Goal: Task Accomplishment & Management: Manage account settings

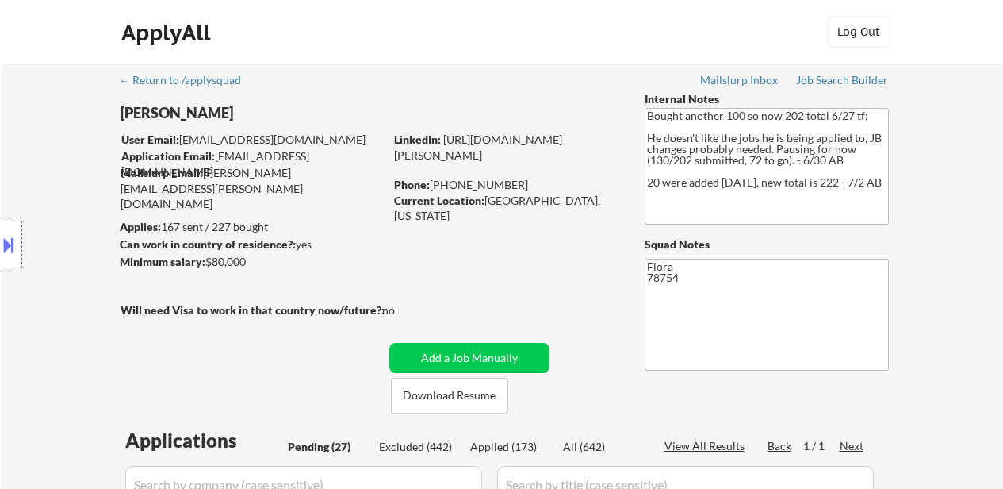
select select ""pending""
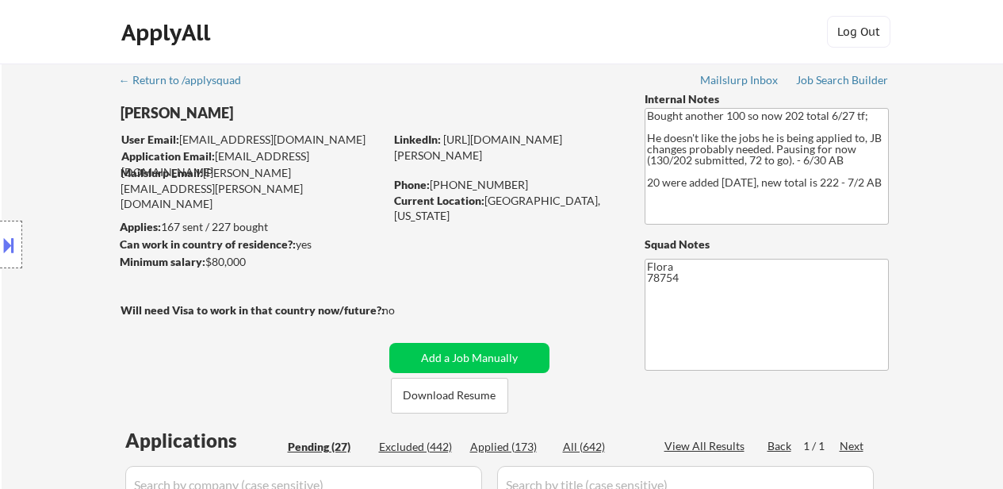
select select ""pending""
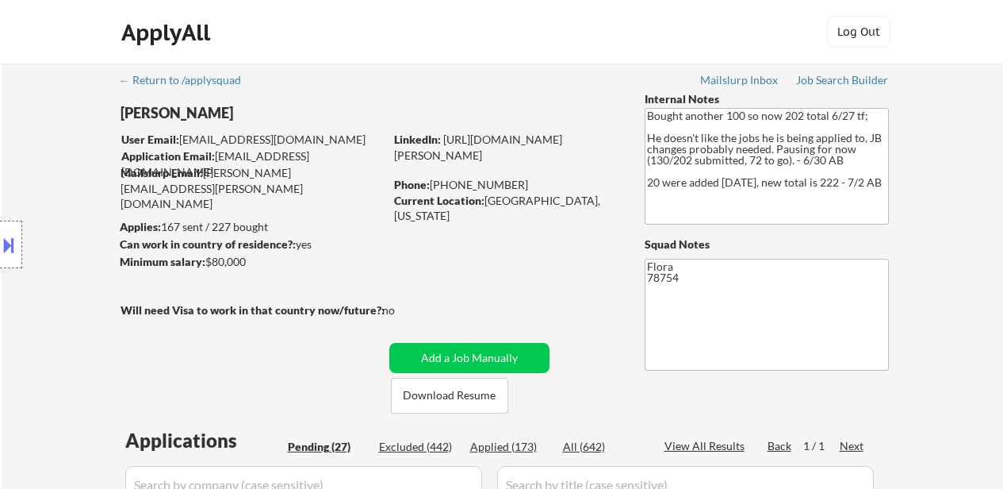
select select ""pending""
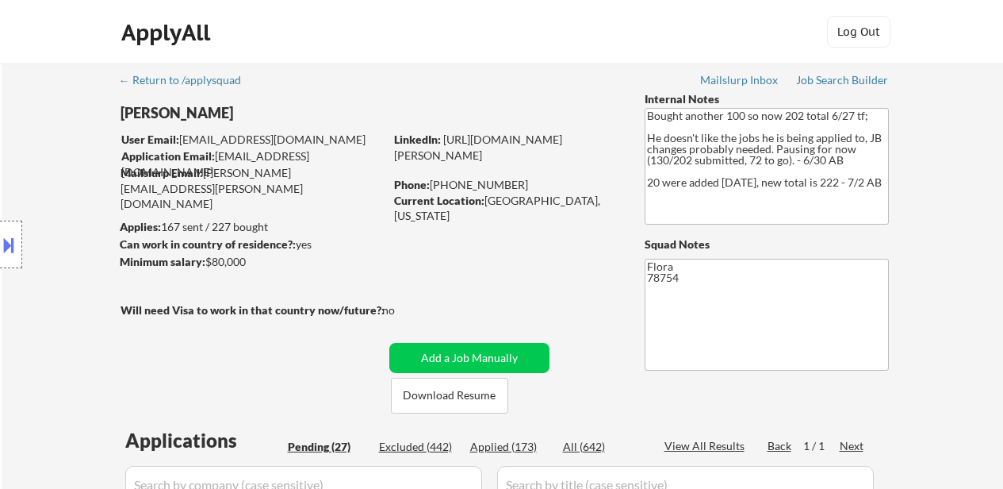
select select ""pending""
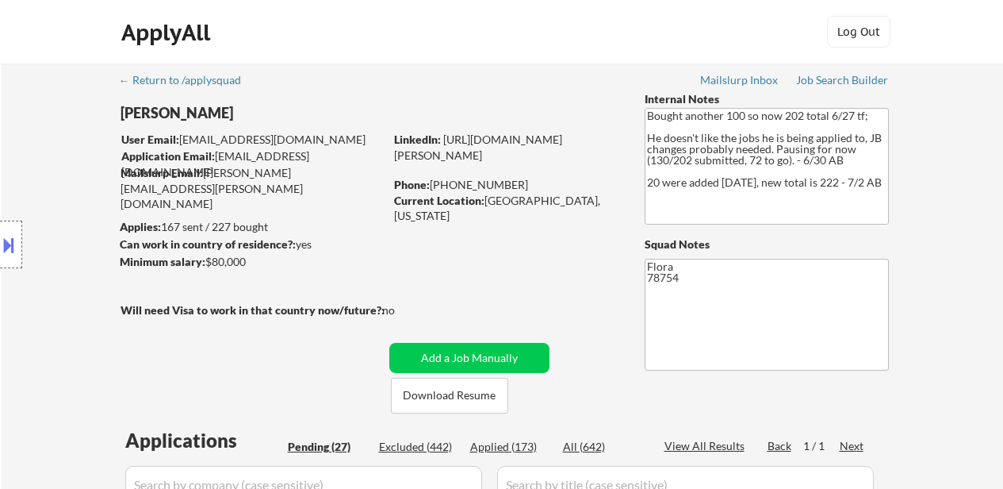
select select ""pending""
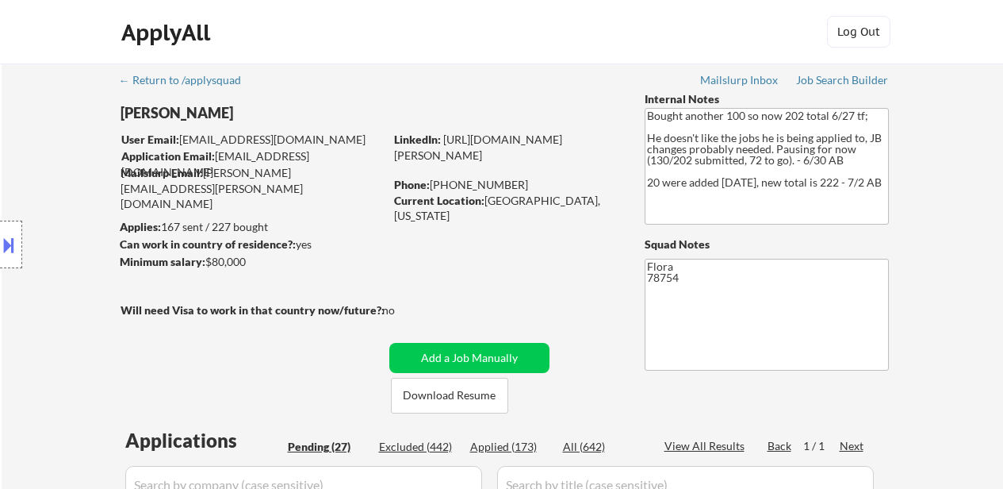
select select ""pending""
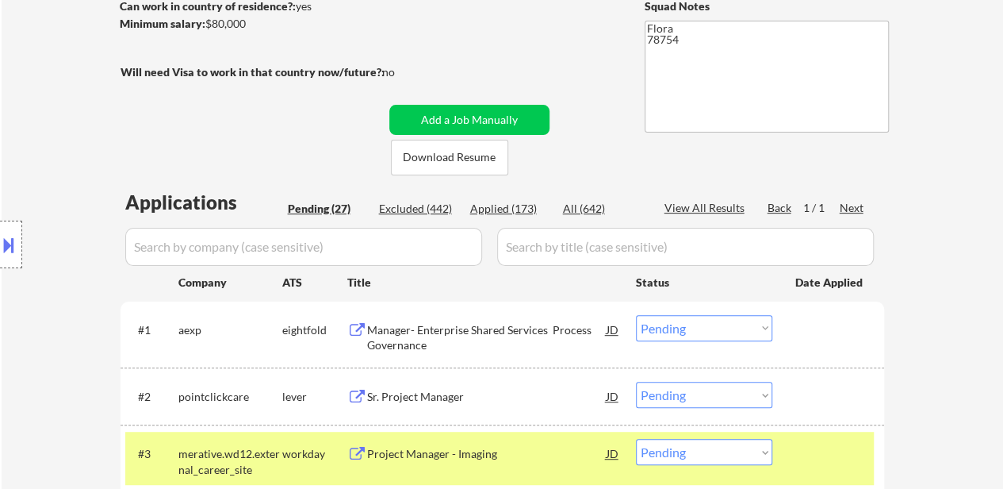
scroll to position [397, 0]
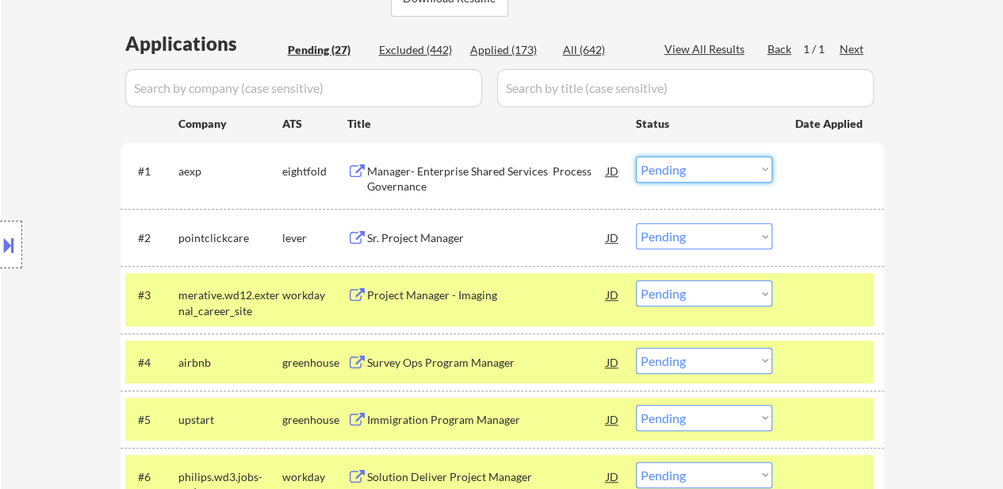
click at [662, 170] on select "Choose an option... Pending Applied Excluded (Questions) Excluded (Expired) Exc…" at bounding box center [704, 169] width 136 height 26
click at [636, 156] on select "Choose an option... Pending Applied Excluded (Questions) Excluded (Expired) Exc…" at bounding box center [704, 169] width 136 height 26
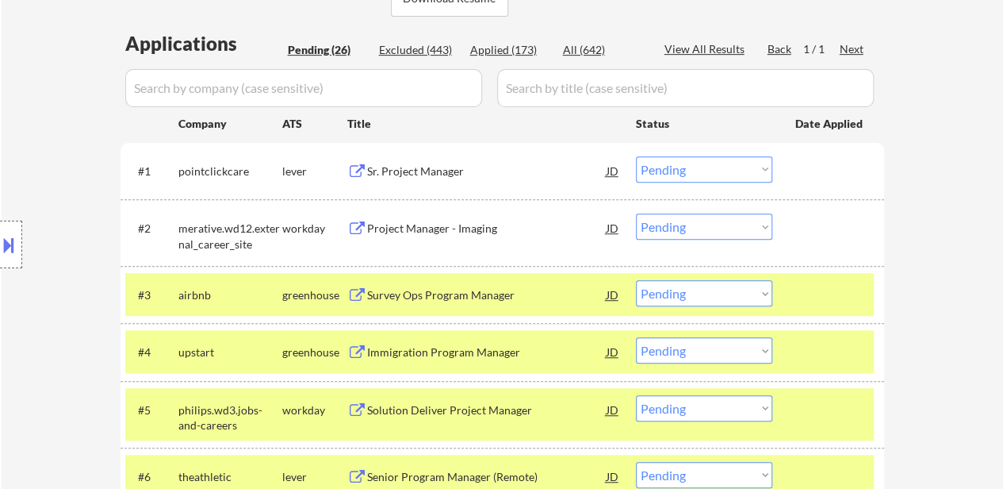
click at [662, 173] on select "Choose an option... Pending Applied Excluded (Questions) Excluded (Expired) Exc…" at bounding box center [704, 169] width 136 height 26
click at [636, 156] on select "Choose an option... Pending Applied Excluded (Questions) Excluded (Expired) Exc…" at bounding box center [704, 169] width 136 height 26
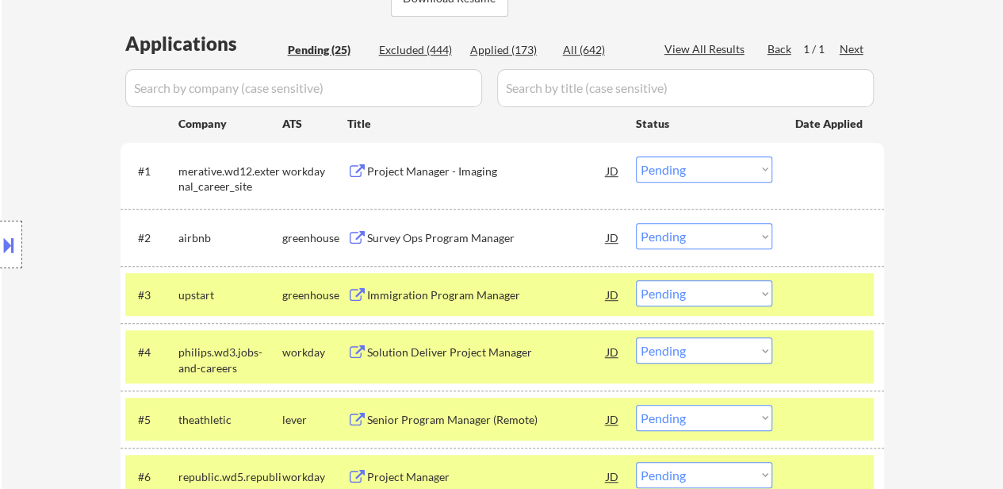
click at [714, 167] on select "Choose an option... Pending Applied Excluded (Questions) Excluded (Expired) Exc…" at bounding box center [704, 169] width 136 height 26
click at [636, 156] on select "Choose an option... Pending Applied Excluded (Questions) Excluded (Expired) Exc…" at bounding box center [704, 169] width 136 height 26
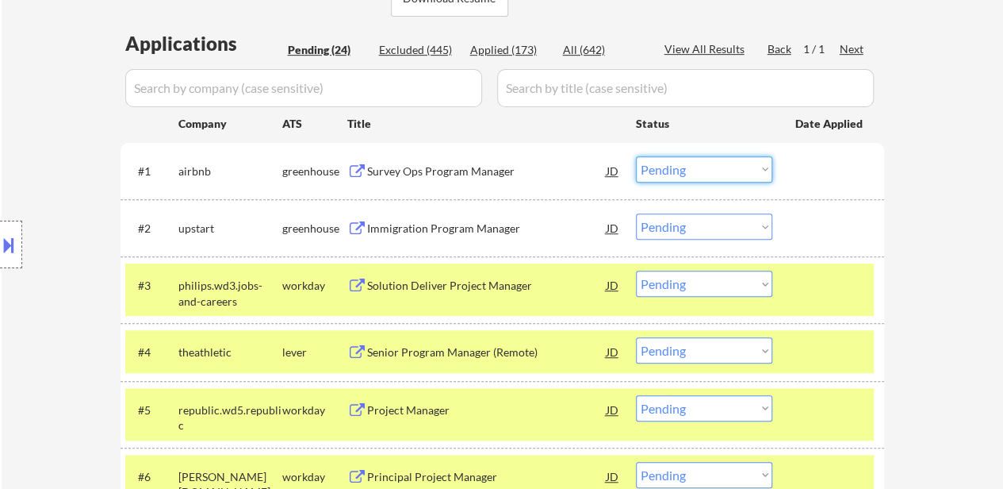
click at [657, 171] on select "Choose an option... Pending Applied Excluded (Questions) Excluded (Expired) Exc…" at bounding box center [704, 169] width 136 height 26
click at [636, 156] on select "Choose an option... Pending Applied Excluded (Questions) Excluded (Expired) Exc…" at bounding box center [704, 169] width 136 height 26
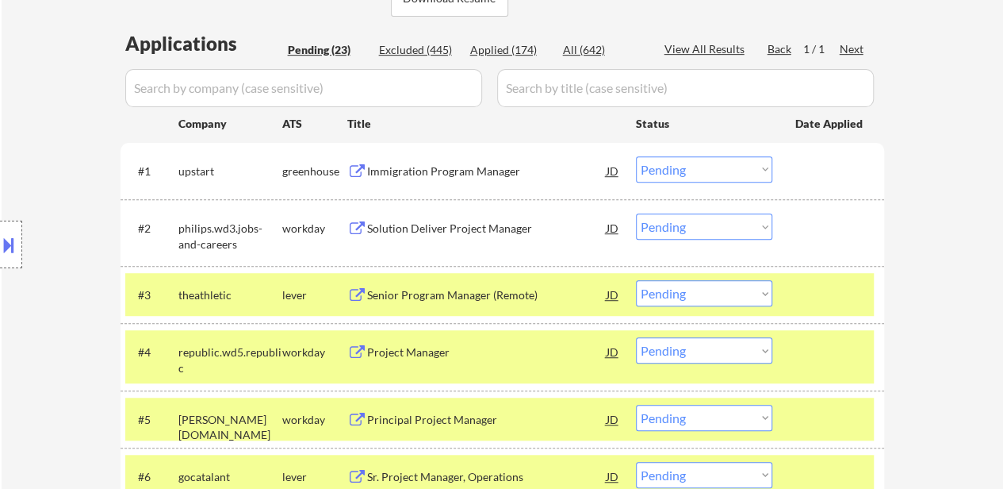
click at [717, 173] on select "Choose an option... Pending Applied Excluded (Questions) Excluded (Expired) Exc…" at bounding box center [704, 169] width 136 height 26
click at [636, 156] on select "Choose an option... Pending Applied Excluded (Questions) Excluded (Expired) Exc…" at bounding box center [704, 169] width 136 height 26
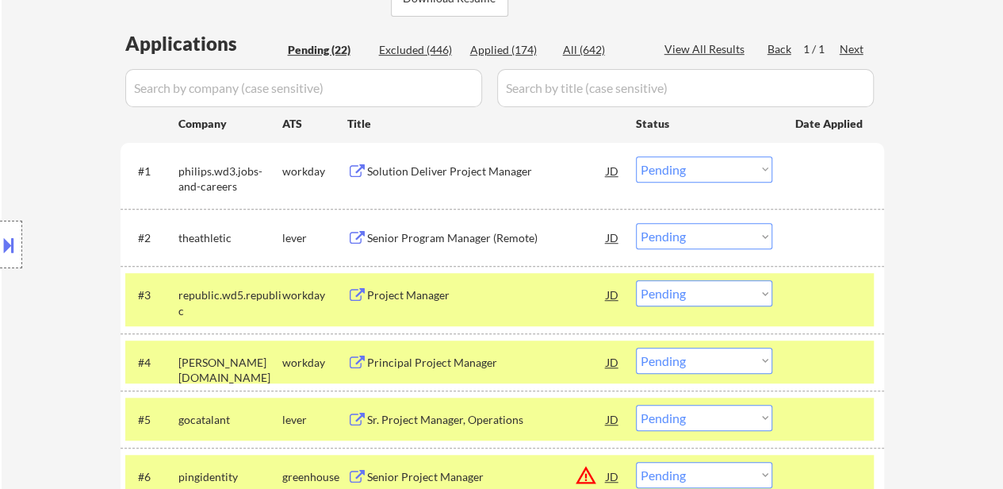
click at [857, 306] on div at bounding box center [831, 294] width 70 height 29
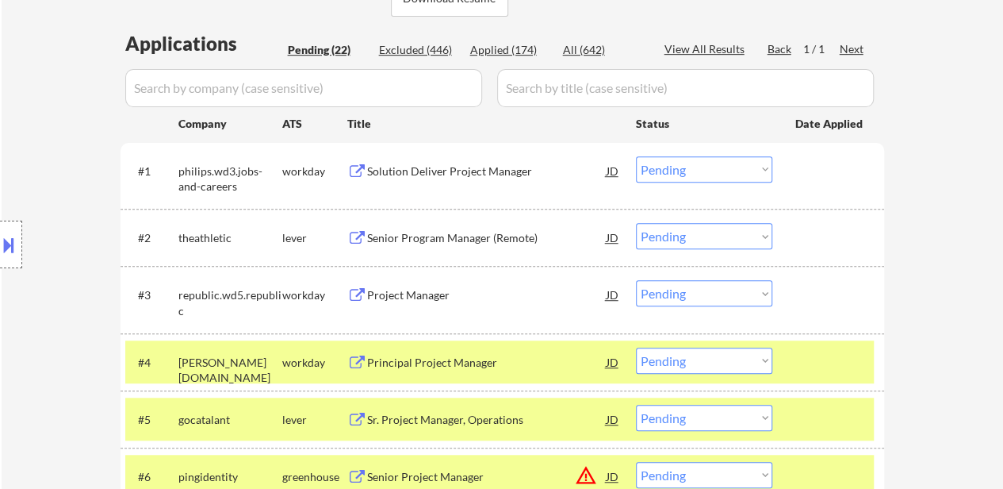
click at [822, 359] on div at bounding box center [831, 361] width 70 height 29
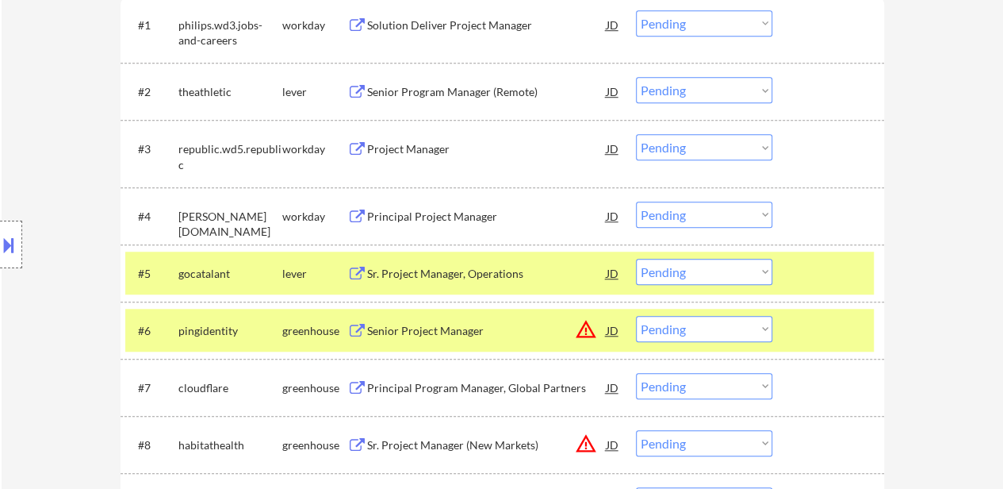
scroll to position [555, 0]
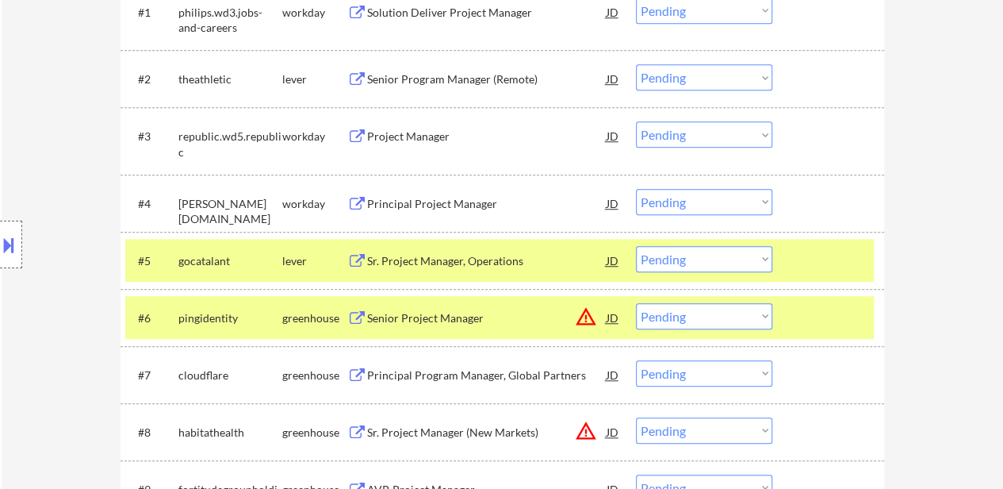
click at [800, 261] on div at bounding box center [831, 260] width 70 height 29
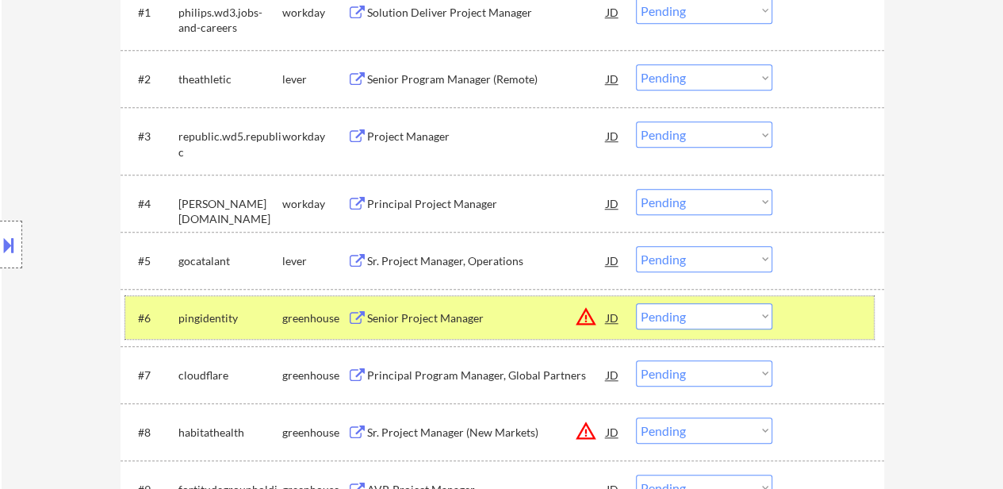
click at [800, 315] on div at bounding box center [831, 317] width 70 height 29
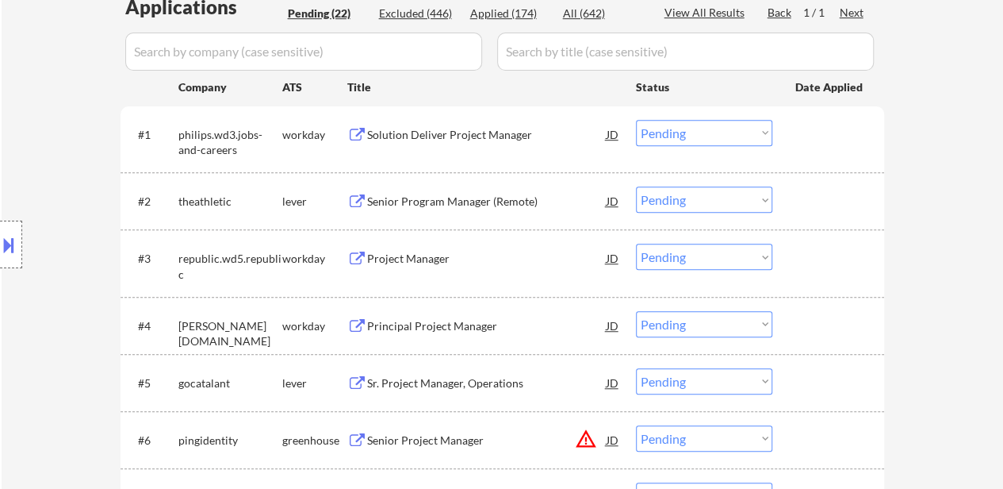
scroll to position [317, 0]
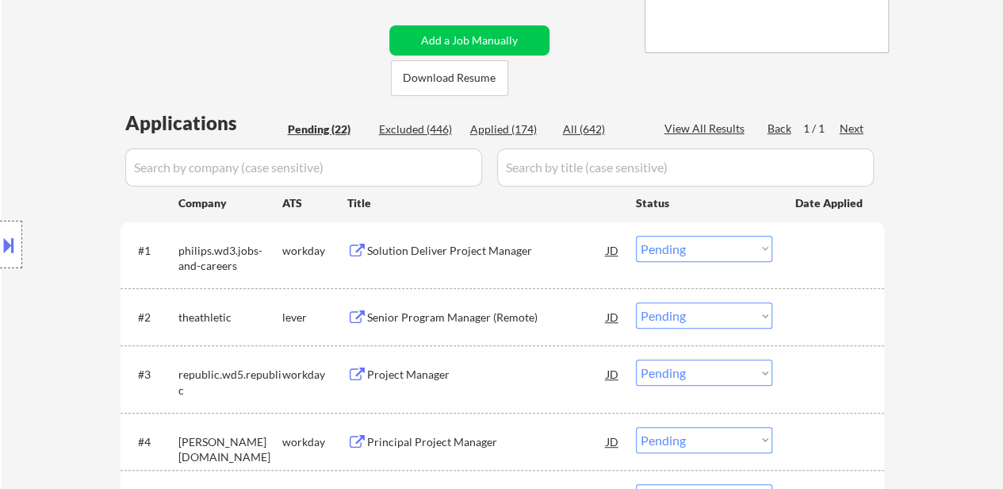
click at [477, 258] on div "Solution Deliver Project Manager" at bounding box center [487, 250] width 240 height 29
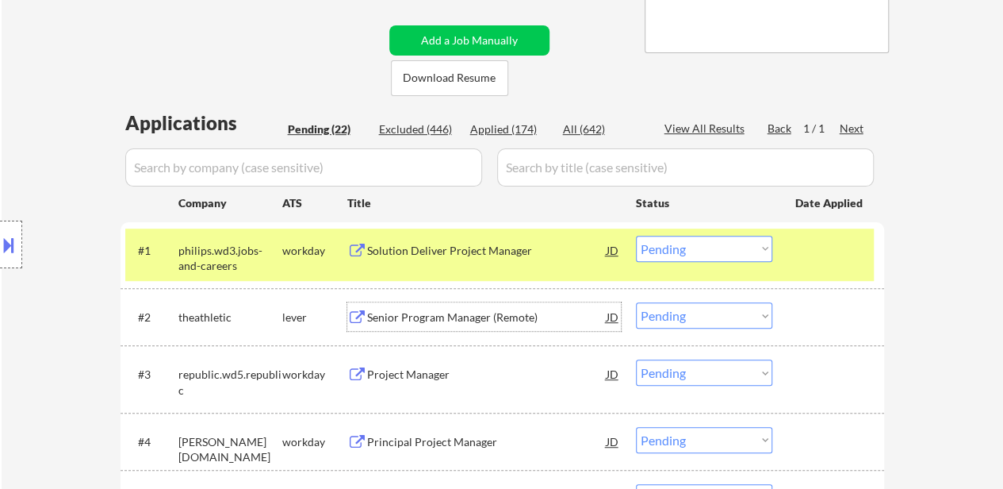
click at [489, 327] on div "Senior Program Manager (Remote)" at bounding box center [487, 316] width 240 height 29
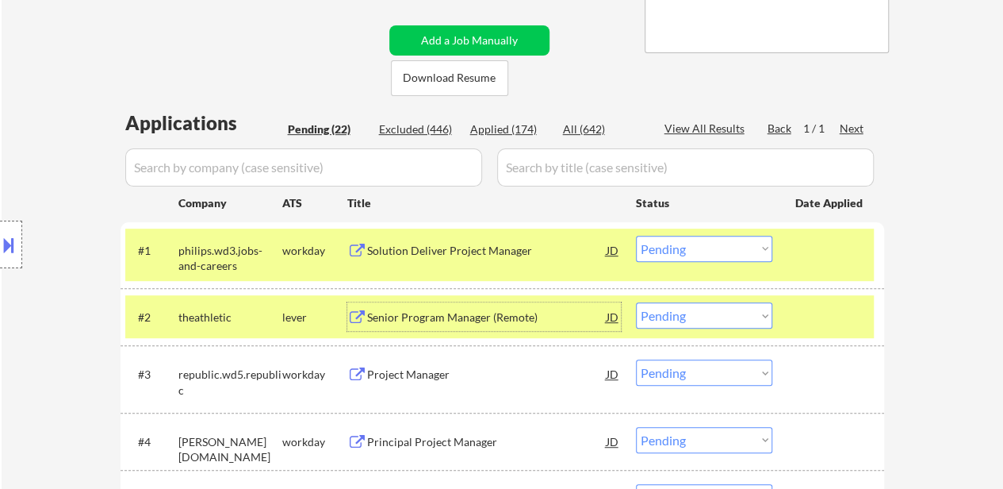
click at [492, 378] on div "Project Manager" at bounding box center [487, 374] width 240 height 16
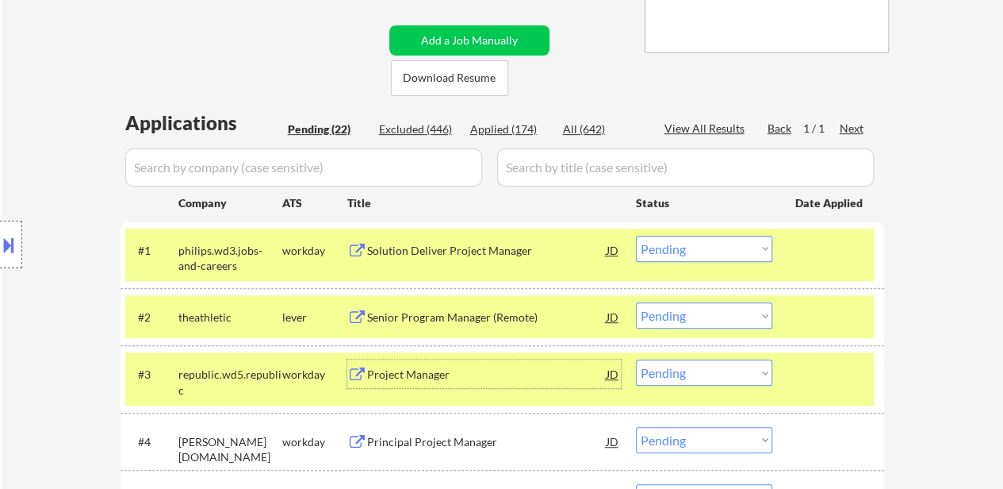
click at [470, 451] on div "Principal Project Manager" at bounding box center [487, 441] width 240 height 29
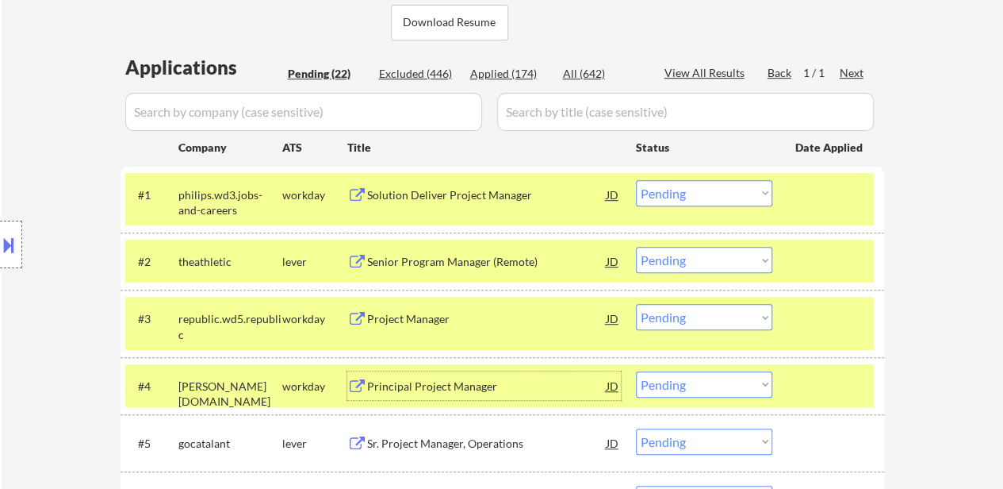
scroll to position [397, 0]
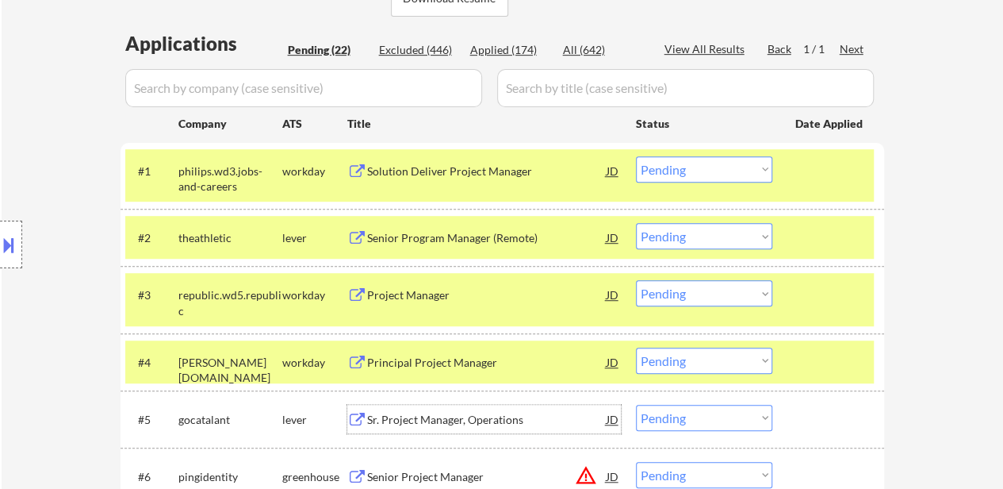
click at [460, 420] on div "Sr. Project Manager, Operations" at bounding box center [487, 420] width 240 height 16
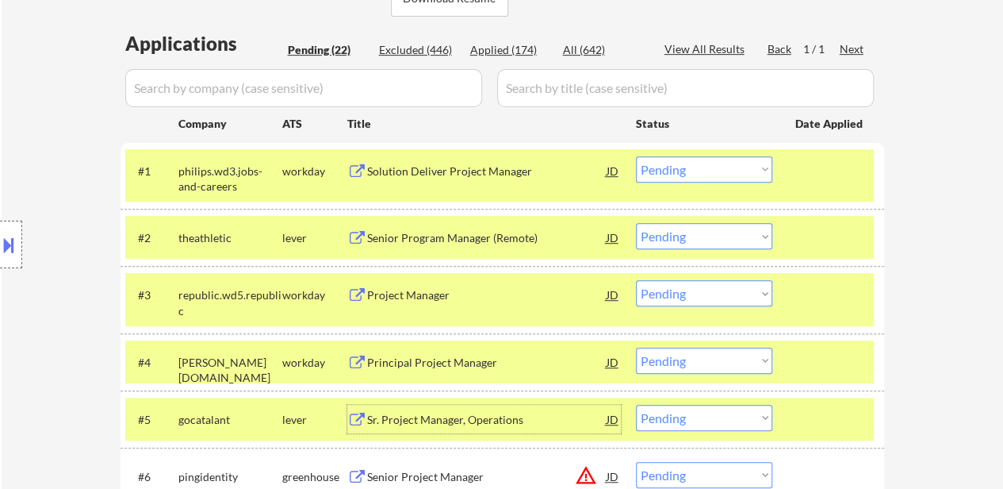
click at [728, 171] on select "Choose an option... Pending Applied Excluded (Questions) Excluded (Expired) Exc…" at bounding box center [704, 169] width 136 height 26
click at [636, 156] on select "Choose an option... Pending Applied Excluded (Questions) Excluded (Expired) Exc…" at bounding box center [704, 169] width 136 height 26
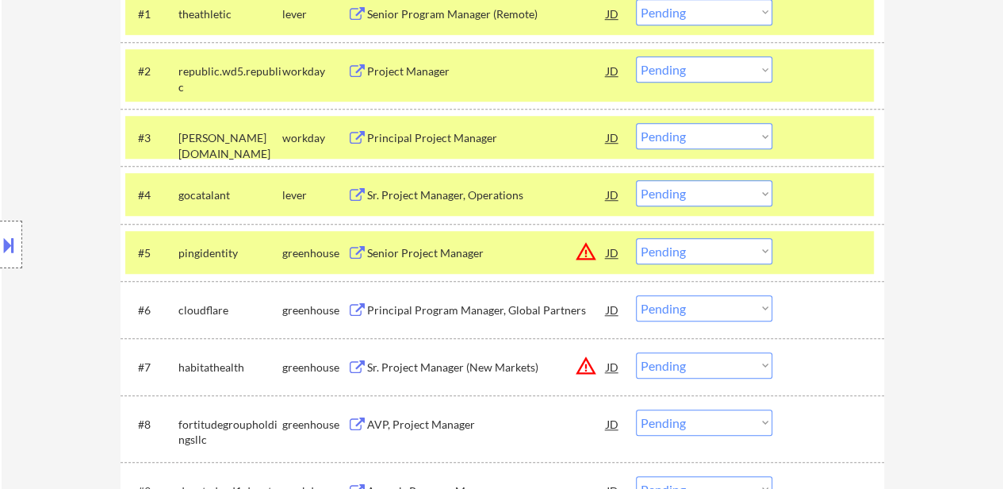
scroll to position [555, 0]
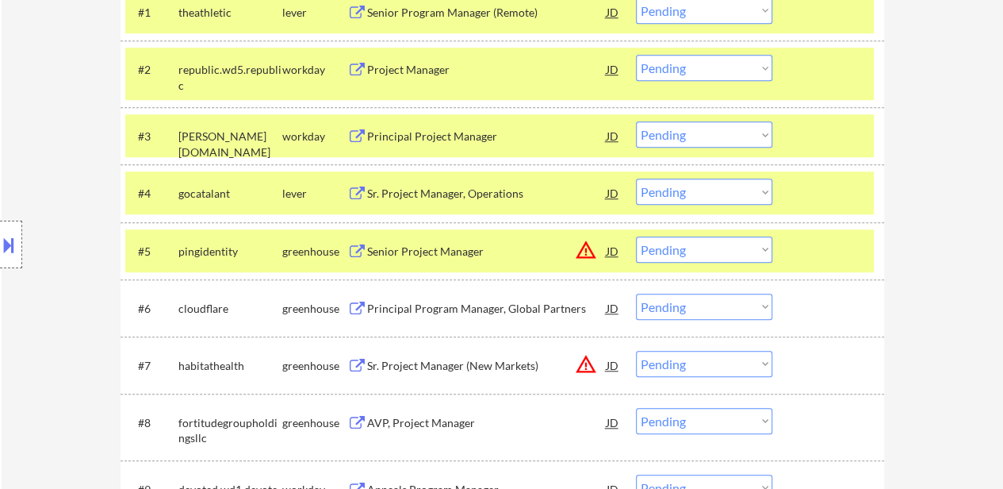
click at [812, 242] on div at bounding box center [831, 250] width 70 height 29
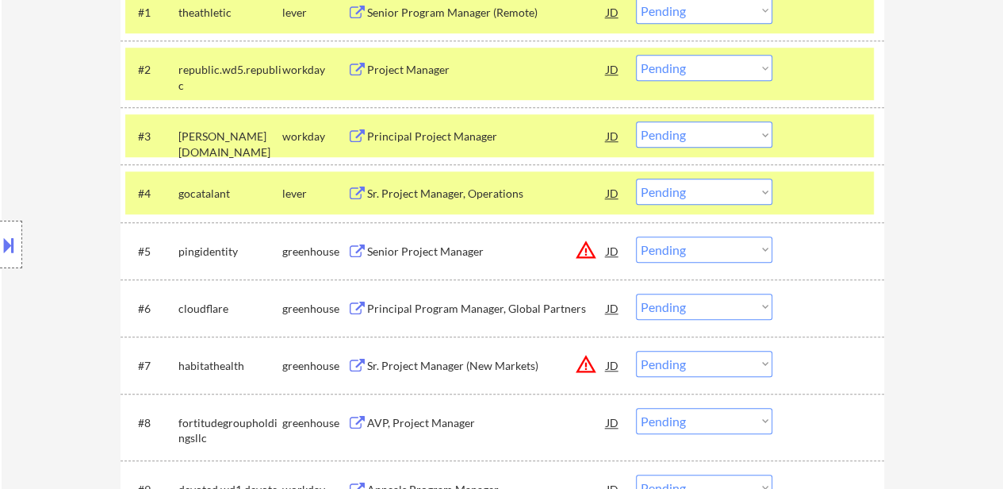
click at [480, 251] on div "Senior Project Manager" at bounding box center [487, 252] width 240 height 16
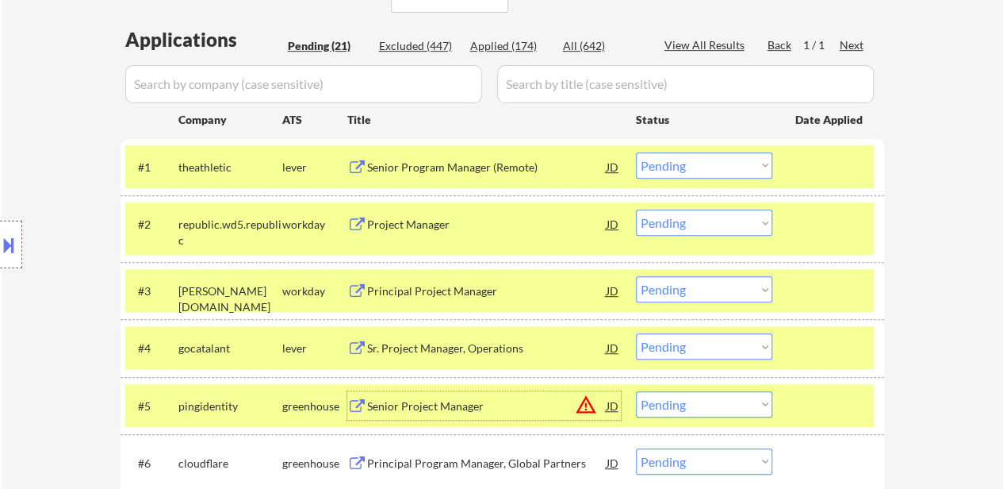
scroll to position [397, 0]
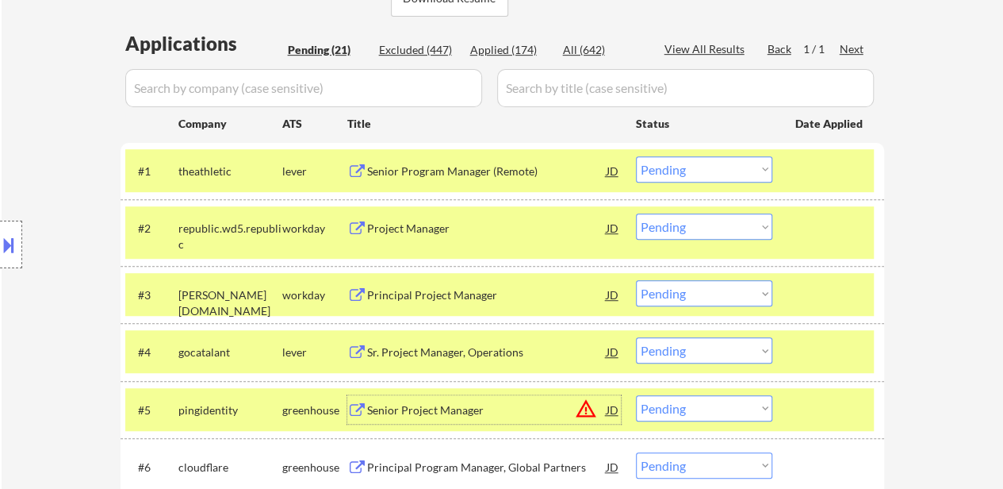
click at [729, 167] on select "Choose an option... Pending Applied Excluded (Questions) Excluded (Expired) Exc…" at bounding box center [704, 169] width 136 height 26
click at [636, 156] on select "Choose an option... Pending Applied Excluded (Questions) Excluded (Expired) Exc…" at bounding box center [704, 169] width 136 height 26
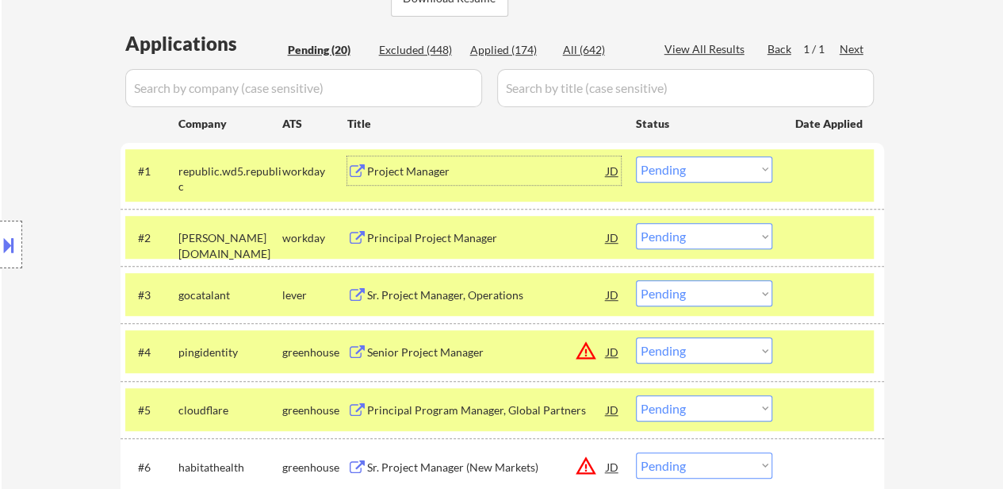
click at [411, 170] on div "Project Manager" at bounding box center [487, 171] width 240 height 16
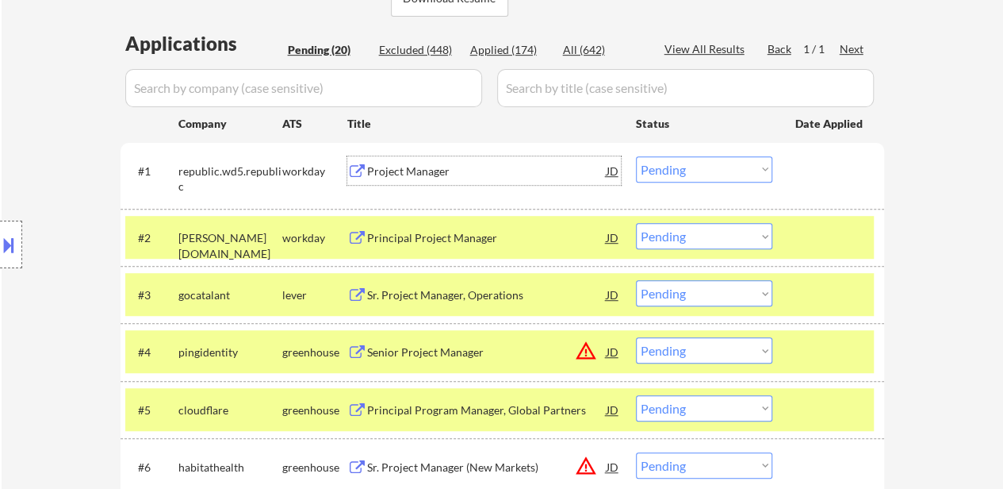
click at [650, 176] on select "Choose an option... Pending Applied Excluded (Questions) Excluded (Expired) Exc…" at bounding box center [704, 169] width 136 height 26
click at [636, 156] on select "Choose an option... Pending Applied Excluded (Questions) Excluded (Expired) Exc…" at bounding box center [704, 169] width 136 height 26
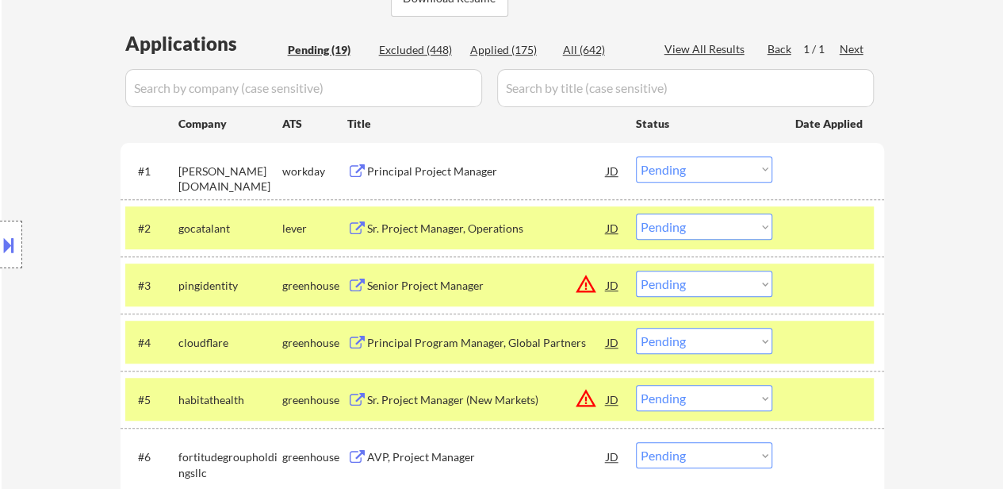
click at [696, 172] on select "Choose an option... Pending Applied Excluded (Questions) Excluded (Expired) Exc…" at bounding box center [704, 169] width 136 height 26
click at [636, 156] on select "Choose an option... Pending Applied Excluded (Questions) Excluded (Expired) Exc…" at bounding box center [704, 169] width 136 height 26
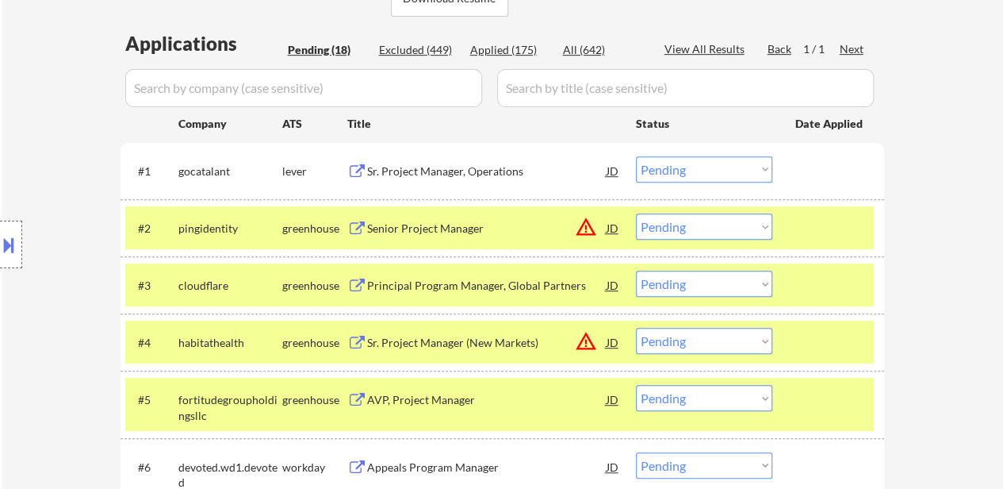
click at [719, 159] on select "Choose an option... Pending Applied Excluded (Questions) Excluded (Expired) Exc…" at bounding box center [704, 169] width 136 height 26
click at [636, 156] on select "Choose an option... Pending Applied Excluded (Questions) Excluded (Expired) Exc…" at bounding box center [704, 169] width 136 height 26
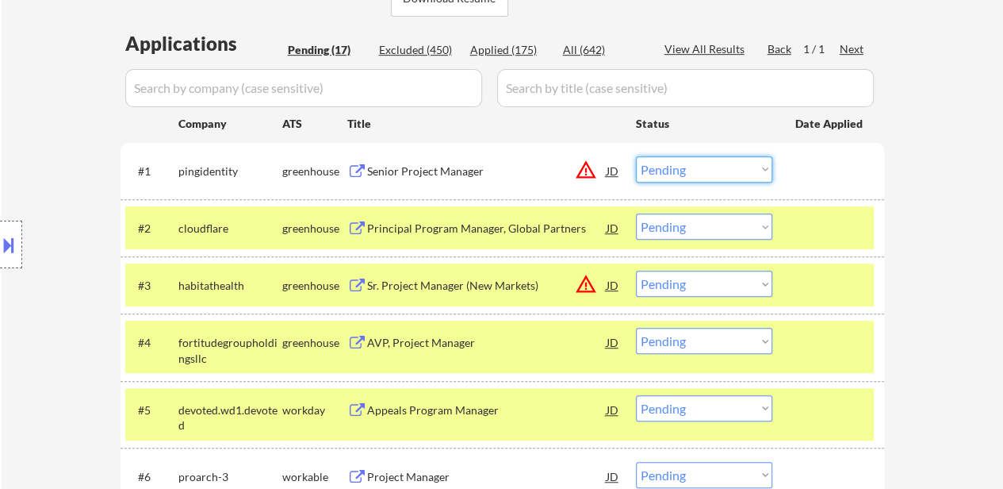
click at [754, 163] on select "Choose an option... Pending Applied Excluded (Questions) Excluded (Expired) Exc…" at bounding box center [704, 169] width 136 height 26
click at [636, 156] on select "Choose an option... Pending Applied Excluded (Questions) Excluded (Expired) Exc…" at bounding box center [704, 169] width 136 height 26
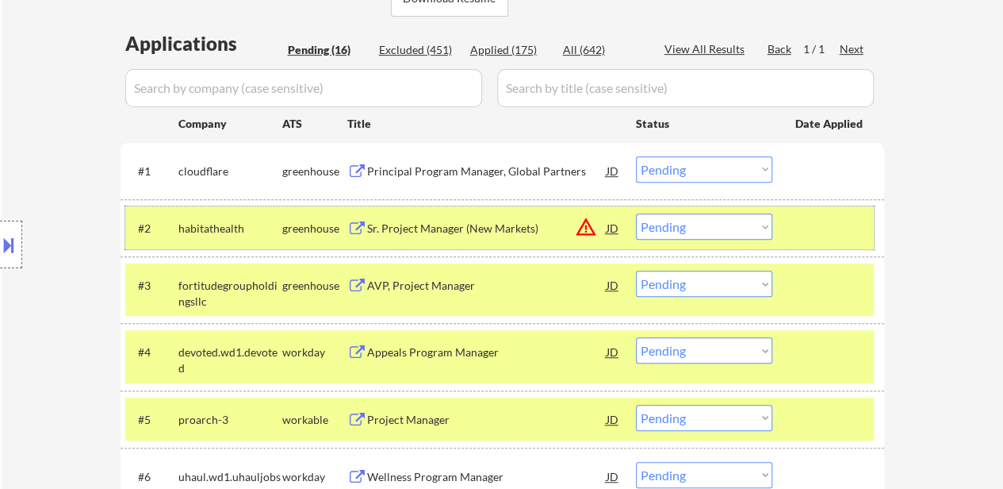
click at [804, 217] on div at bounding box center [831, 227] width 70 height 29
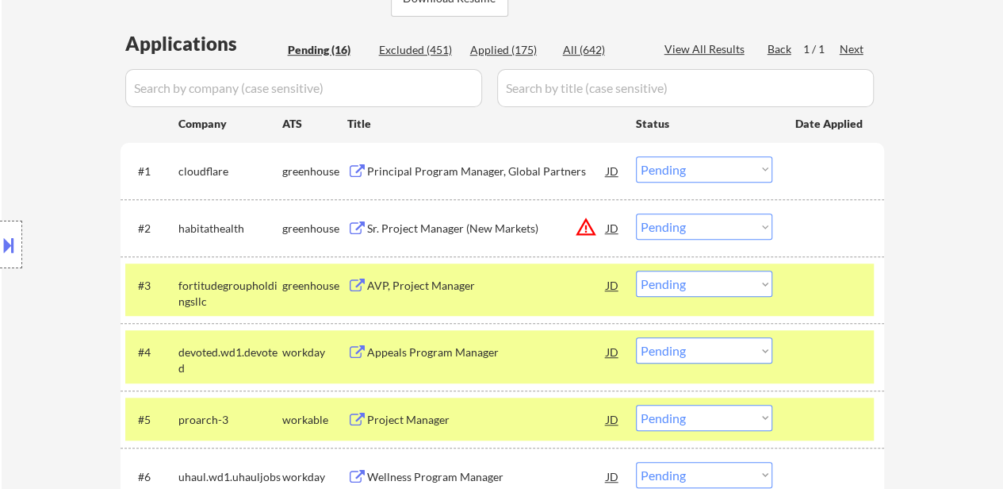
click at [806, 259] on div "#3 fortitudegroupholdingsllc greenhouse AVP, Project Manager JD warning_amber C…" at bounding box center [503, 289] width 764 height 67
click at [814, 288] on div at bounding box center [831, 285] width 70 height 29
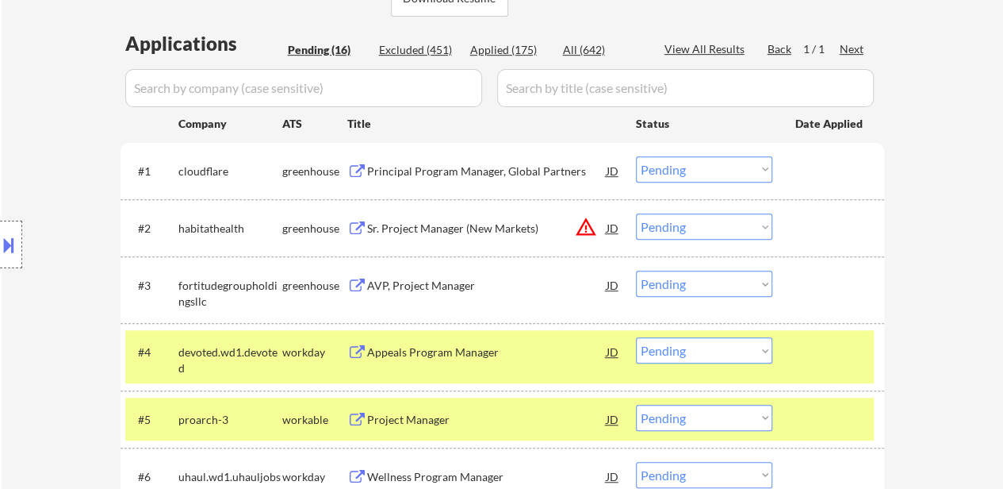
click at [816, 340] on div at bounding box center [831, 351] width 70 height 29
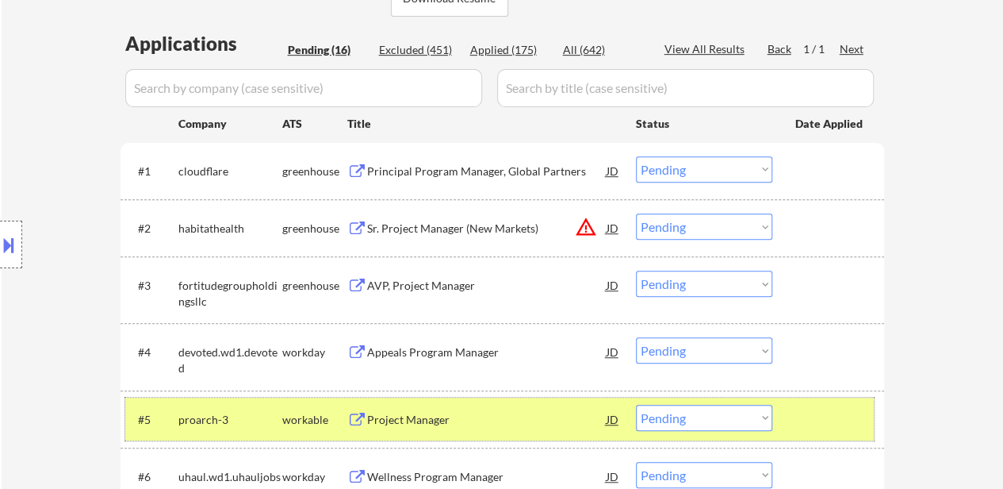
click at [818, 397] on div "#5 proarch-3 workable Project Manager JD warning_amber Choose an option... Pend…" at bounding box center [499, 418] width 749 height 43
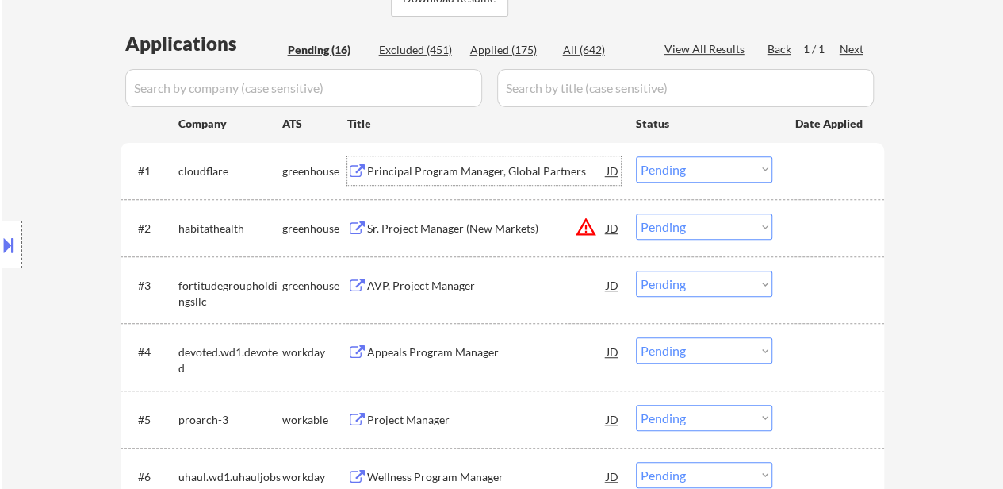
click at [502, 178] on div "Principal Program Manager, Global Partners" at bounding box center [487, 170] width 240 height 29
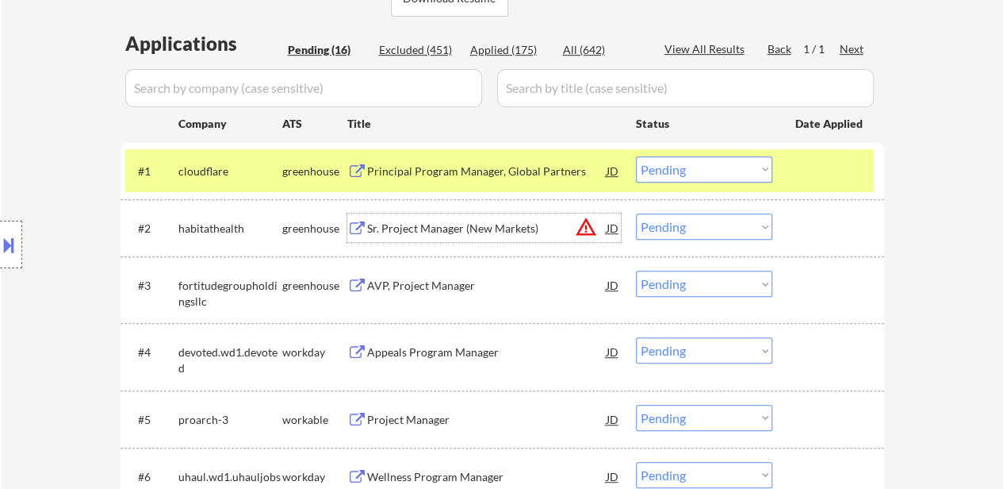
click at [457, 213] on div "Sr. Project Manager (New Markets)" at bounding box center [487, 227] width 240 height 29
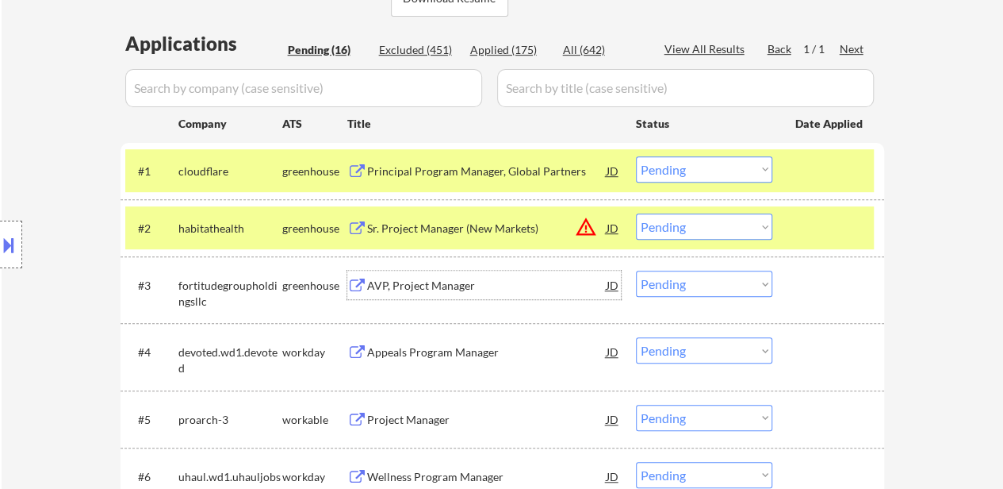
click at [447, 280] on div "AVP, Project Manager" at bounding box center [487, 286] width 240 height 16
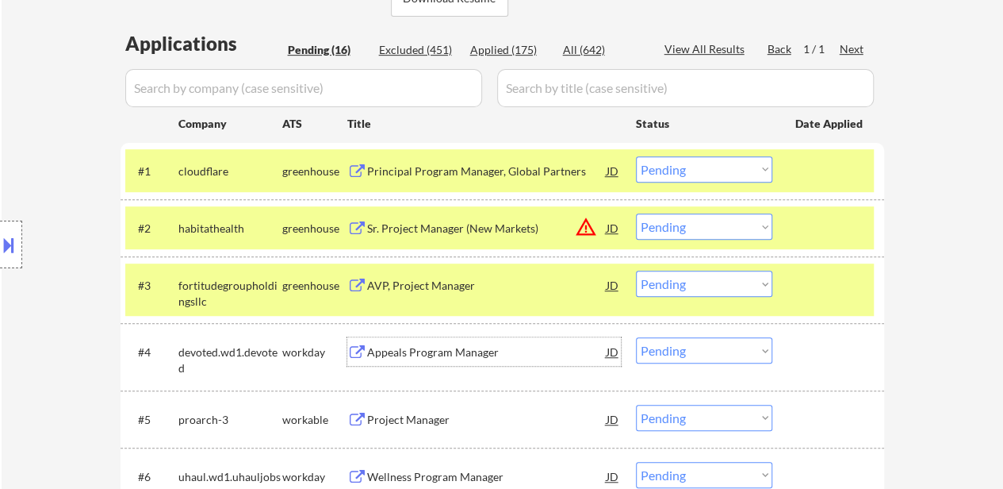
click at [458, 345] on div "Appeals Program Manager" at bounding box center [487, 352] width 240 height 16
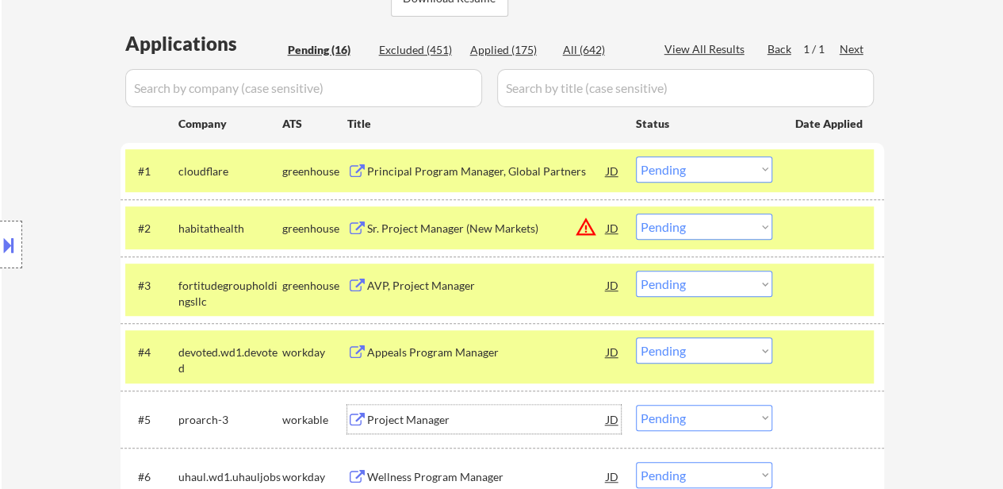
click at [424, 420] on div "Project Manager" at bounding box center [487, 420] width 240 height 16
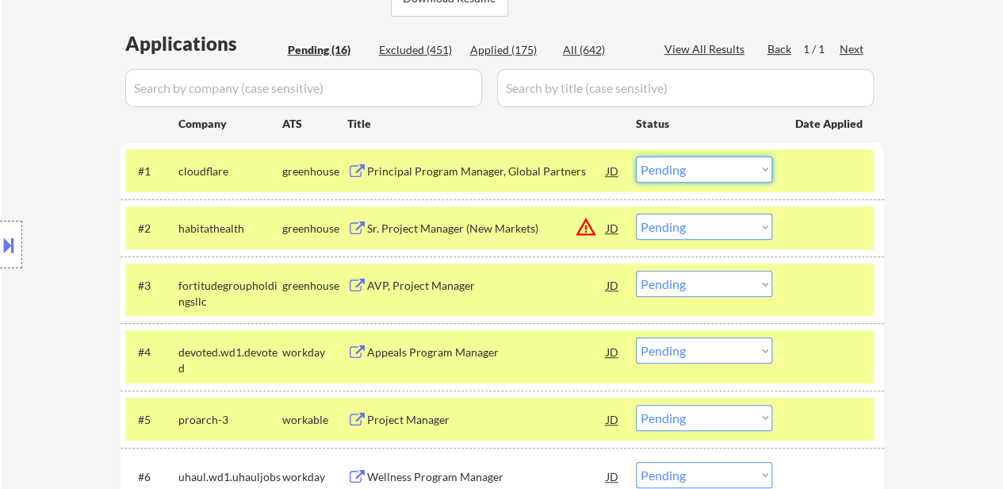
click at [730, 169] on select "Choose an option... Pending Applied Excluded (Questions) Excluded (Expired) Exc…" at bounding box center [704, 169] width 136 height 26
click at [636, 156] on select "Choose an option... Pending Applied Excluded (Questions) Excluded (Expired) Exc…" at bounding box center [704, 169] width 136 height 26
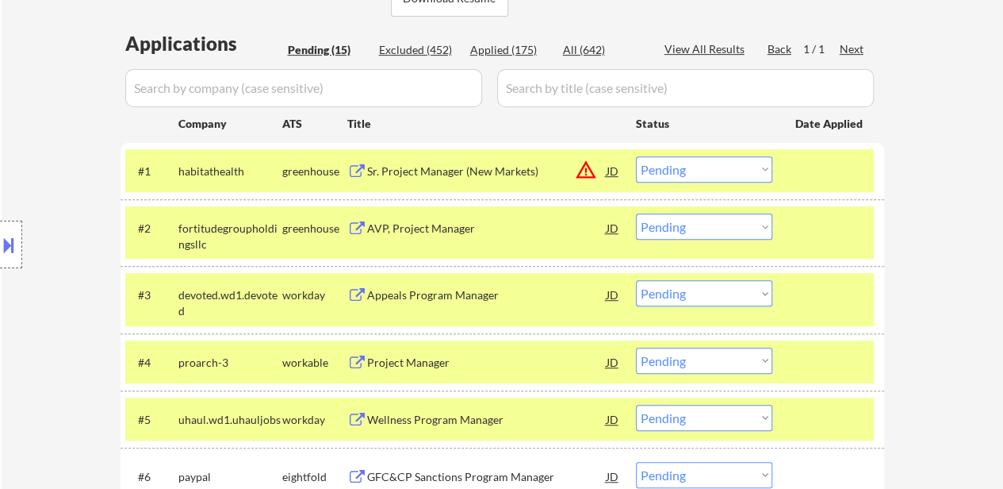
click at [705, 168] on select "Choose an option... Pending Applied Excluded (Questions) Excluded (Expired) Exc…" at bounding box center [704, 169] width 136 height 26
click at [636, 156] on select "Choose an option... Pending Applied Excluded (Questions) Excluded (Expired) Exc…" at bounding box center [704, 169] width 136 height 26
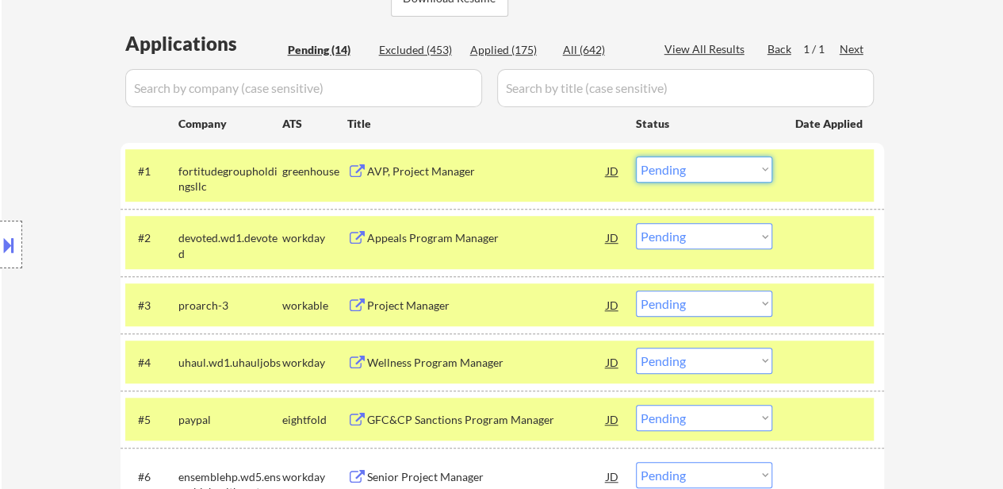
click at [684, 169] on select "Choose an option... Pending Applied Excluded (Questions) Excluded (Expired) Exc…" at bounding box center [704, 169] width 136 height 26
click at [636, 156] on select "Choose an option... Pending Applied Excluded (Questions) Excluded (Expired) Exc…" at bounding box center [704, 169] width 136 height 26
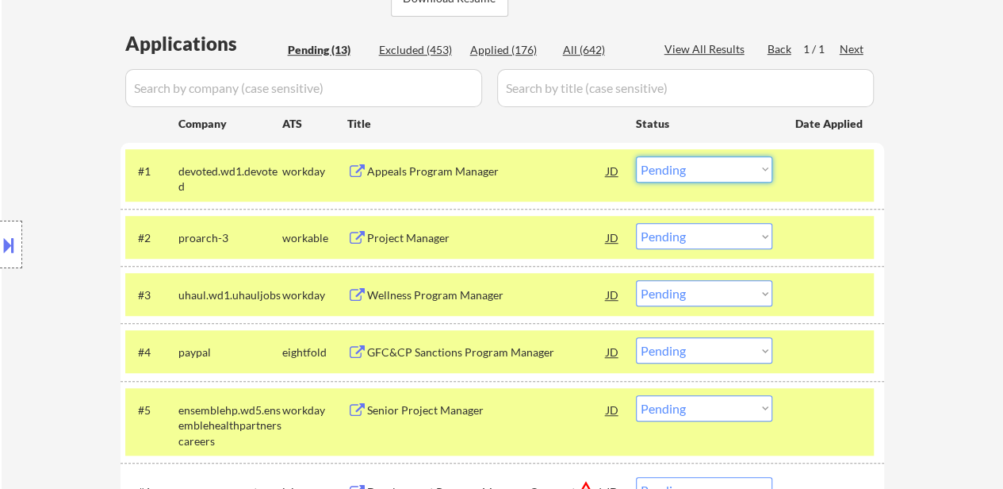
click at [693, 173] on select "Choose an option... Pending Applied Excluded (Questions) Excluded (Expired) Exc…" at bounding box center [704, 169] width 136 height 26
click at [636, 156] on select "Choose an option... Pending Applied Excluded (Questions) Excluded (Expired) Exc…" at bounding box center [704, 169] width 136 height 26
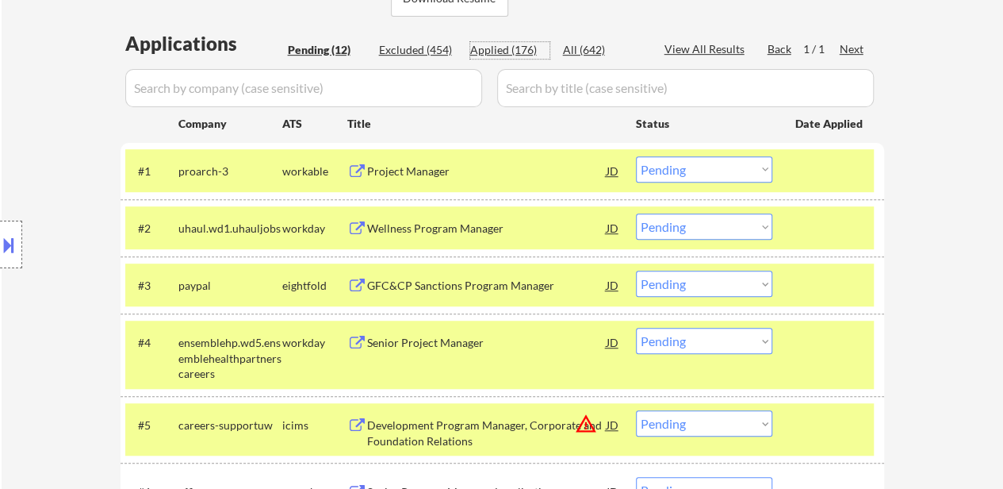
click at [483, 47] on div "Applied (176)" at bounding box center [509, 50] width 79 height 16
select select ""applied""
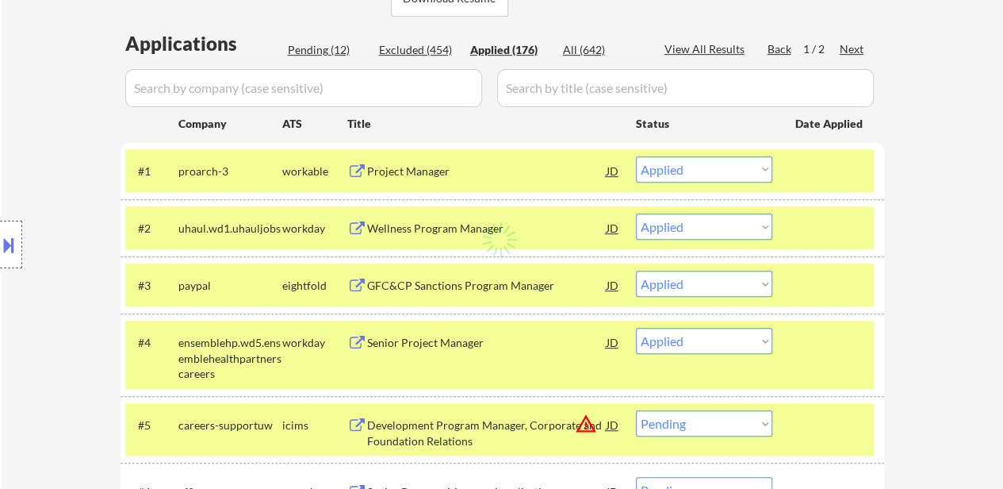
select select ""applied""
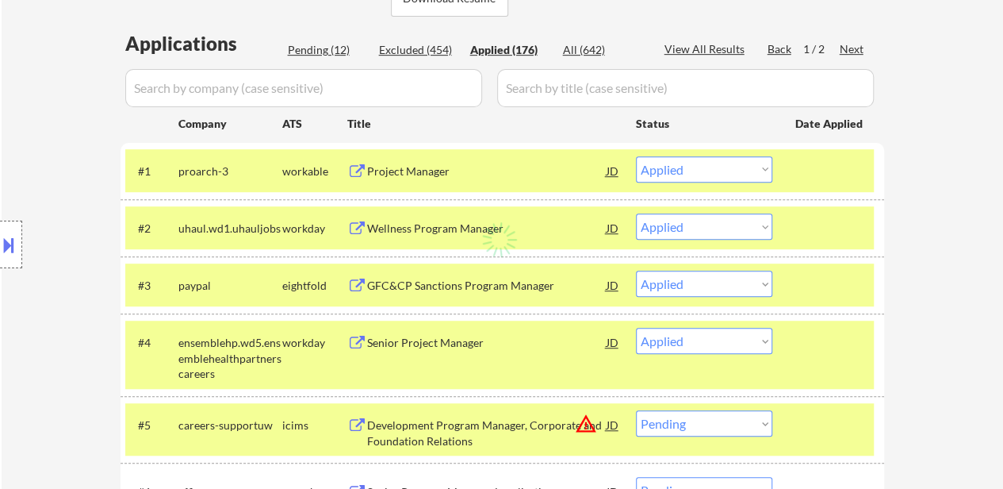
select select ""applied""
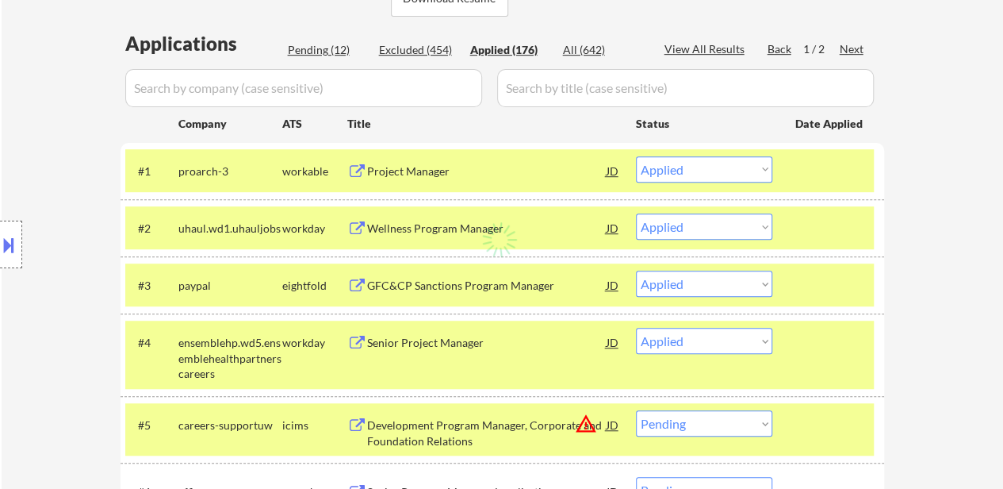
select select ""applied""
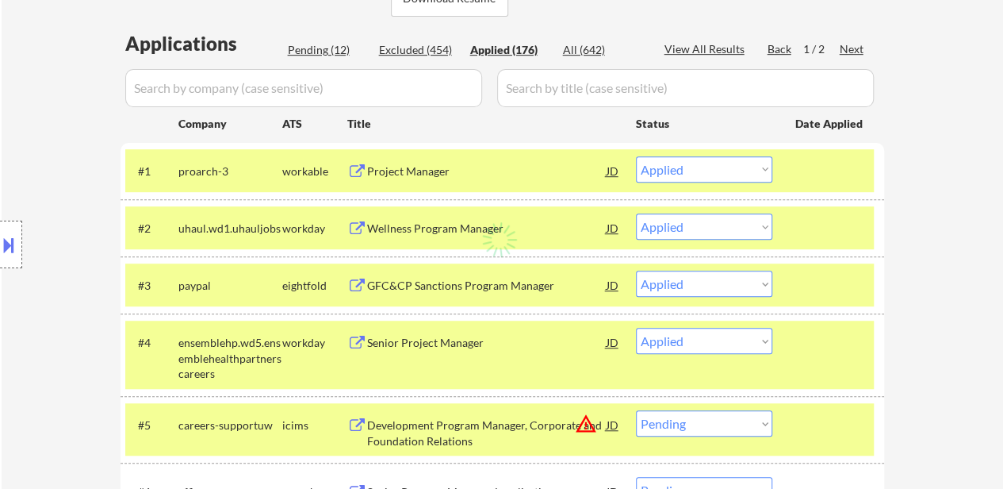
select select ""applied""
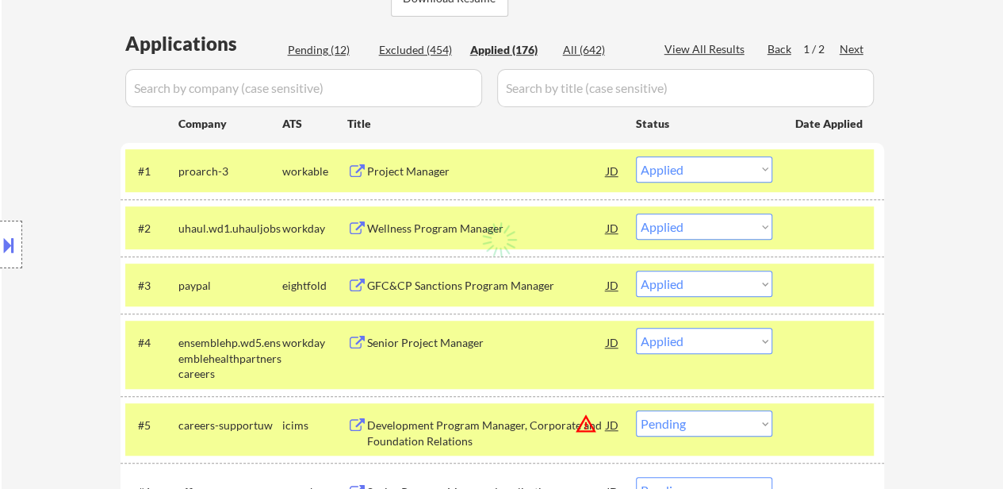
select select ""applied""
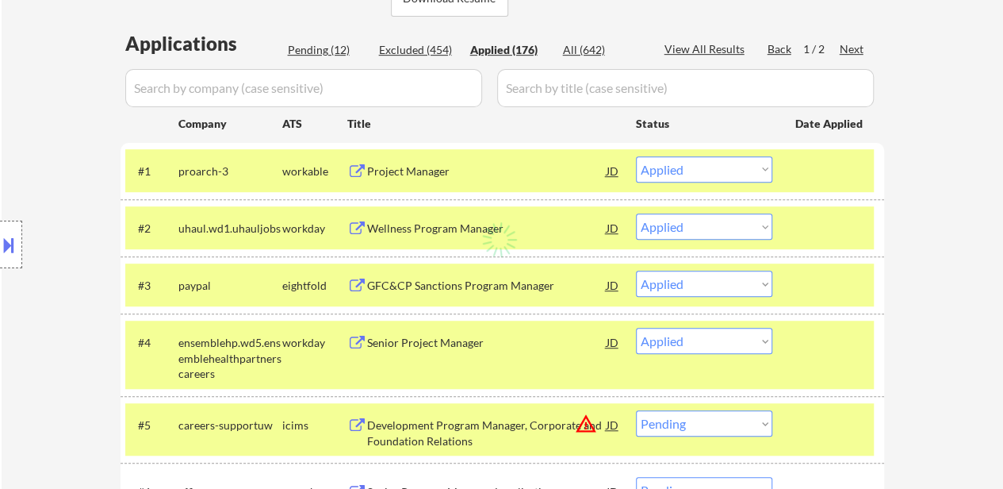
select select ""applied""
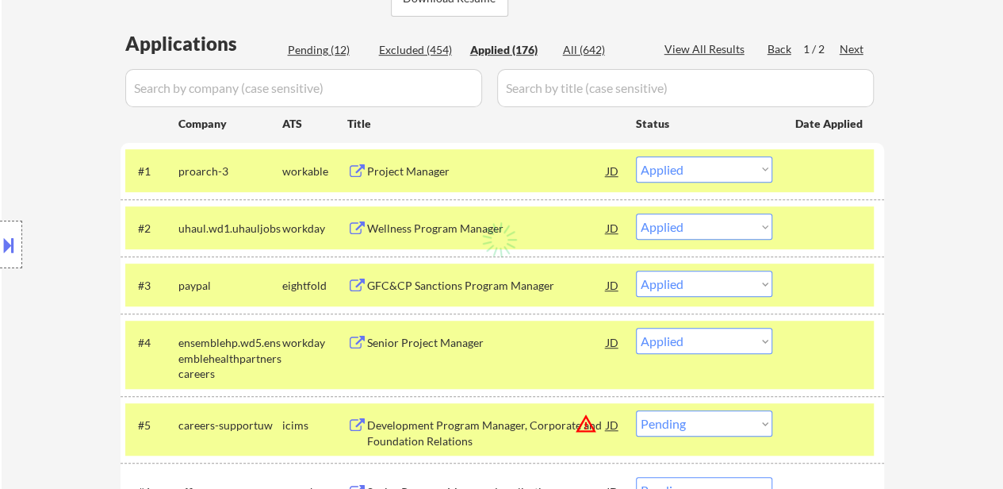
select select ""applied""
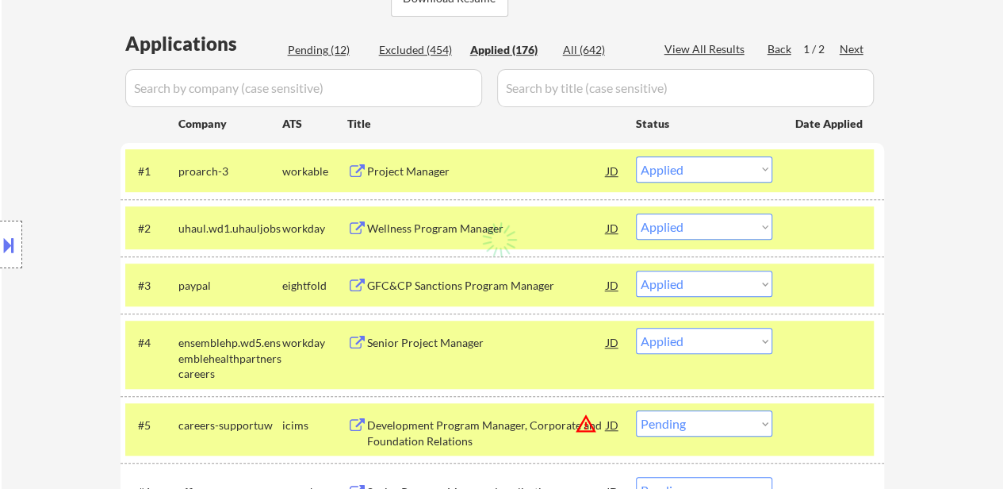
select select ""applied""
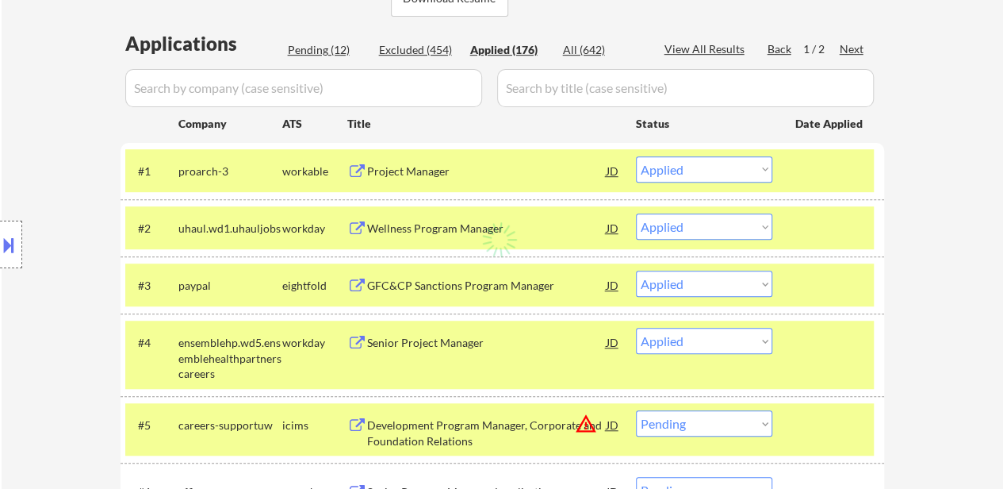
select select ""applied""
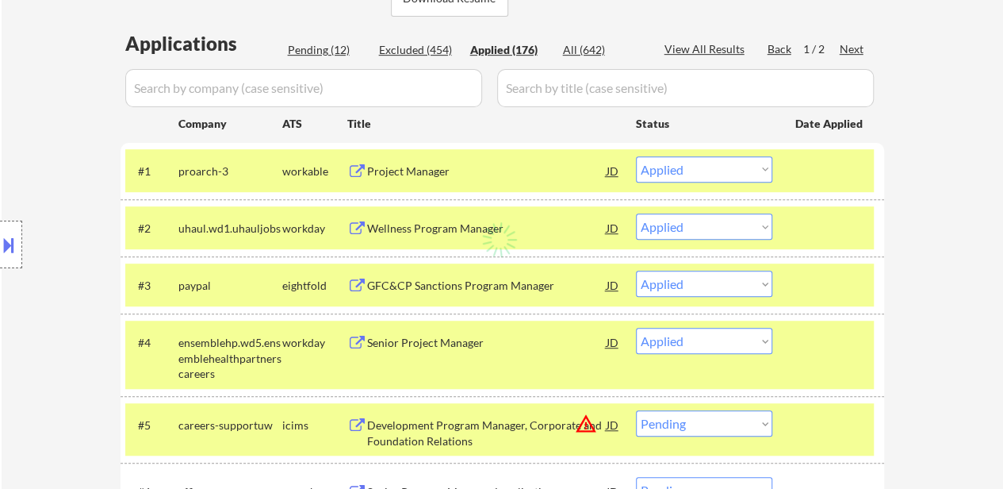
select select ""applied""
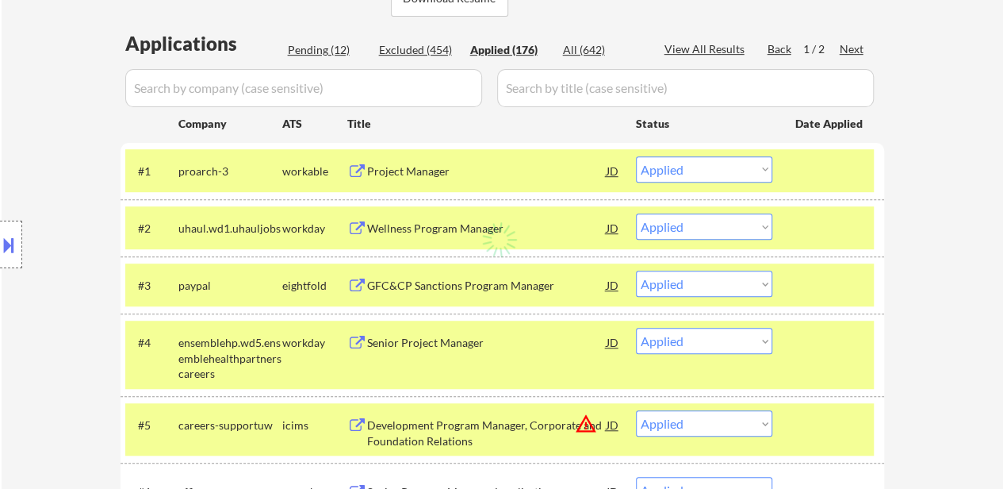
select select ""applied""
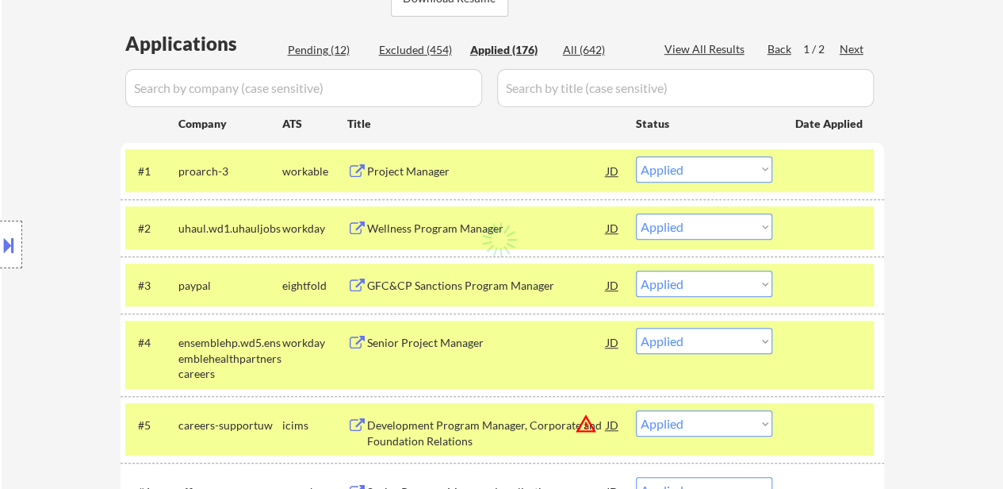
select select ""applied""
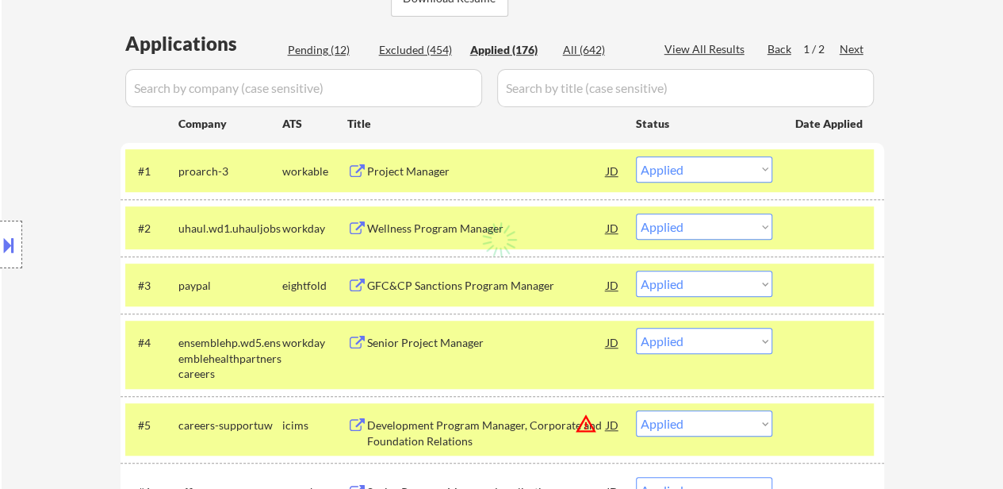
select select ""applied""
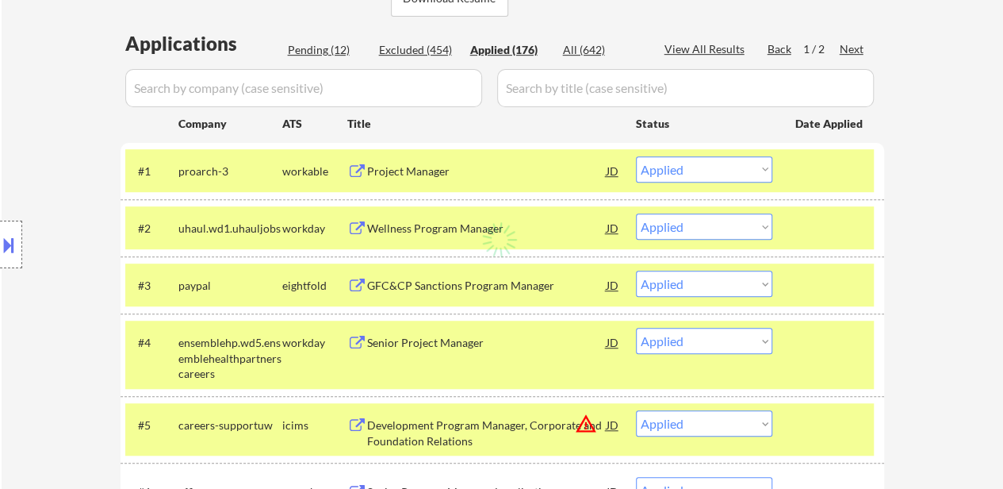
select select ""applied""
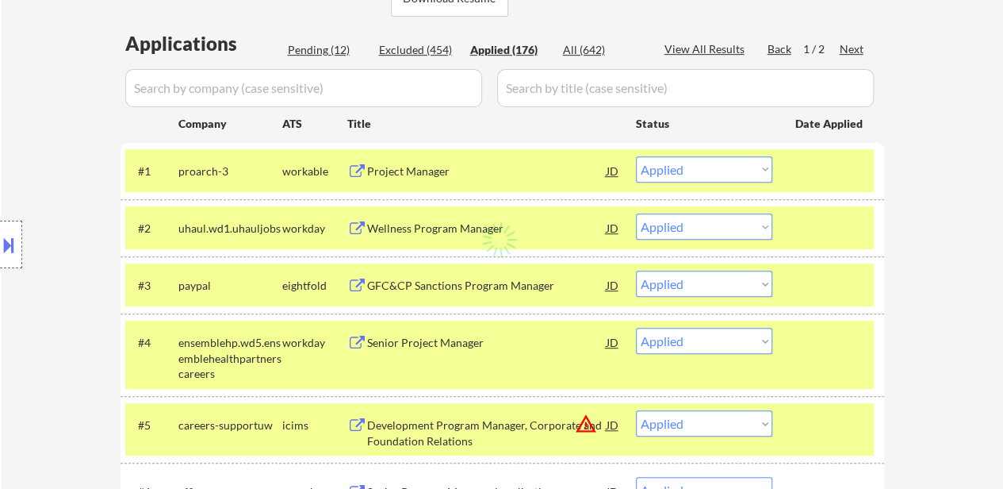
select select ""applied""
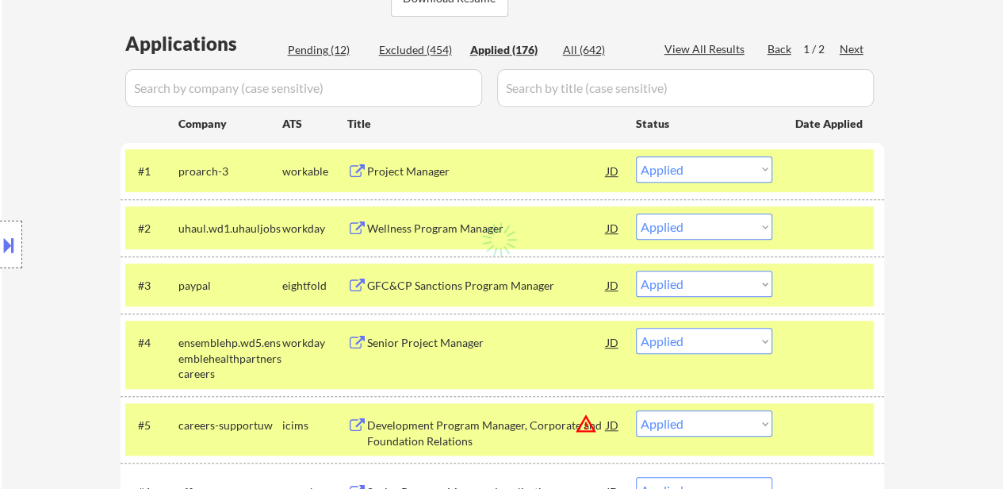
select select ""applied""
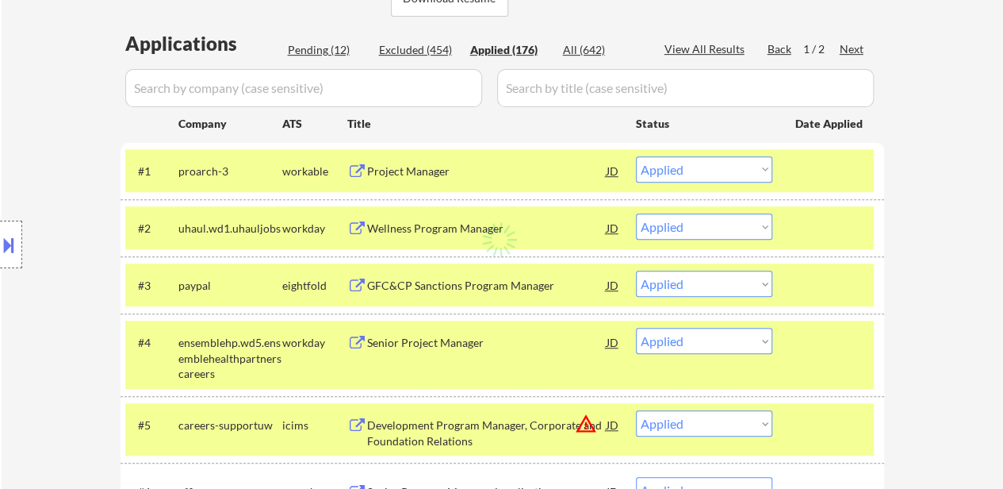
select select ""applied""
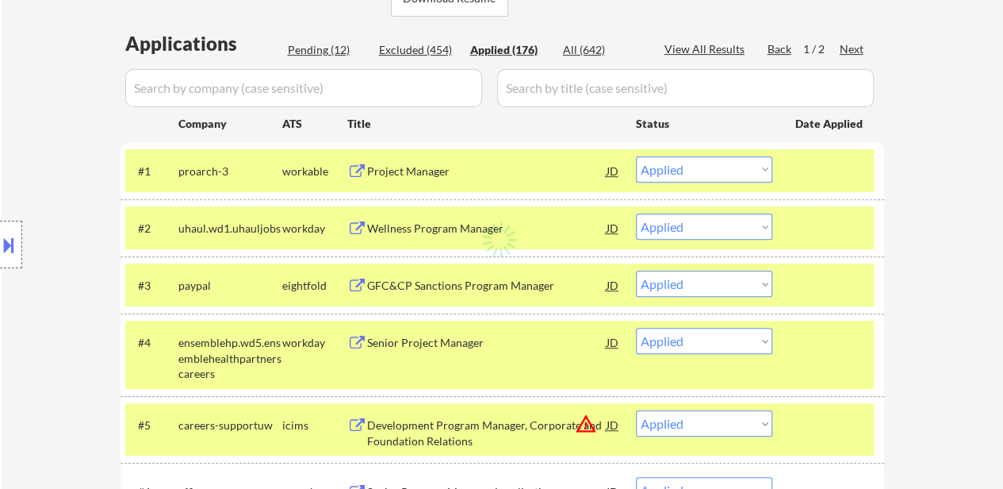
select select ""applied""
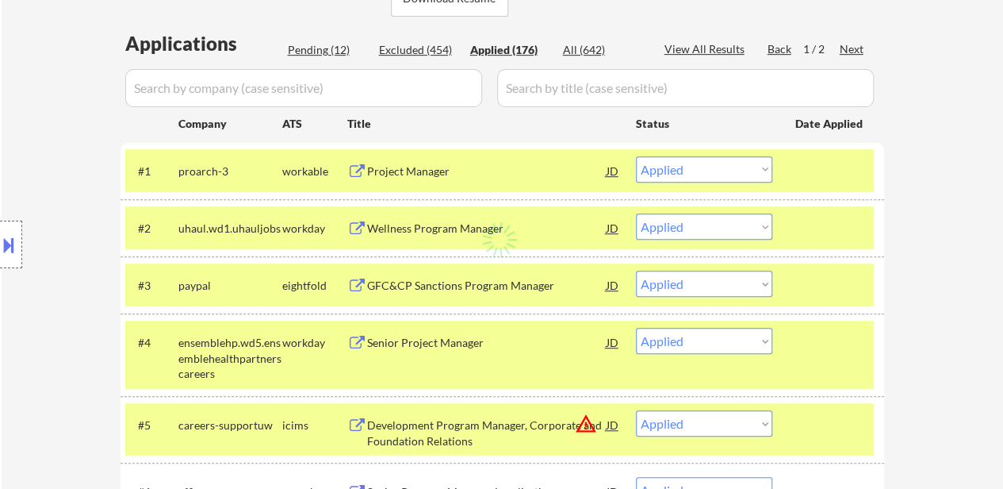
select select ""applied""
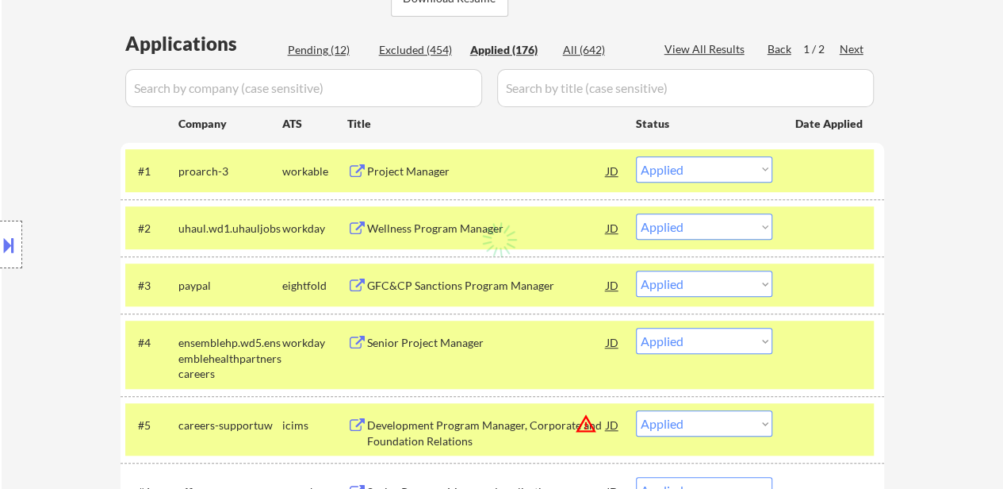
select select ""applied""
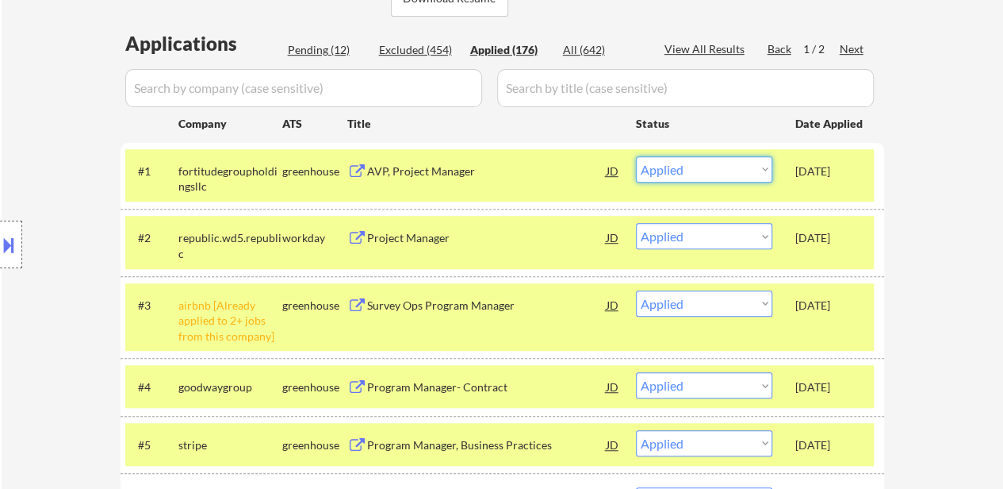
click at [738, 171] on select "Choose an option... Pending Applied Excluded (Questions) Excluded (Expired) Exc…" at bounding box center [704, 169] width 136 height 26
click at [636, 156] on select "Choose an option... Pending Applied Excluded (Questions) Excluded (Expired) Exc…" at bounding box center [704, 169] width 136 height 26
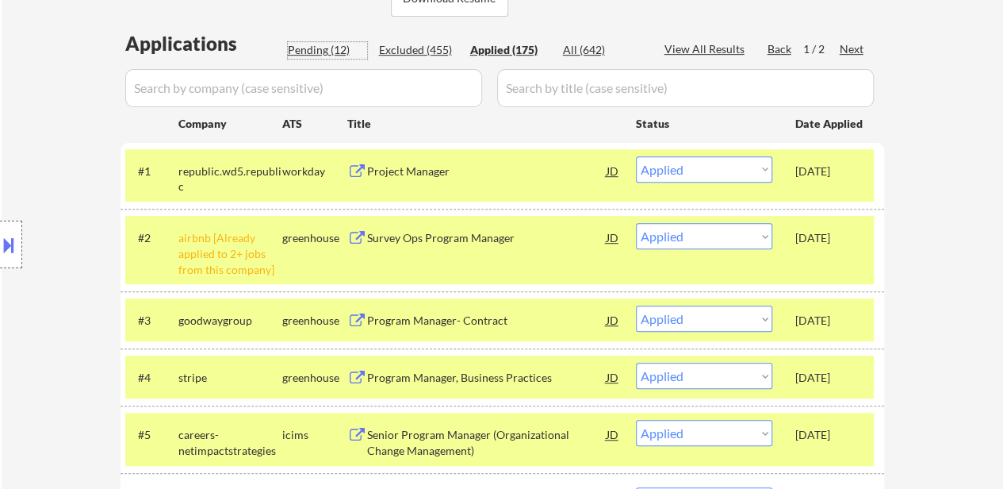
click at [328, 58] on div "Pending (12)" at bounding box center [327, 50] width 79 height 17
select select ""pending""
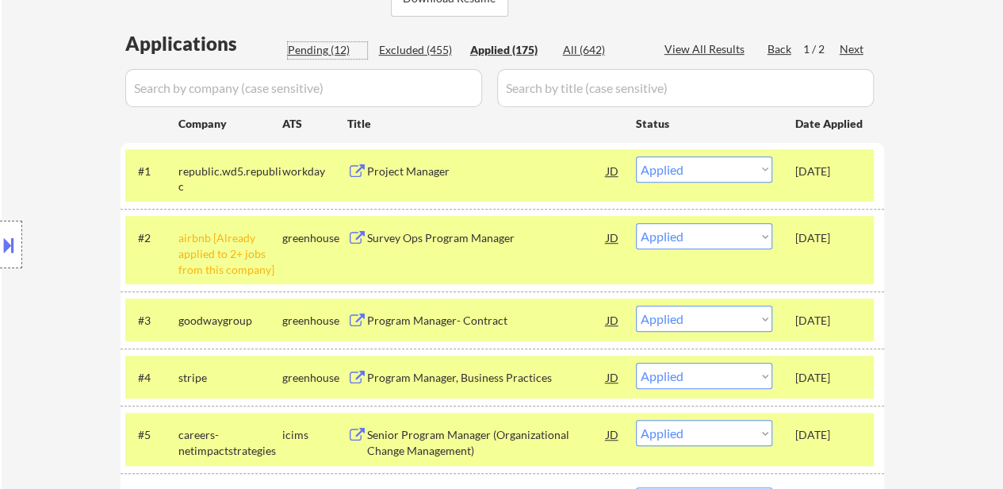
select select ""pending""
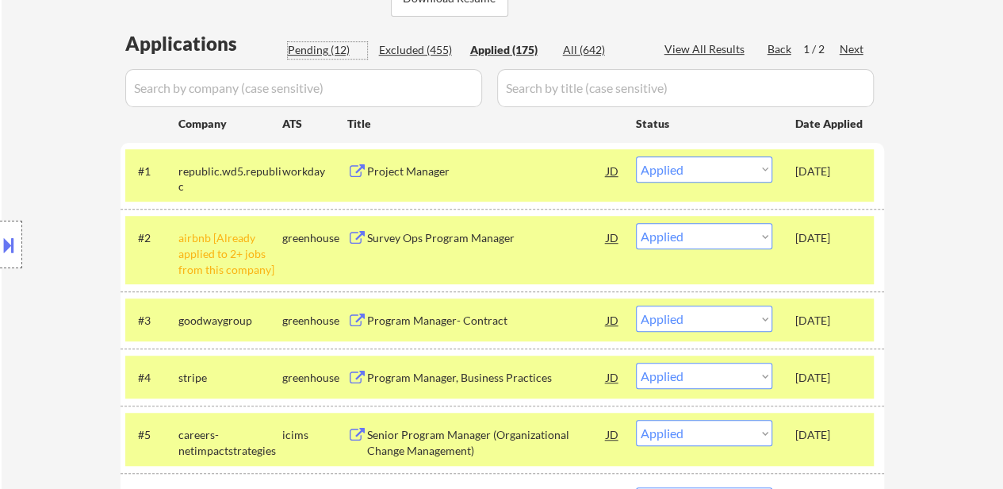
select select ""pending""
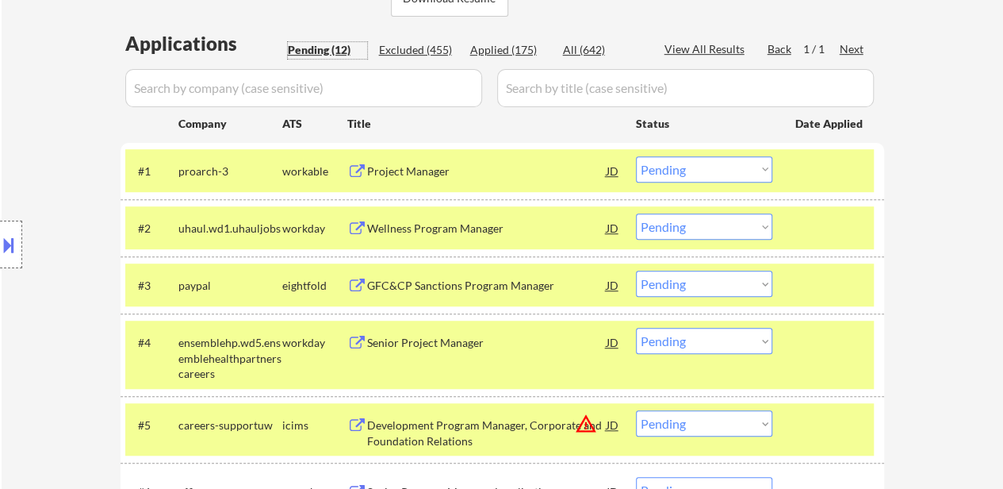
click at [690, 167] on select "Choose an option... Pending Applied Excluded (Questions) Excluded (Expired) Exc…" at bounding box center [704, 169] width 136 height 26
click at [636, 156] on select "Choose an option... Pending Applied Excluded (Questions) Excluded (Expired) Exc…" at bounding box center [704, 169] width 136 height 26
select select ""pending""
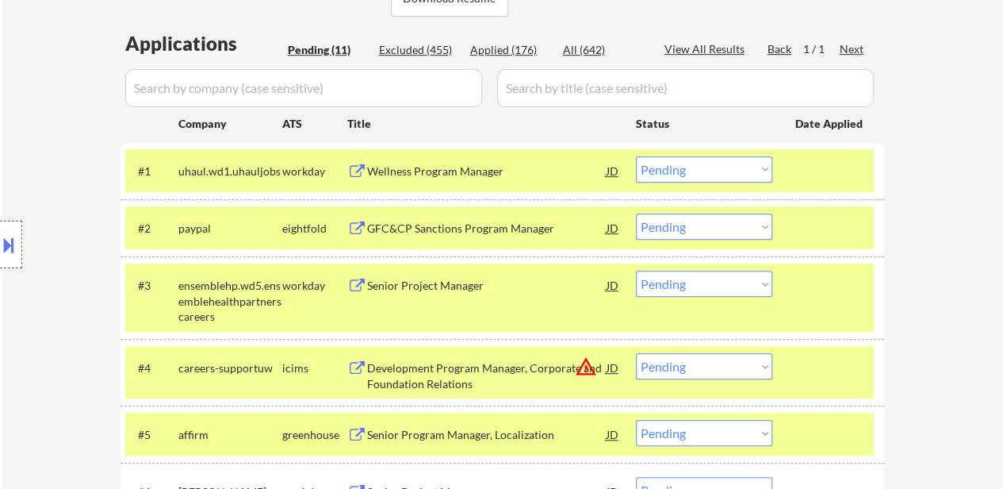
click at [817, 424] on div at bounding box center [831, 434] width 70 height 29
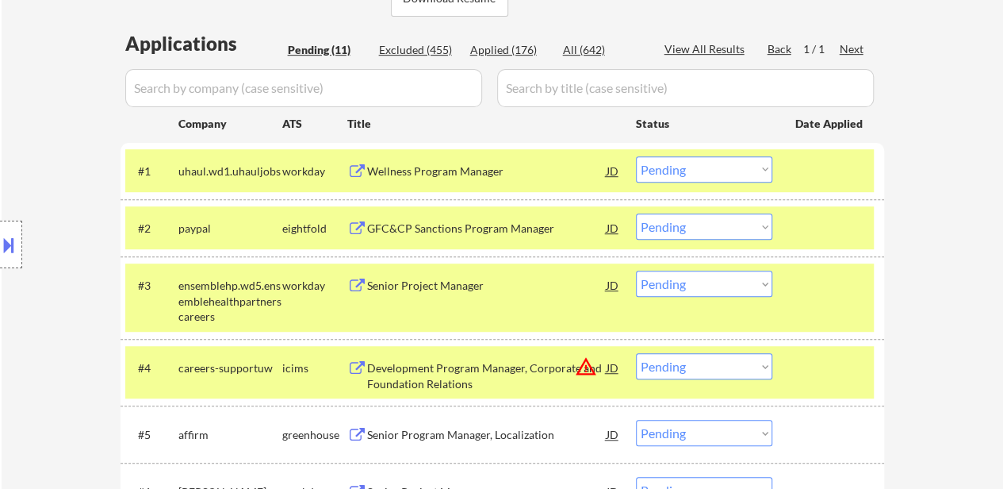
click at [804, 355] on div at bounding box center [831, 367] width 70 height 29
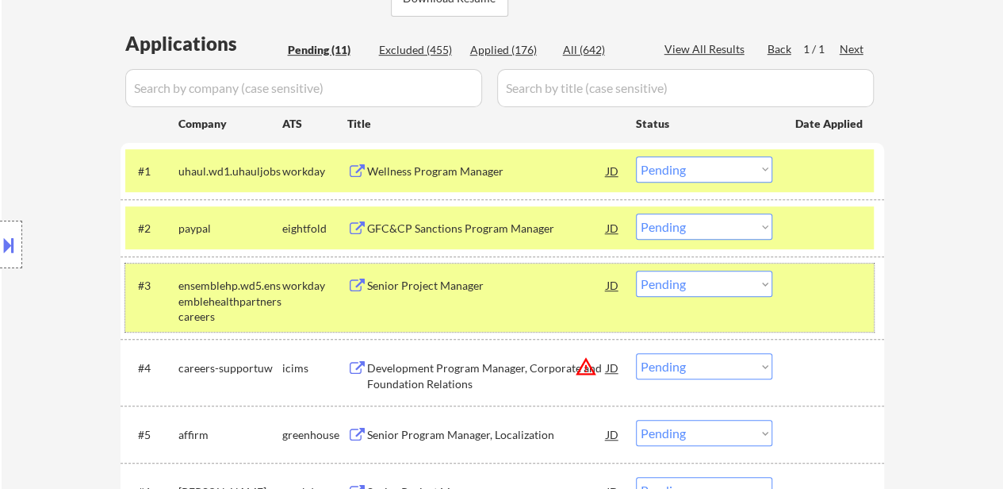
click at [801, 280] on div at bounding box center [831, 285] width 70 height 29
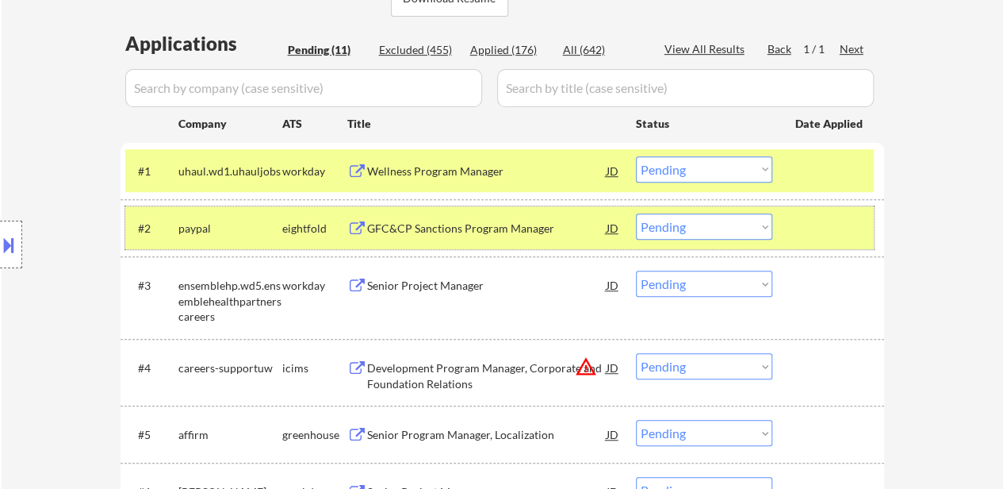
click at [803, 212] on div "#2 paypal eightfold GFC&CP Sanctions Program Manager JD warning_amber Choose an…" at bounding box center [499, 227] width 749 height 43
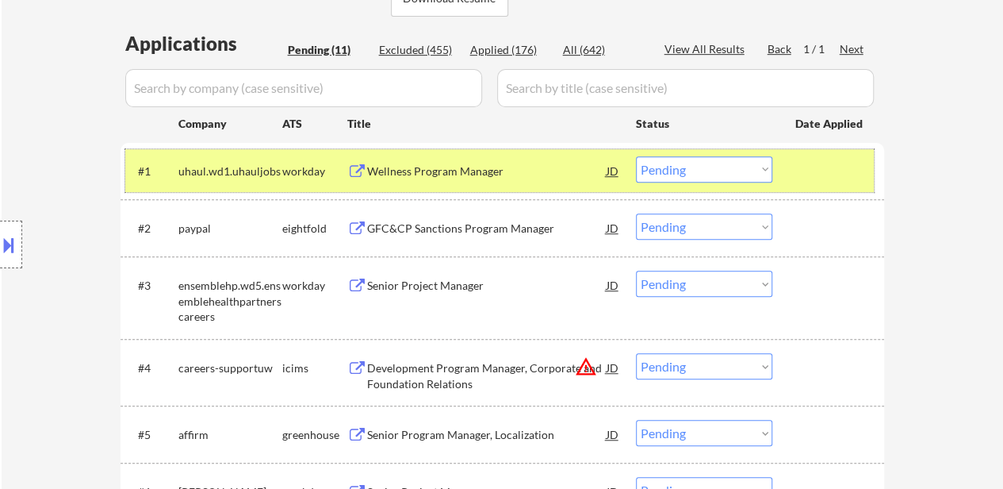
click at [804, 158] on div at bounding box center [831, 170] width 70 height 29
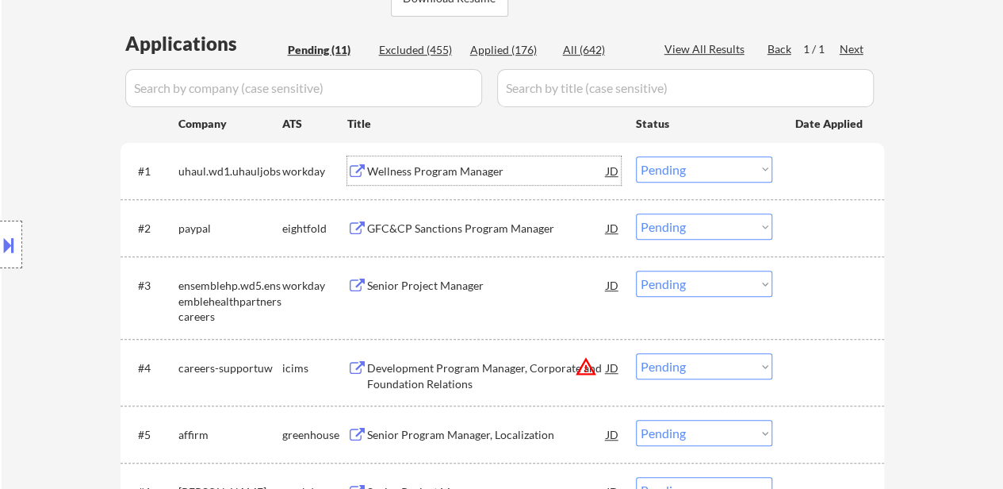
click at [483, 167] on div "Wellness Program Manager" at bounding box center [487, 171] width 240 height 16
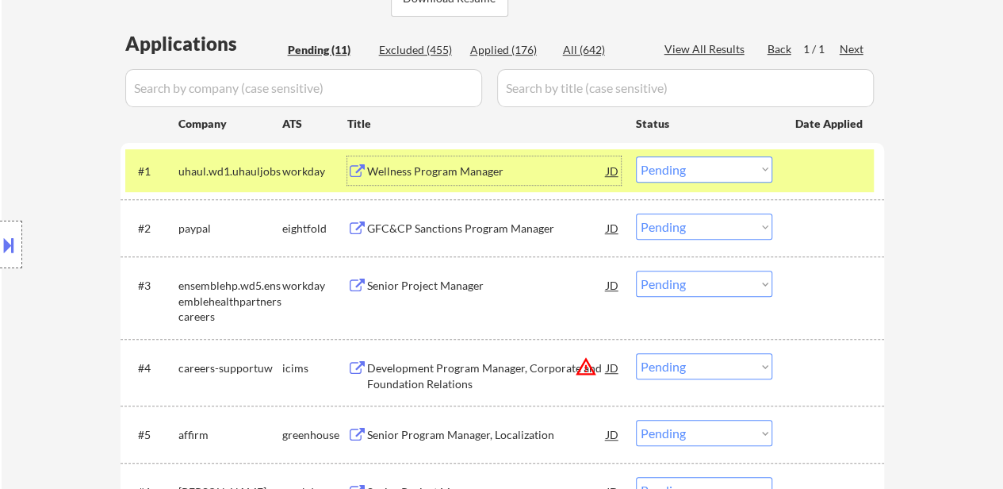
click at [487, 223] on div "GFC&CP Sanctions Program Manager" at bounding box center [487, 229] width 240 height 16
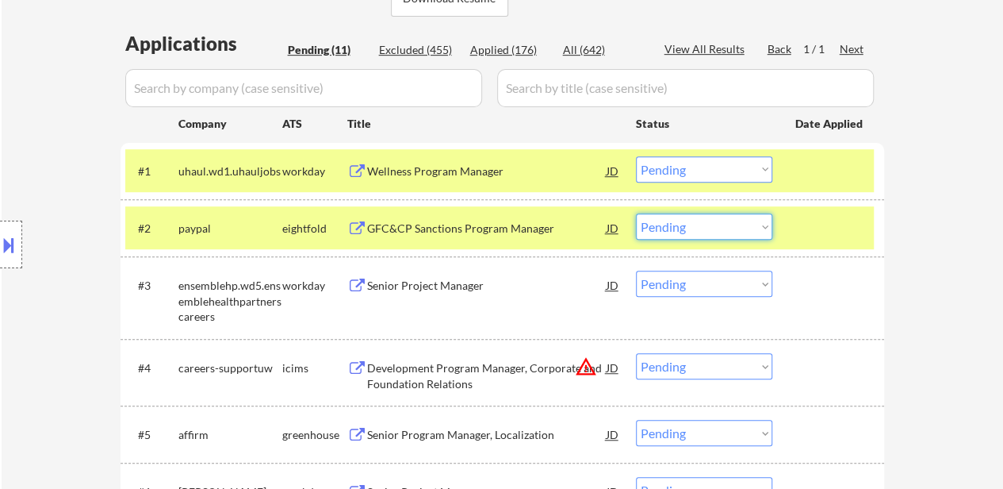
drag, startPoint x: 722, startPoint y: 223, endPoint x: 716, endPoint y: 236, distance: 14.2
click at [722, 223] on select "Choose an option... Pending Applied Excluded (Questions) Excluded (Expired) Exc…" at bounding box center [704, 226] width 136 height 26
click at [636, 213] on select "Choose an option... Pending Applied Excluded (Questions) Excluded (Expired) Exc…" at bounding box center [704, 226] width 136 height 26
click at [447, 307] on div "#3 ensemblehp.wd5.ensemblehealthpartnerscareers workday Senior Project Manager …" at bounding box center [499, 297] width 749 height 68
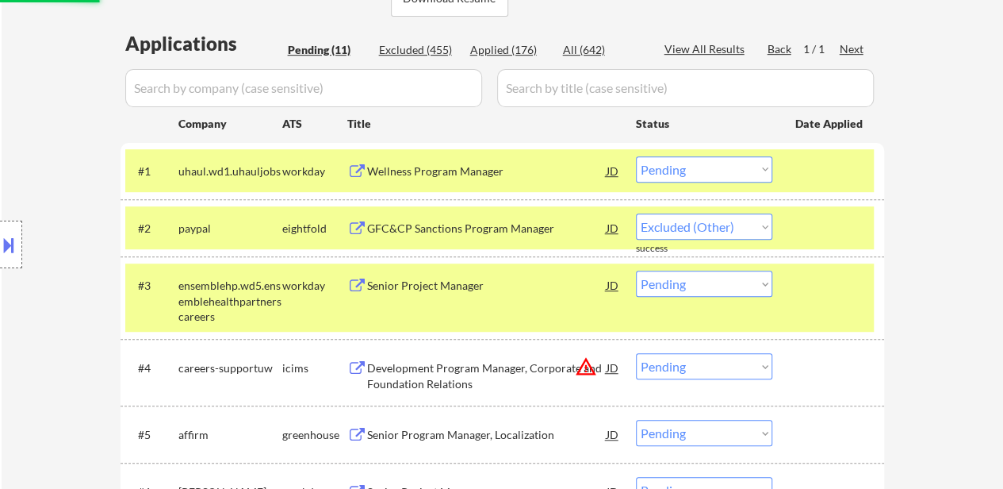
select select ""pending""
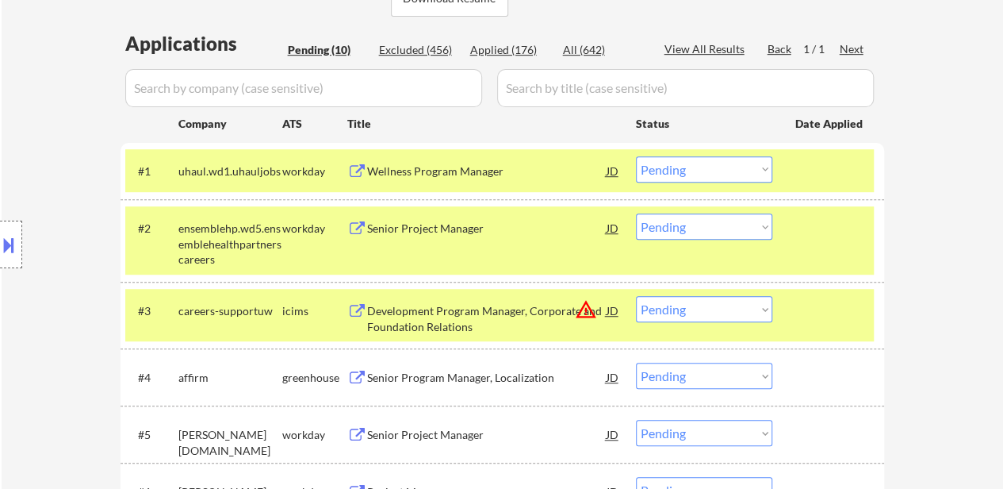
click at [836, 324] on div at bounding box center [831, 310] width 70 height 29
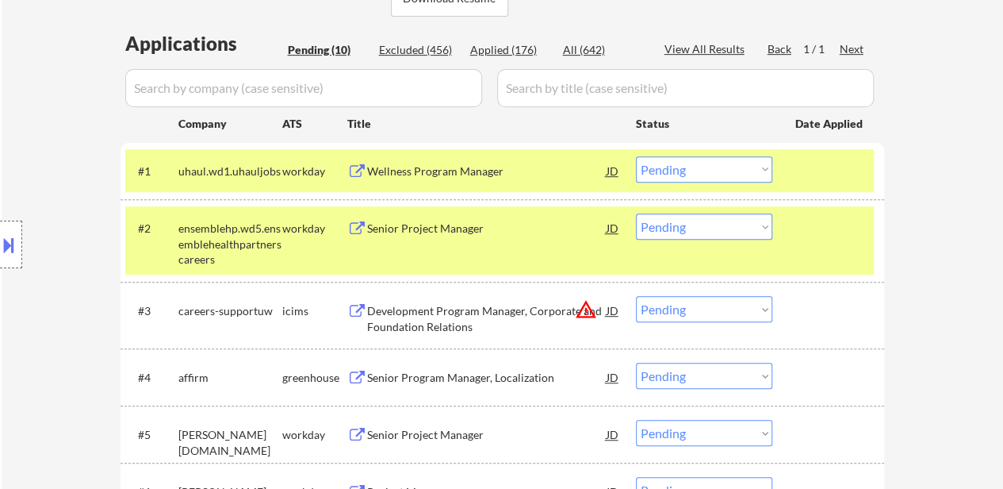
click at [425, 233] on div "Senior Project Manager" at bounding box center [487, 229] width 240 height 16
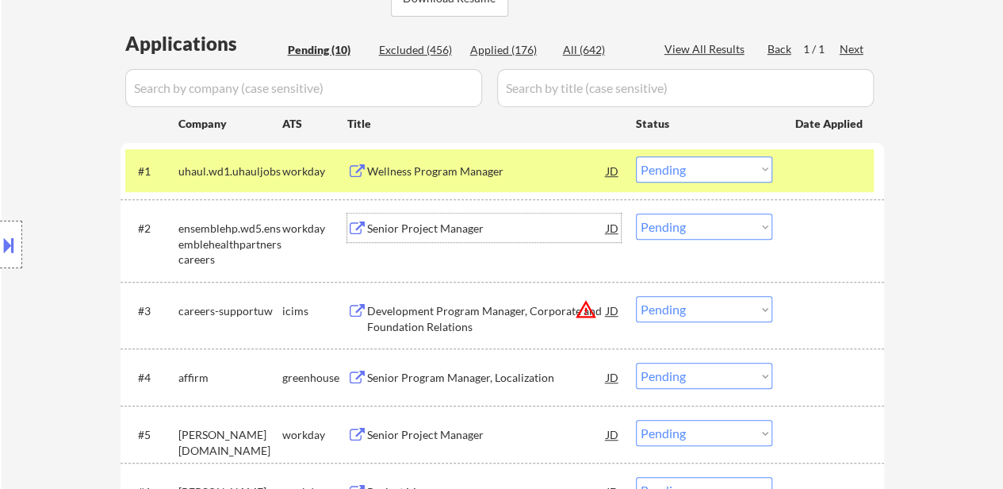
click at [454, 315] on div "Development Program Manager, Corporate and Foundation Relations" at bounding box center [487, 318] width 240 height 31
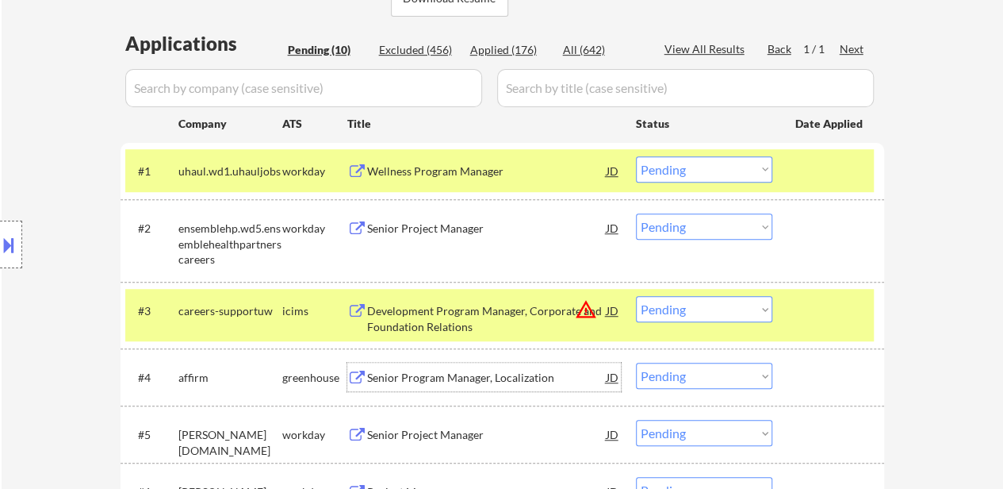
click at [470, 385] on div "Senior Program Manager, Localization" at bounding box center [487, 378] width 240 height 16
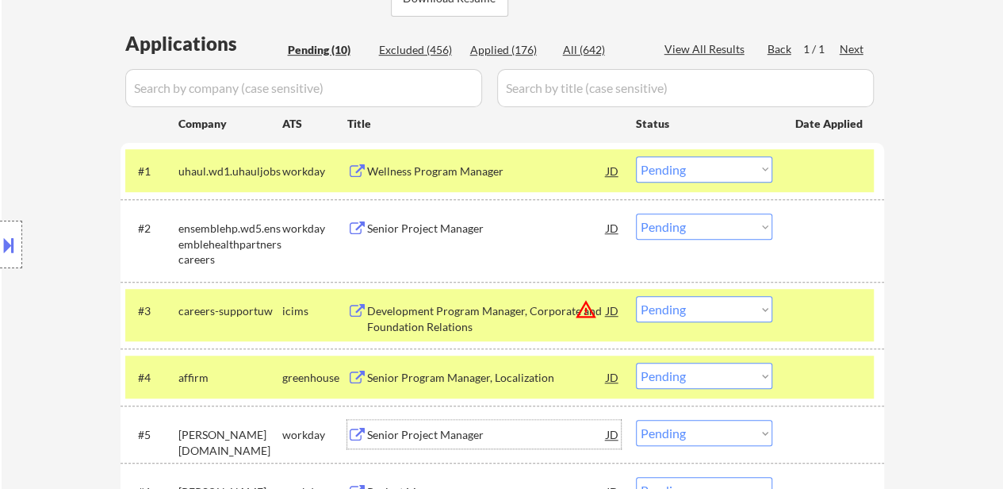
click at [430, 441] on div "Senior Project Manager" at bounding box center [487, 435] width 240 height 16
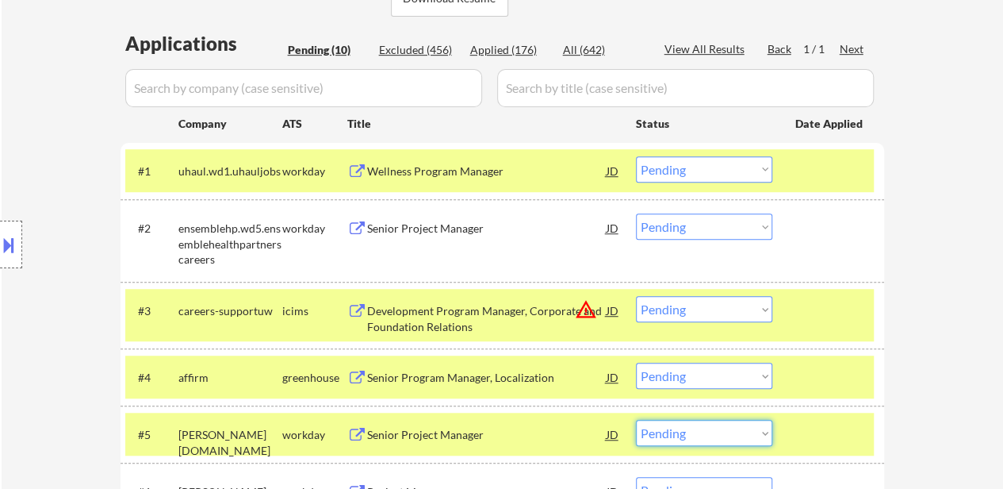
click at [648, 434] on select "Choose an option... Pending Applied Excluded (Questions) Excluded (Expired) Exc…" at bounding box center [704, 433] width 136 height 26
click at [636, 420] on select "Choose an option... Pending Applied Excluded (Questions) Excluded (Expired) Exc…" at bounding box center [704, 433] width 136 height 26
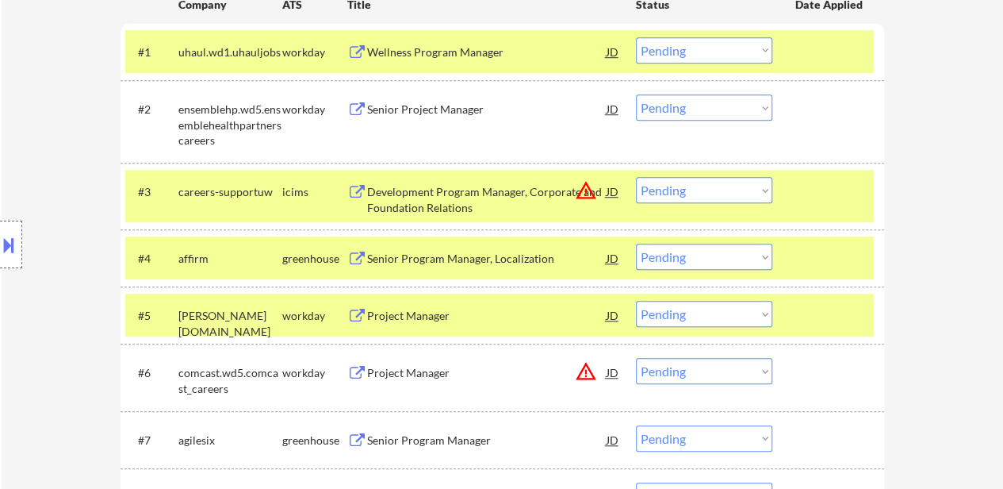
scroll to position [555, 0]
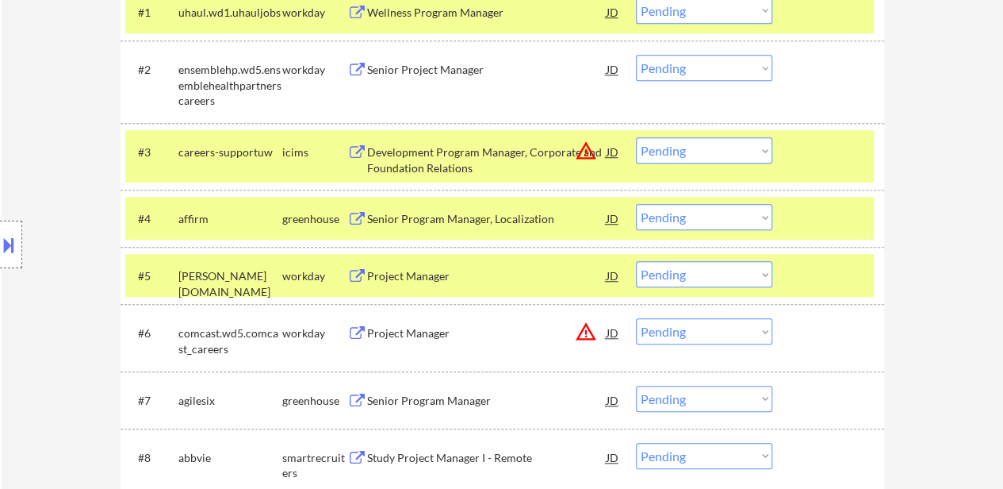
click at [640, 274] on select "Choose an option... Pending Applied Excluded (Questions) Excluded (Expired) Exc…" at bounding box center [704, 274] width 136 height 26
click at [636, 261] on select "Choose an option... Pending Applied Excluded (Questions) Excluded (Expired) Exc…" at bounding box center [704, 274] width 136 height 26
select select ""pending""
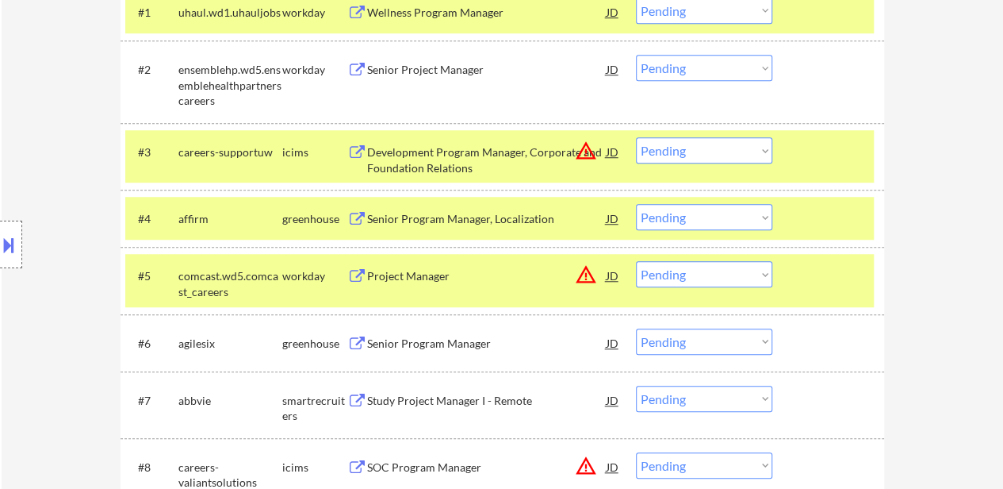
click at [446, 274] on div "Project Manager" at bounding box center [487, 276] width 240 height 16
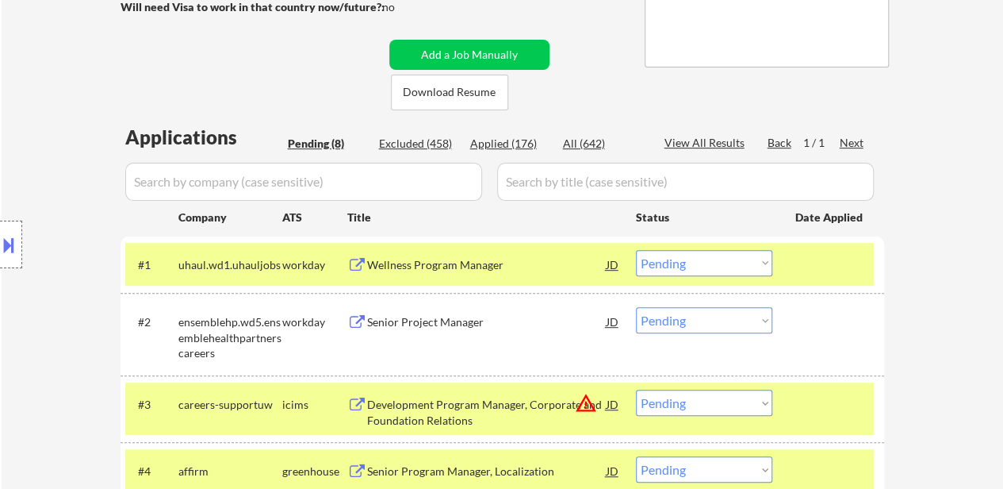
scroll to position [317, 0]
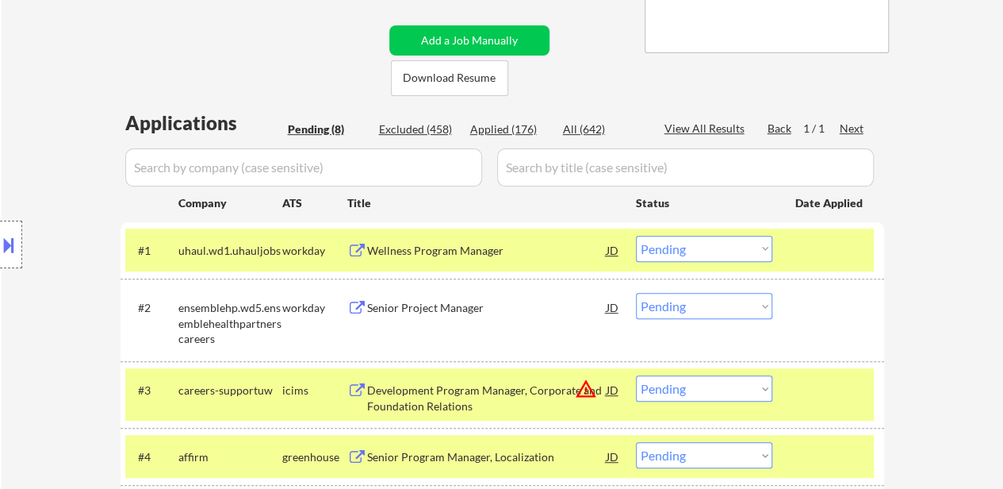
click at [727, 249] on select "Choose an option... Pending Applied Excluded (Questions) Excluded (Expired) Exc…" at bounding box center [704, 249] width 136 height 26
click at [636, 236] on select "Choose an option... Pending Applied Excluded (Questions) Excluded (Expired) Exc…" at bounding box center [704, 249] width 136 height 26
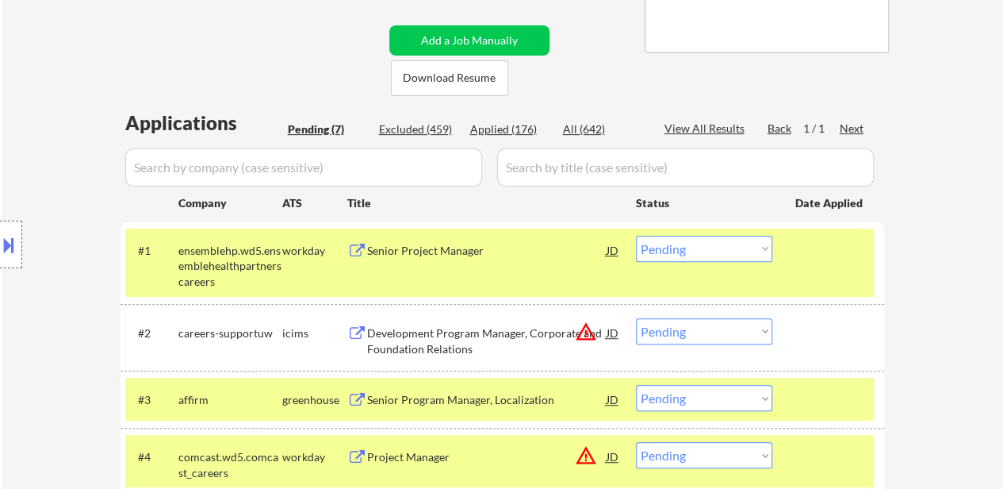
click at [702, 250] on select "Choose an option... Pending Applied Excluded (Questions) Excluded (Expired) Exc…" at bounding box center [704, 249] width 136 height 26
click at [636, 236] on select "Choose an option... Pending Applied Excluded (Questions) Excluded (Expired) Exc…" at bounding box center [704, 249] width 136 height 26
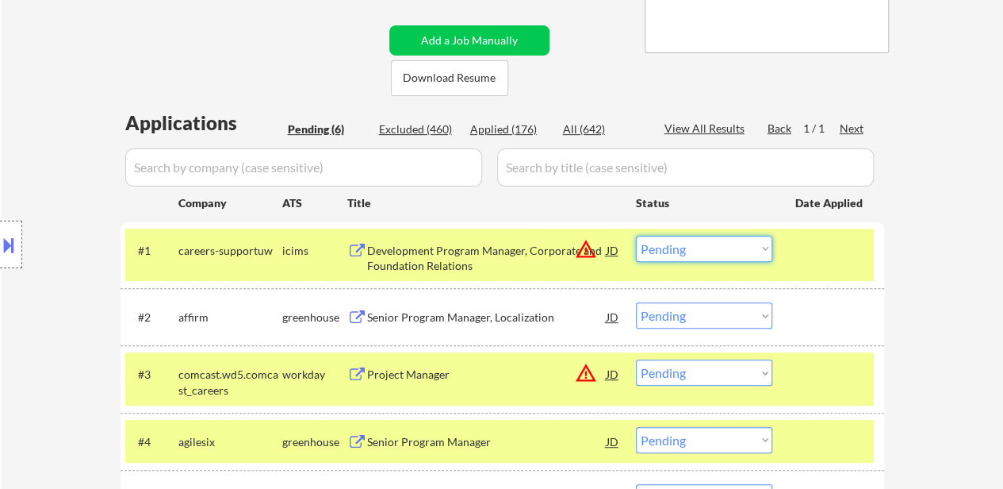
click at [693, 245] on select "Choose an option... Pending Applied Excluded (Questions) Excluded (Expired) Exc…" at bounding box center [704, 249] width 136 height 26
click at [636, 236] on select "Choose an option... Pending Applied Excluded (Questions) Excluded (Expired) Exc…" at bounding box center [704, 249] width 136 height 26
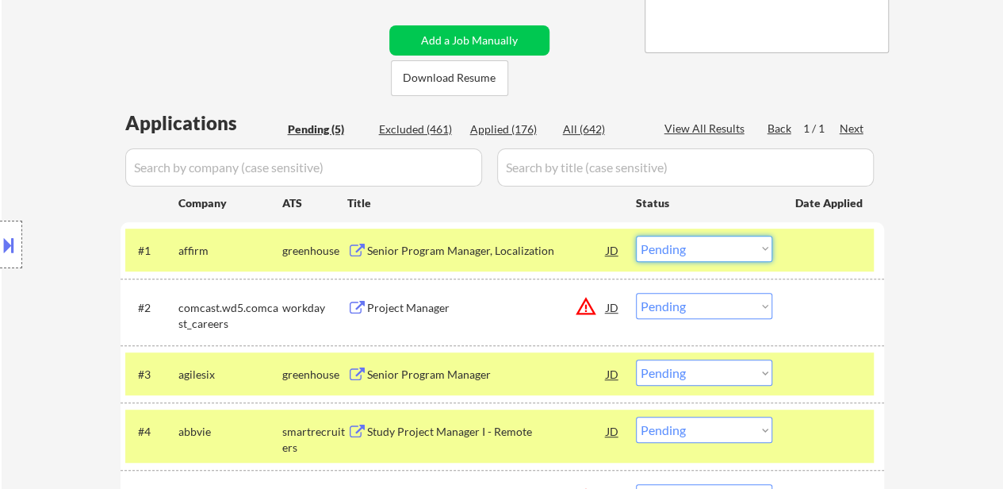
click at [693, 247] on select "Choose an option... Pending Applied Excluded (Questions) Excluded (Expired) Exc…" at bounding box center [704, 249] width 136 height 26
click at [636, 236] on select "Choose an option... Pending Applied Excluded (Questions) Excluded (Expired) Exc…" at bounding box center [704, 249] width 136 height 26
select select ""pending""
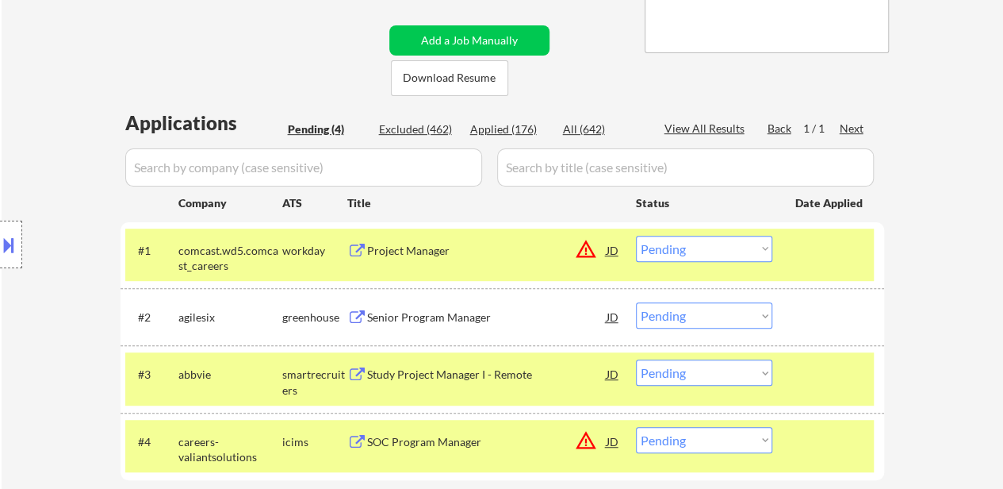
scroll to position [397, 0]
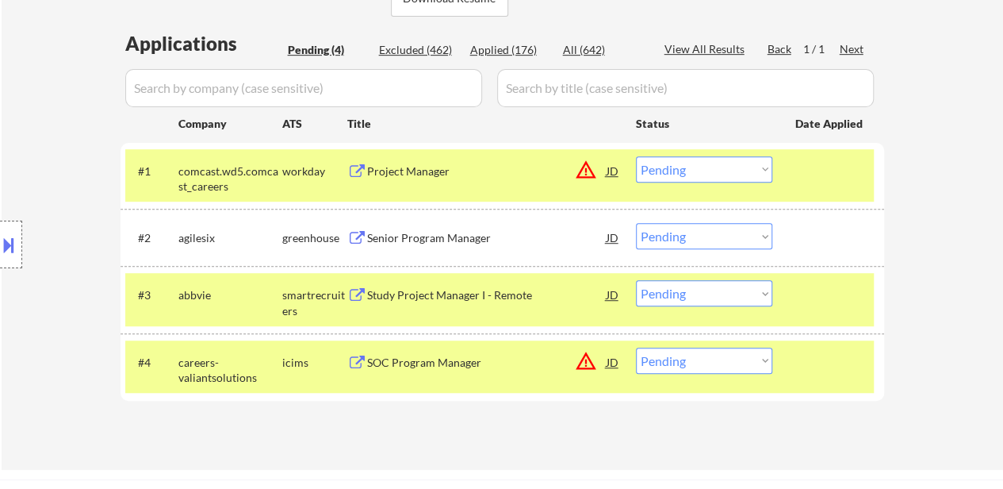
click at [449, 242] on div "Senior Program Manager" at bounding box center [487, 238] width 240 height 16
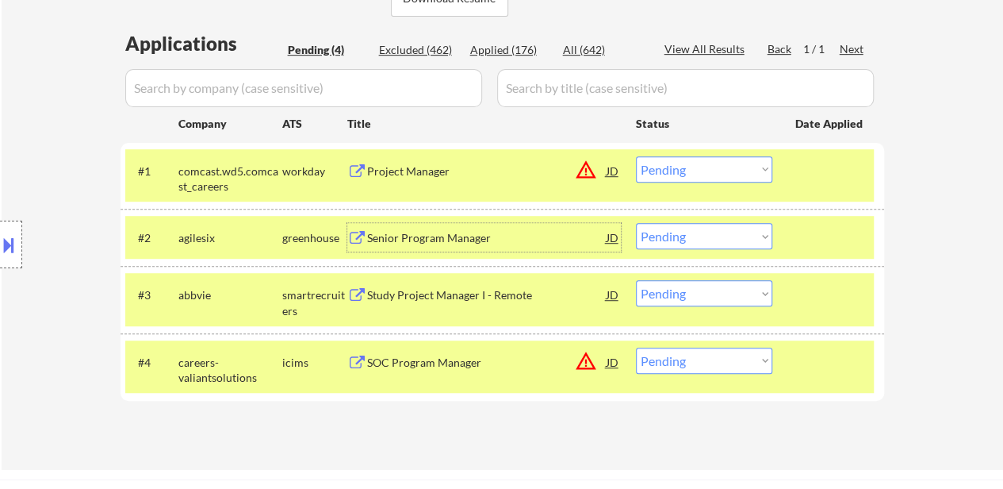
click at [411, 297] on div "Study Project Manager I - Remote" at bounding box center [487, 295] width 240 height 16
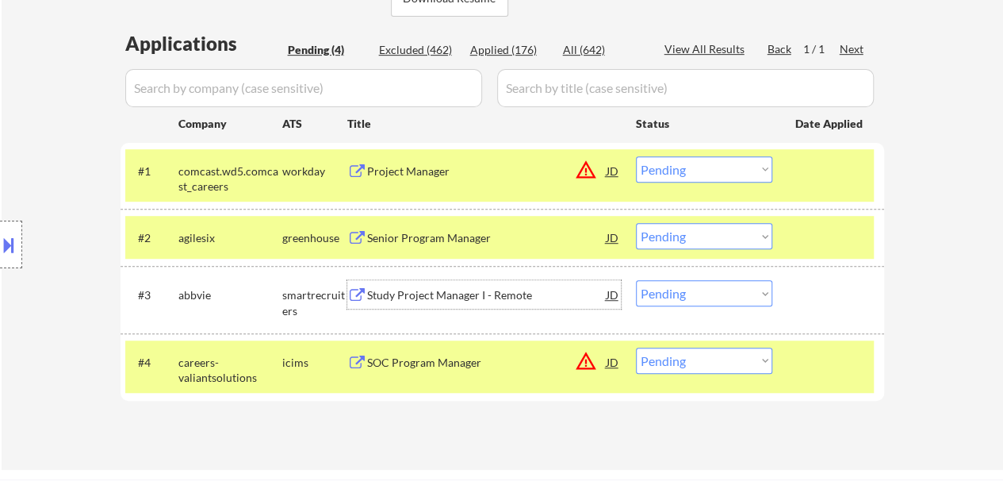
click at [417, 368] on div "SOC Program Manager" at bounding box center [487, 363] width 240 height 16
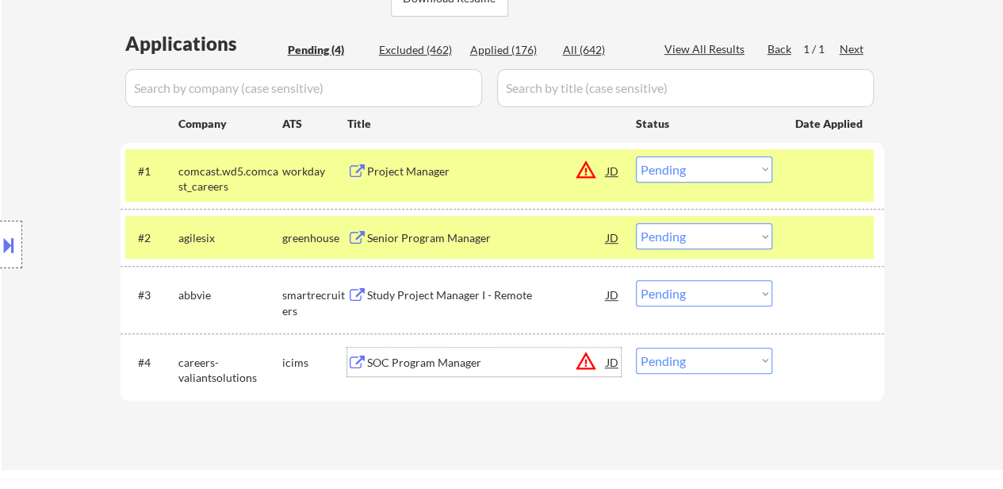
click at [656, 293] on select "Choose an option... Pending Applied Excluded (Questions) Excluded (Expired) Exc…" at bounding box center [704, 293] width 136 height 26
click at [636, 280] on select "Choose an option... Pending Applied Excluded (Questions) Excluded (Expired) Exc…" at bounding box center [704, 293] width 136 height 26
select select ""pending""
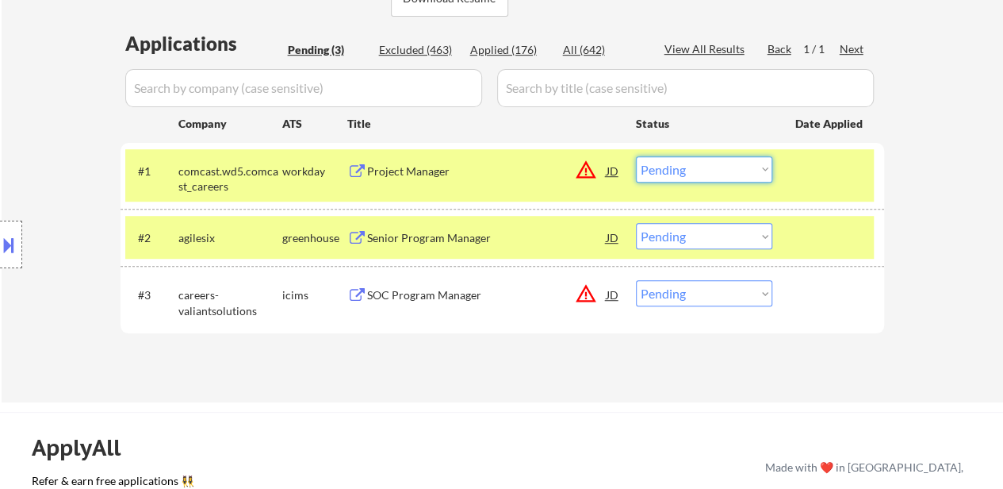
click at [681, 167] on select "Choose an option... Pending Applied Excluded (Questions) Excluded (Expired) Exc…" at bounding box center [704, 169] width 136 height 26
click at [636, 156] on select "Choose an option... Pending Applied Excluded (Questions) Excluded (Expired) Exc…" at bounding box center [704, 169] width 136 height 26
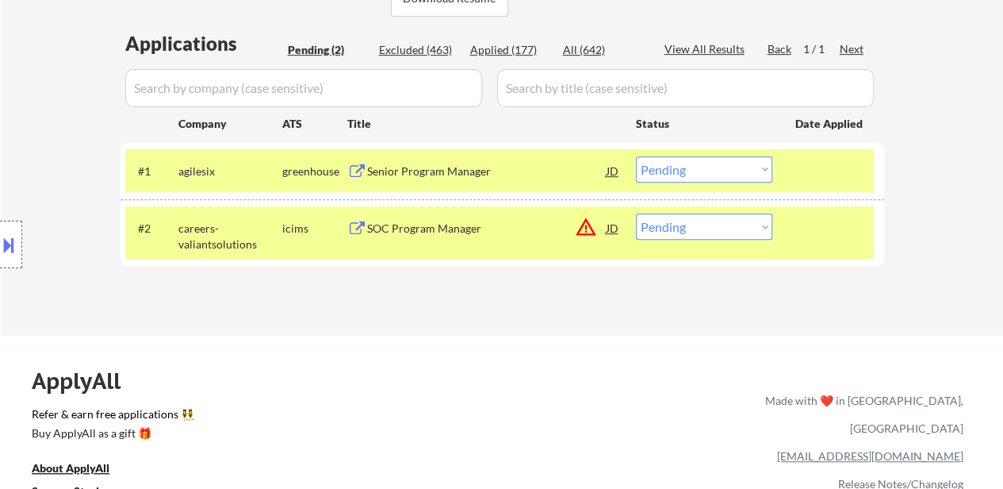
click at [746, 167] on select "Choose an option... Pending Applied Excluded (Questions) Excluded (Expired) Exc…" at bounding box center [704, 169] width 136 height 26
click at [636, 156] on select "Choose an option... Pending Applied Excluded (Questions) Excluded (Expired) Exc…" at bounding box center [704, 169] width 136 height 26
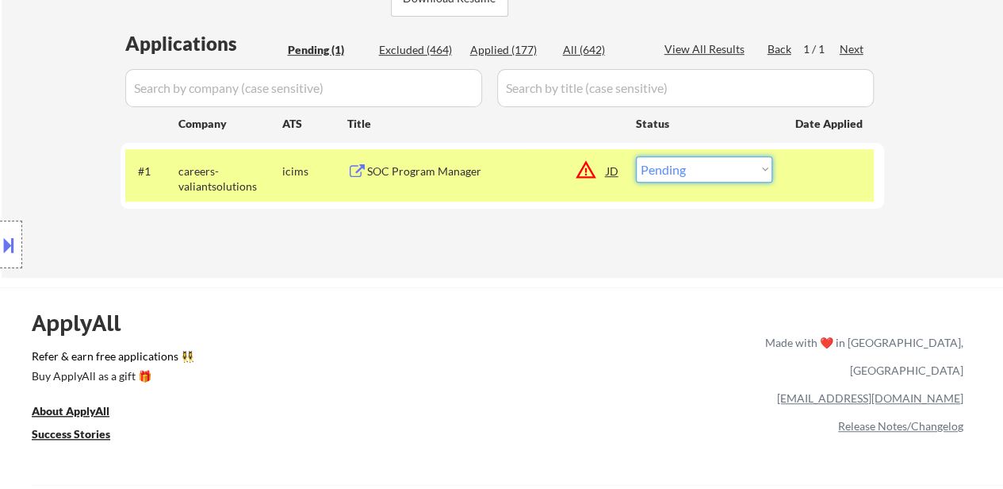
click at [730, 167] on select "Choose an option... Pending Applied Excluded (Questions) Excluded (Expired) Exc…" at bounding box center [704, 169] width 136 height 26
select select ""excluded__bad_match_""
click at [636, 156] on select "Choose an option... Pending Applied Excluded (Questions) Excluded (Expired) Exc…" at bounding box center [704, 169] width 136 height 26
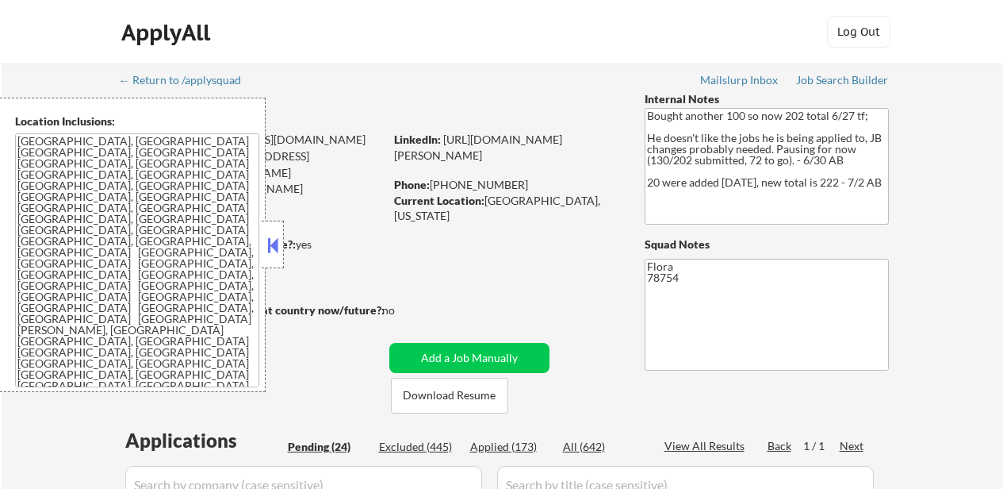
scroll to position [79, 0]
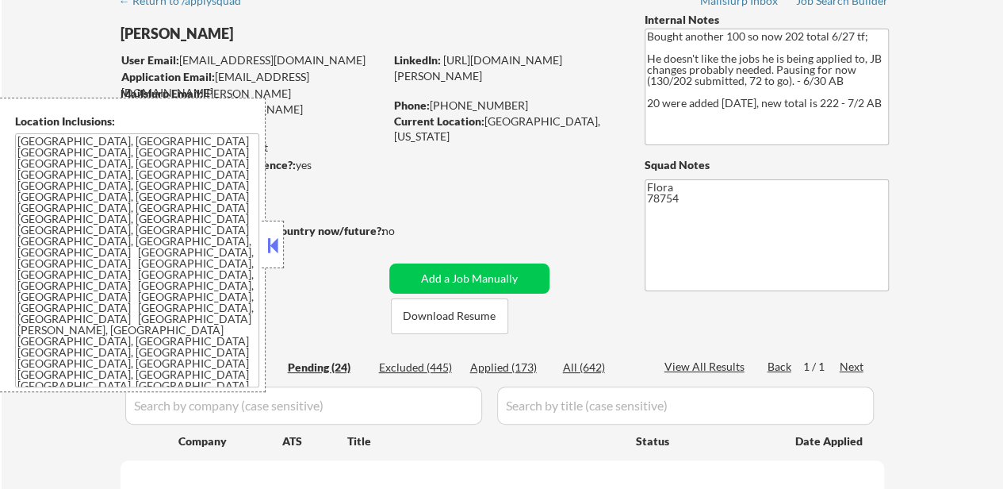
click at [521, 364] on div "Applied (173)" at bounding box center [509, 367] width 79 height 16
select select ""pending""
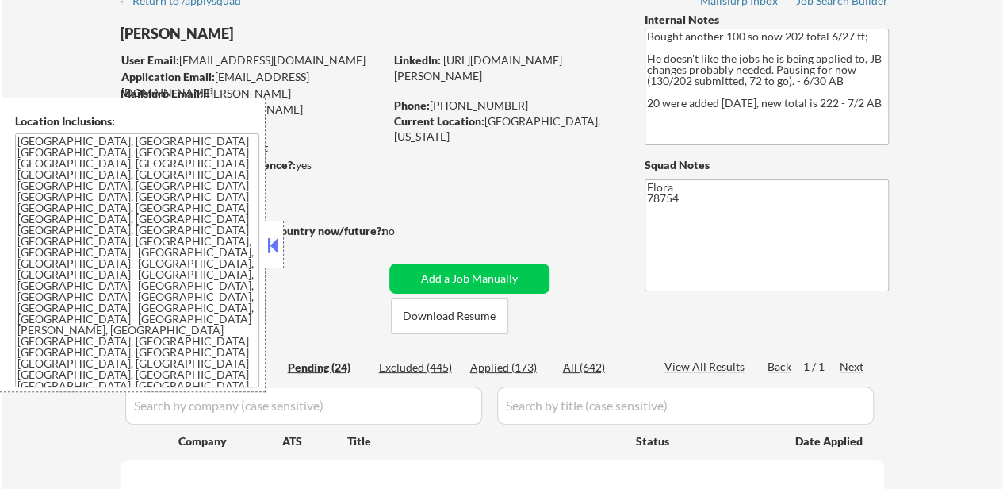
select select ""pending""
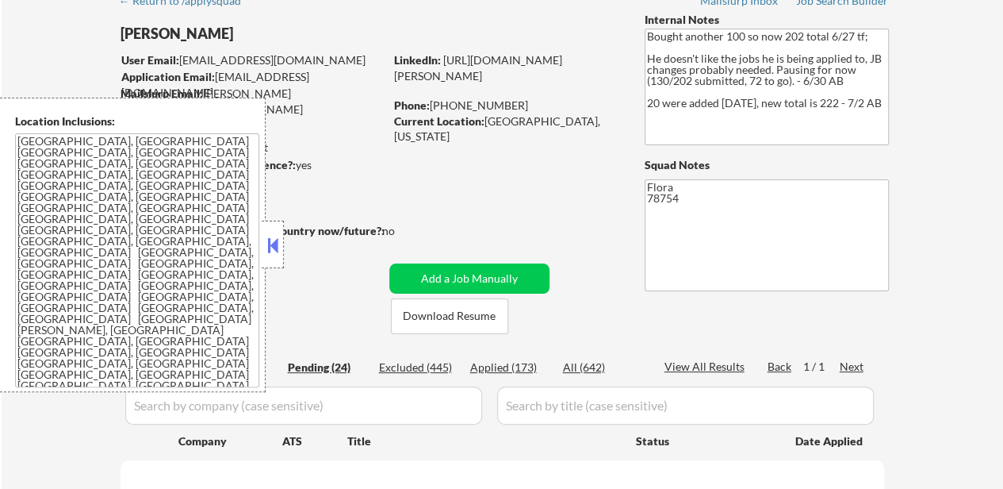
select select ""pending""
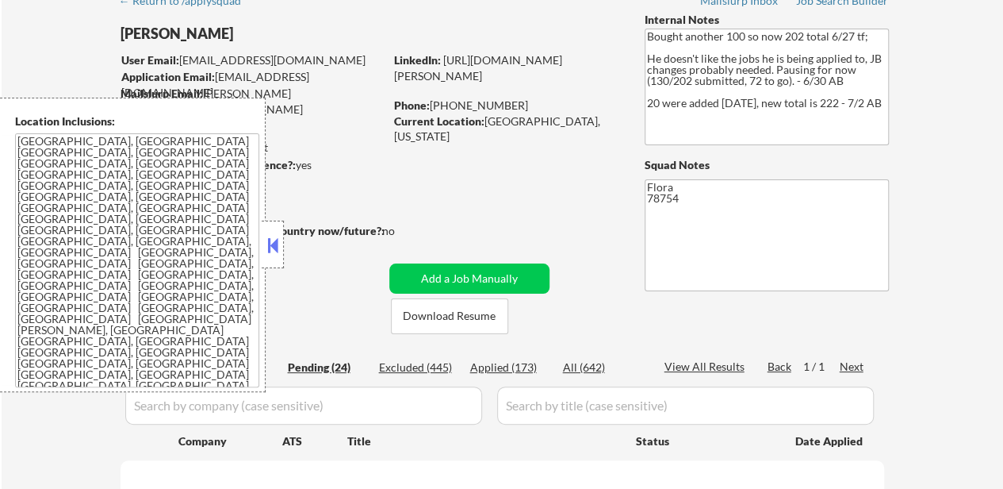
select select ""pending""
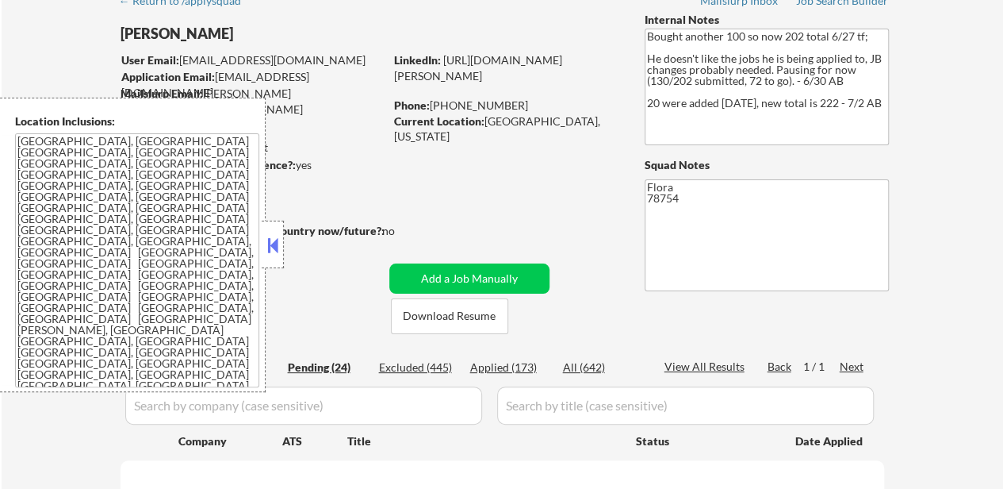
select select ""pending""
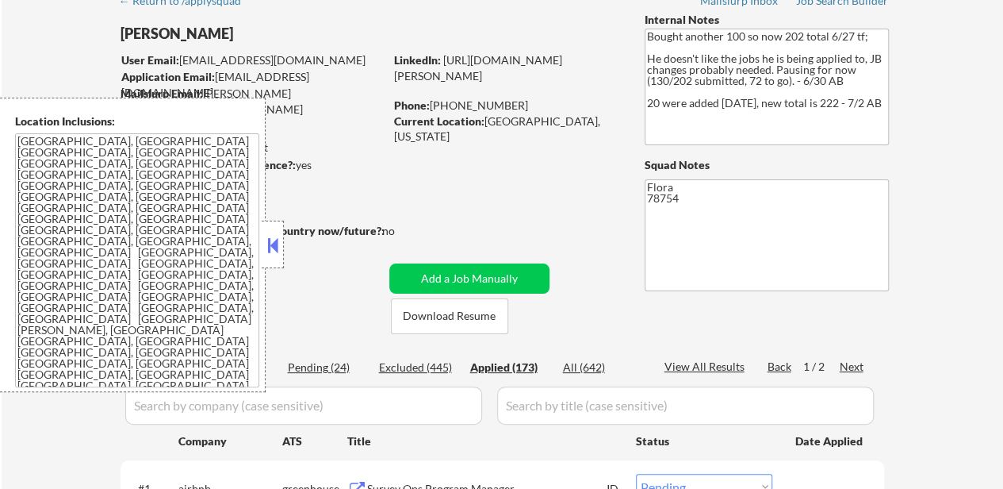
select select ""applied""
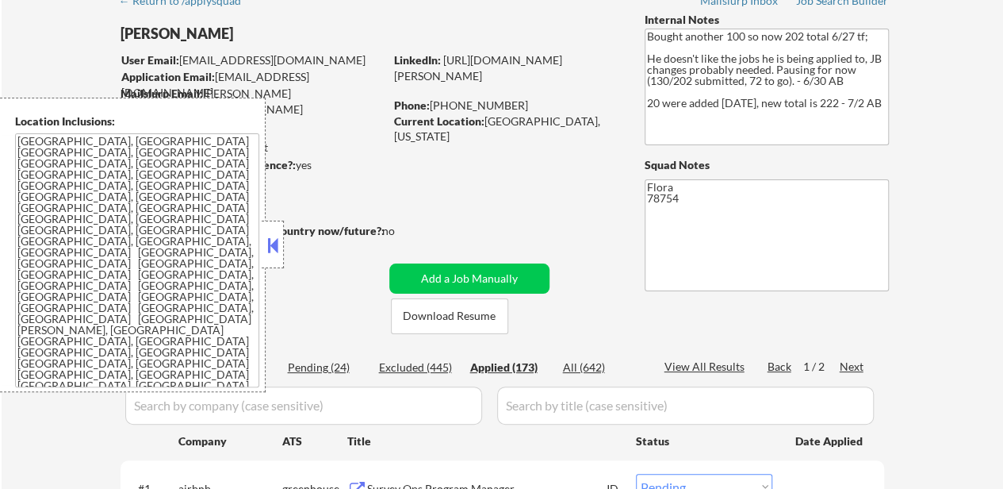
select select ""applied""
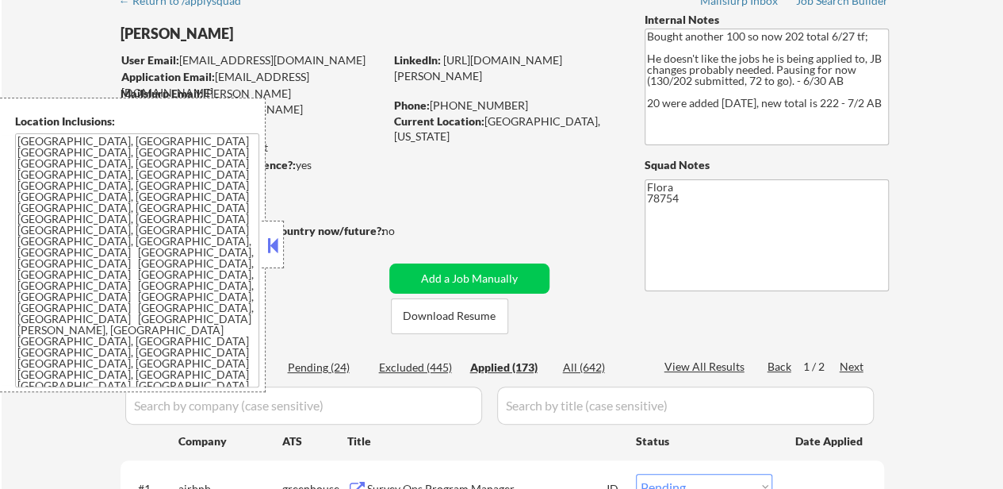
select select ""applied""
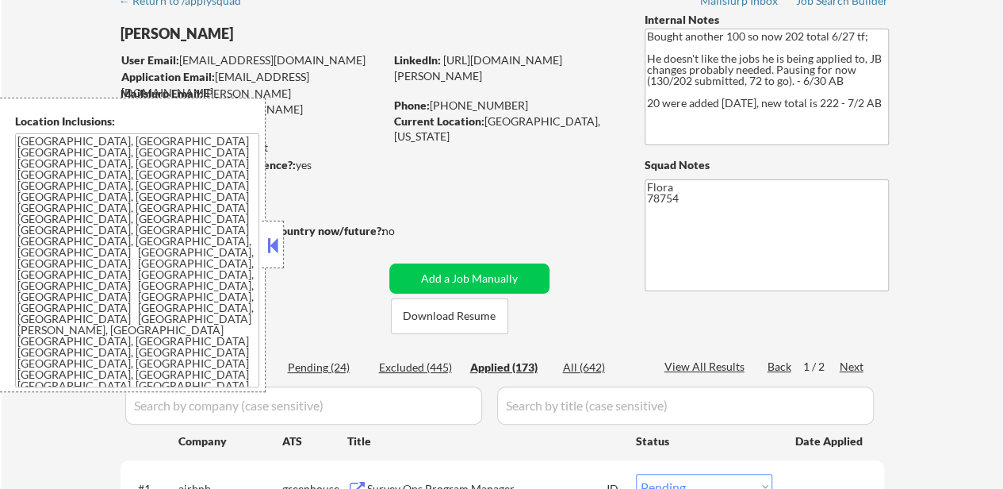
select select ""applied""
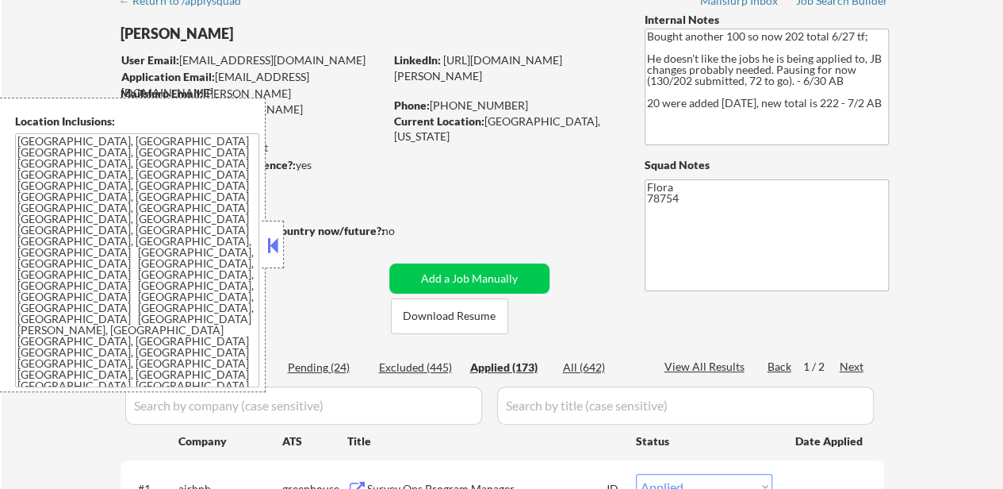
select select ""applied""
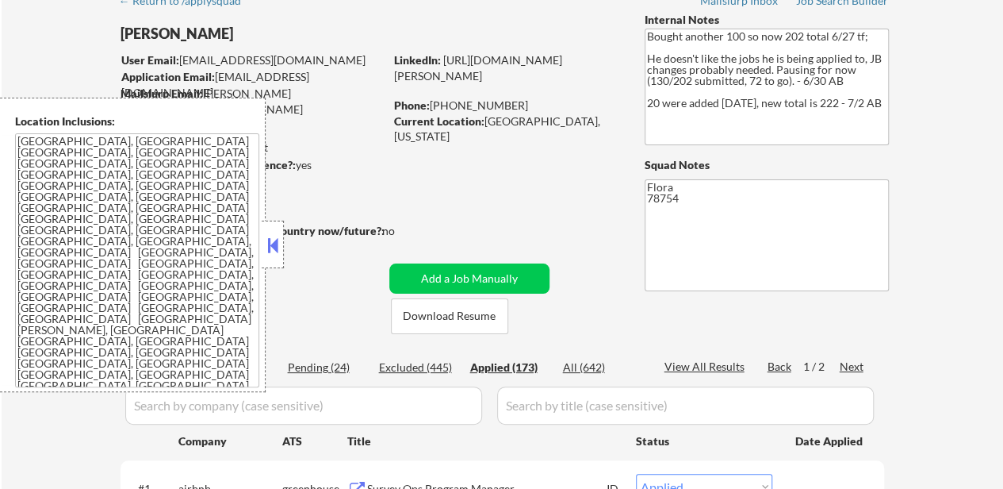
select select ""applied""
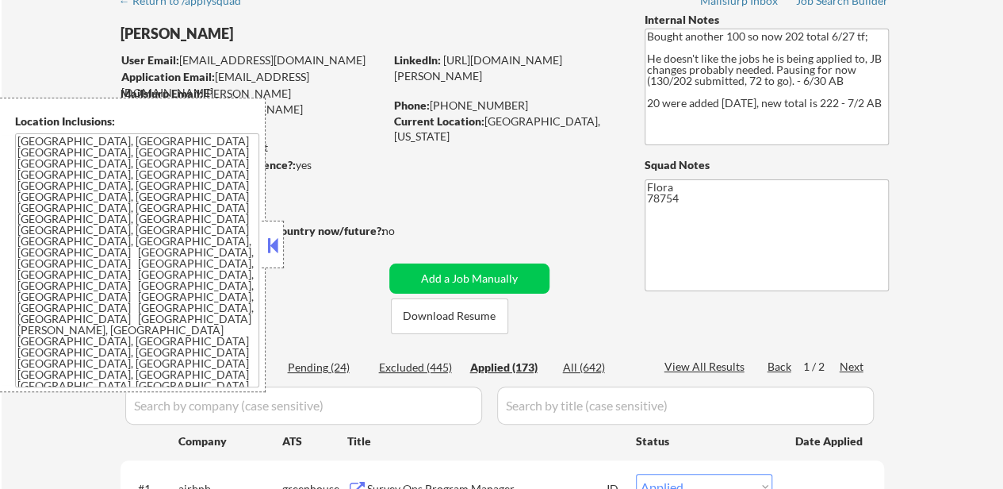
select select ""applied""
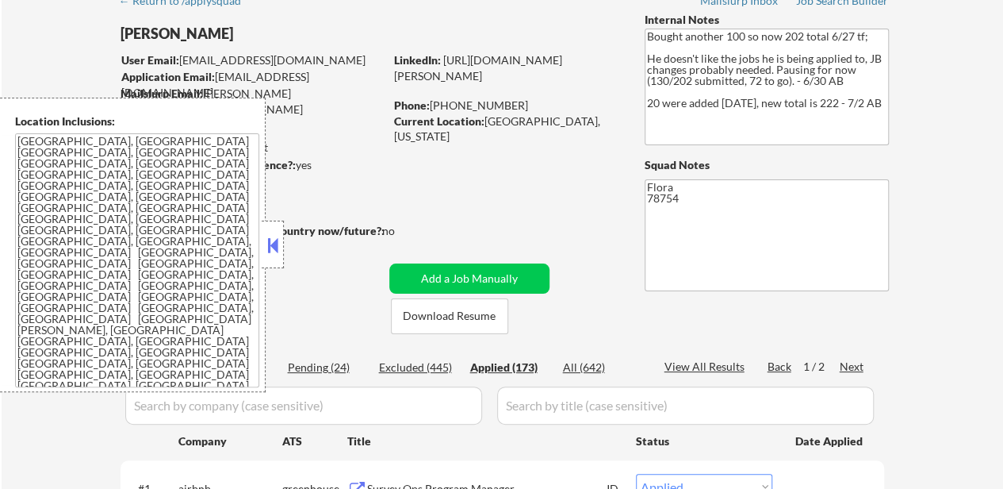
select select ""applied""
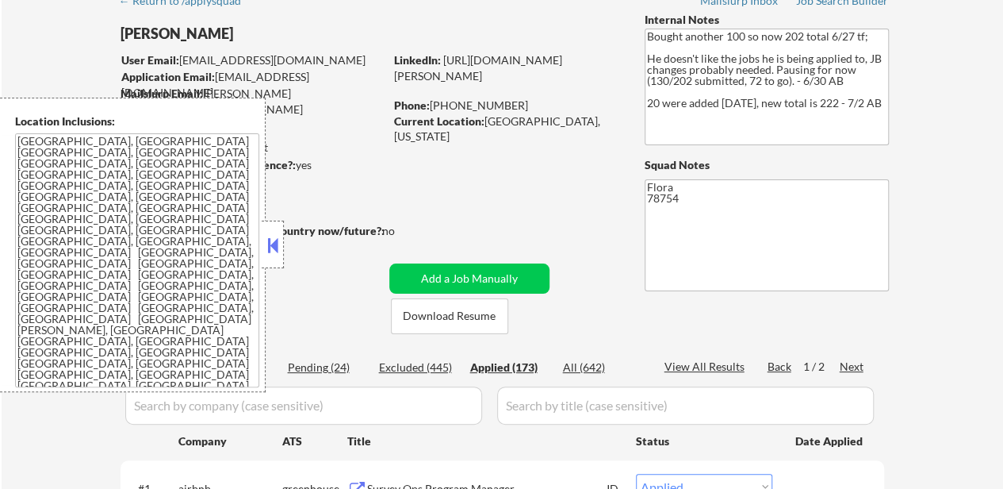
select select ""applied""
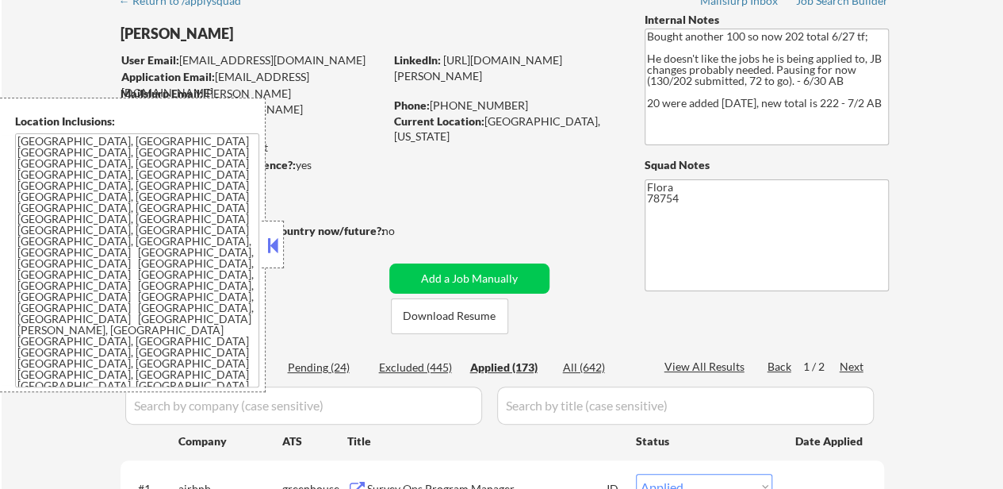
select select ""applied""
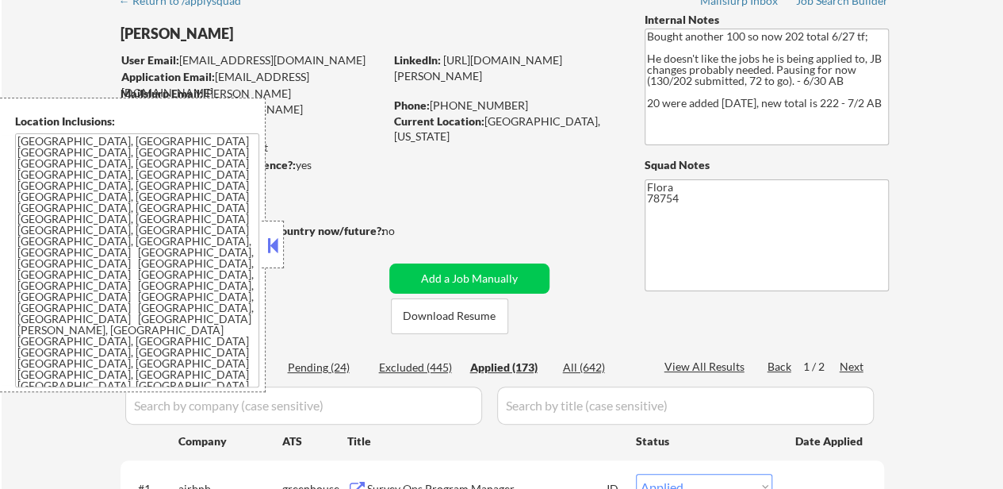
select select ""applied""
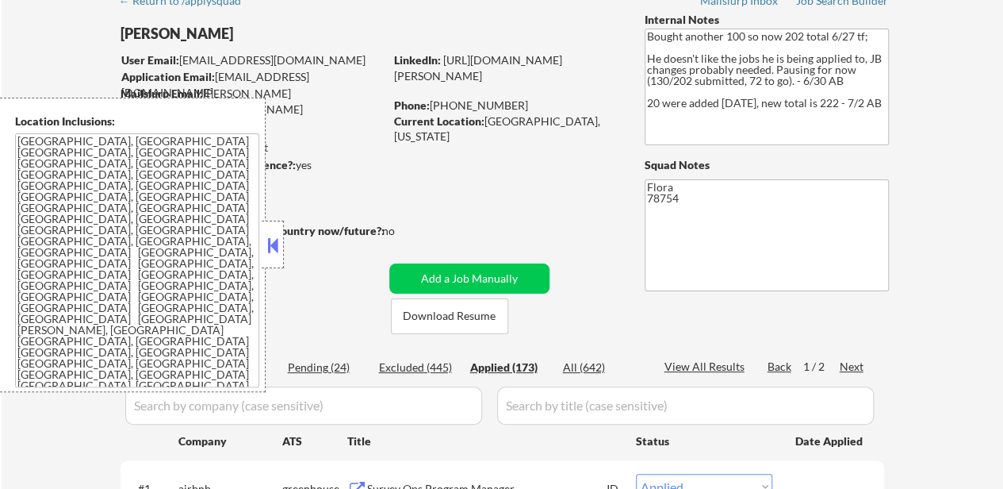
select select ""applied""
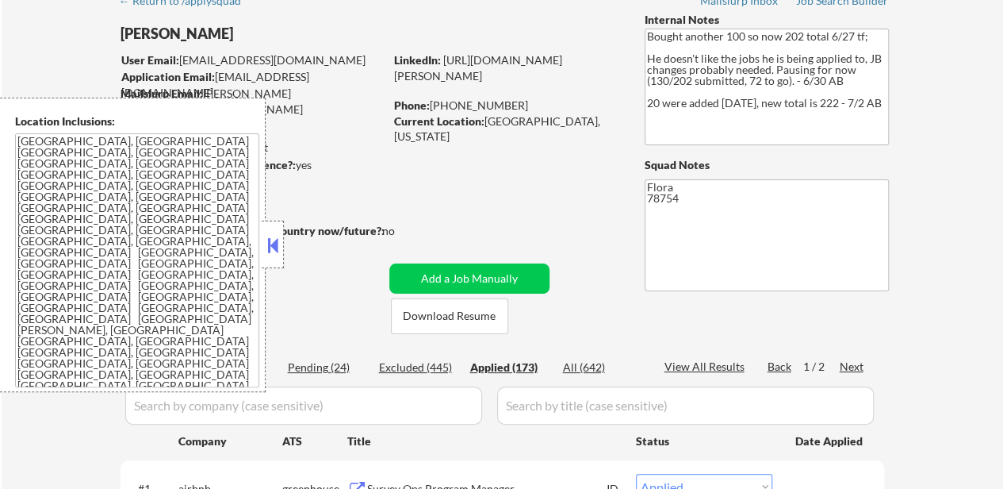
select select ""applied""
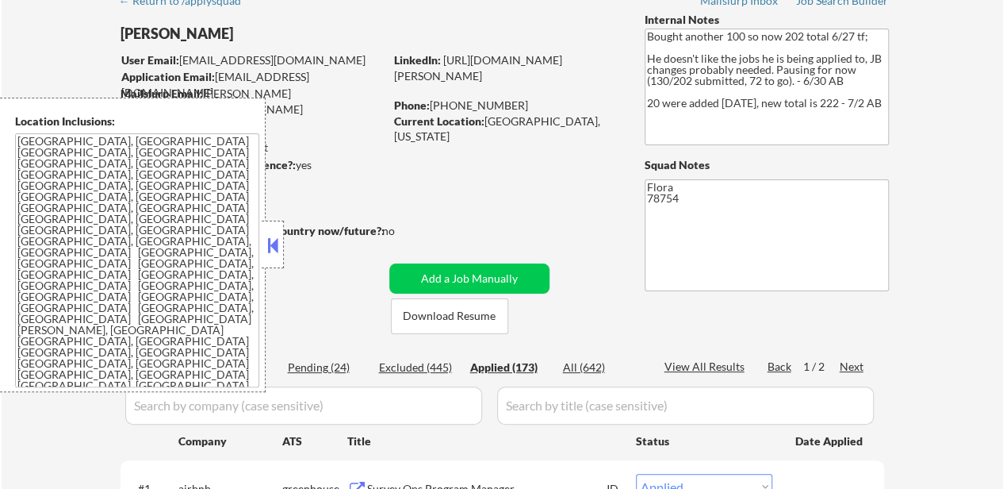
select select ""applied""
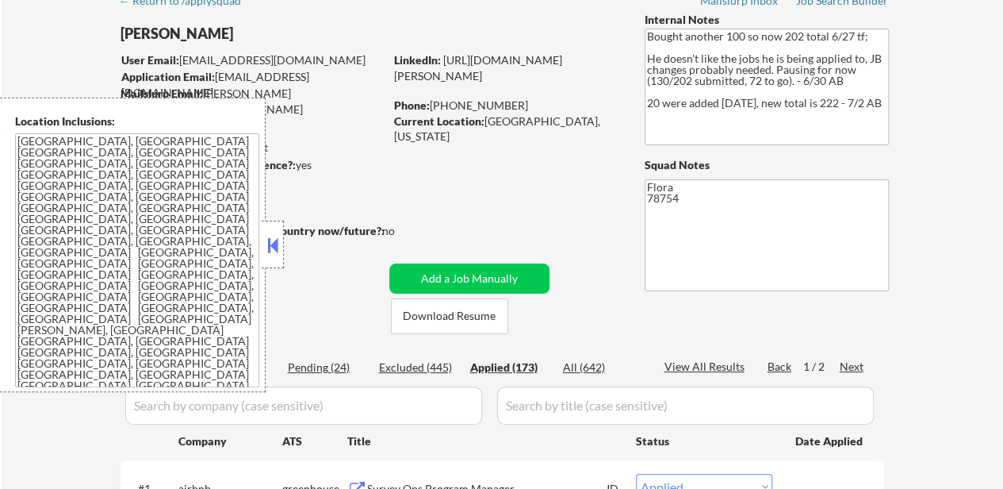
select select ""applied""
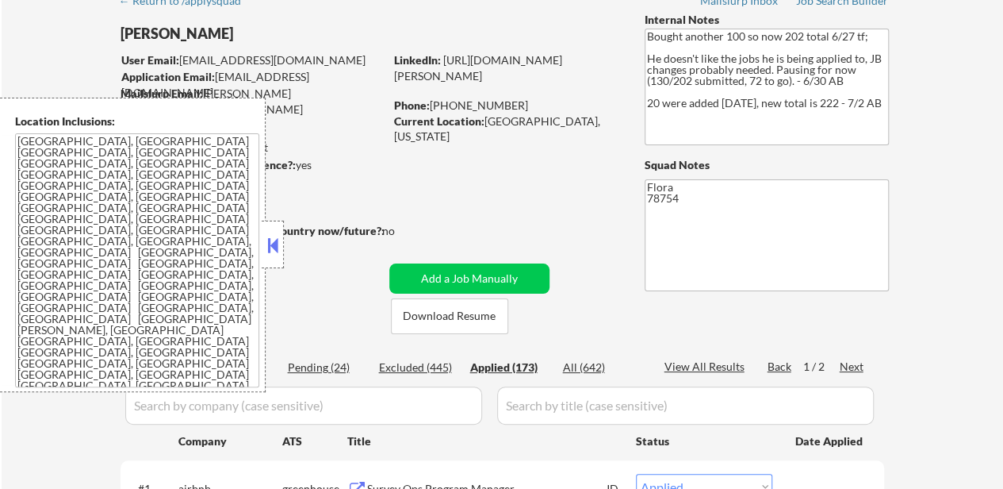
select select ""applied""
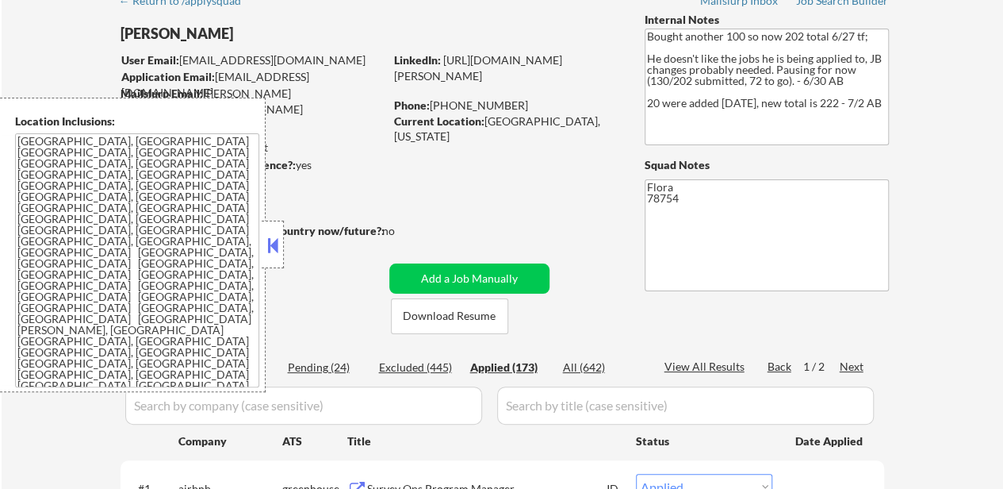
select select ""applied""
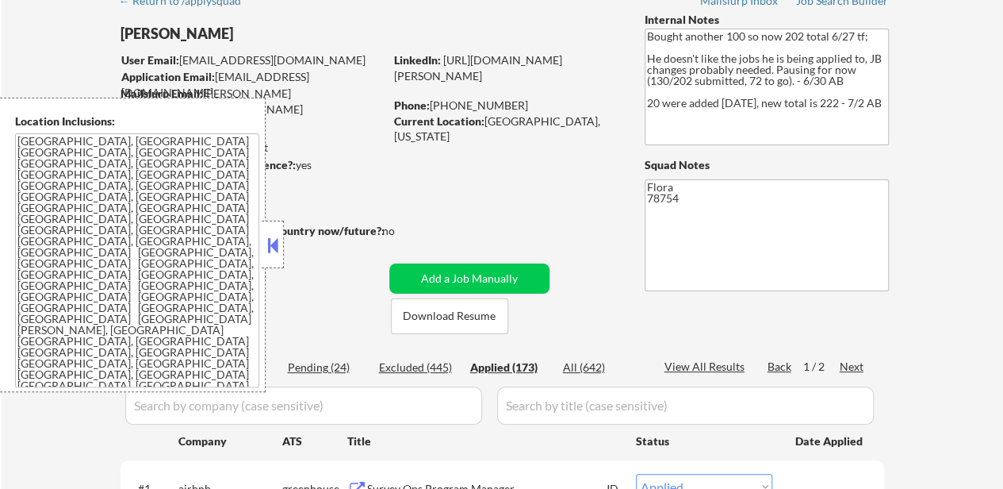
select select ""applied""
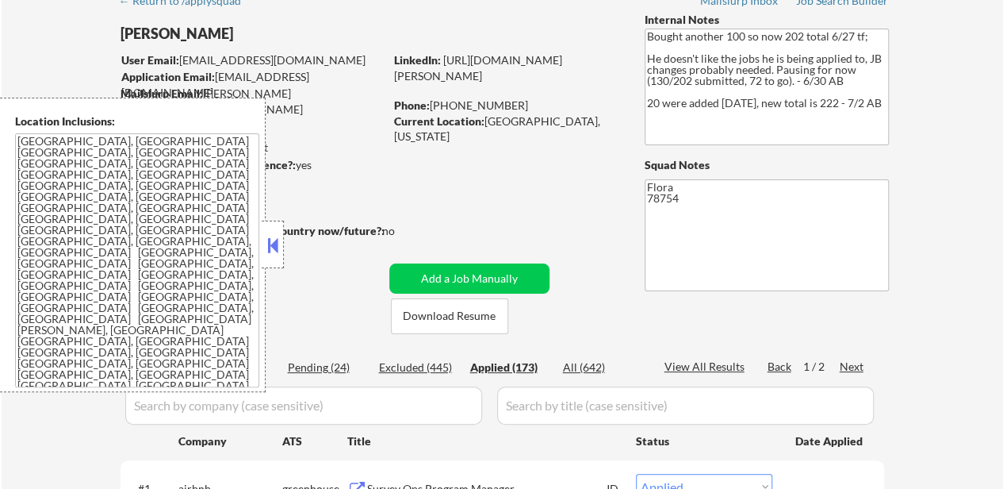
select select ""applied""
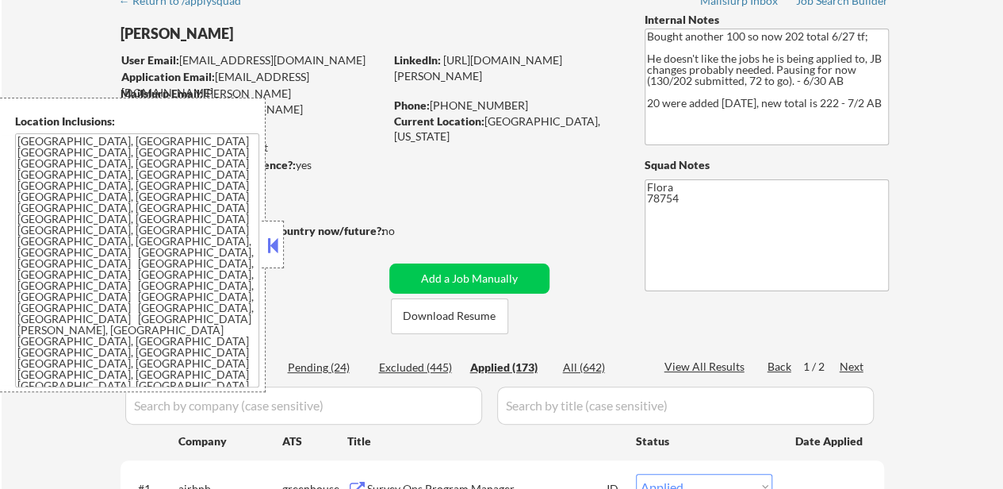
select select ""applied""
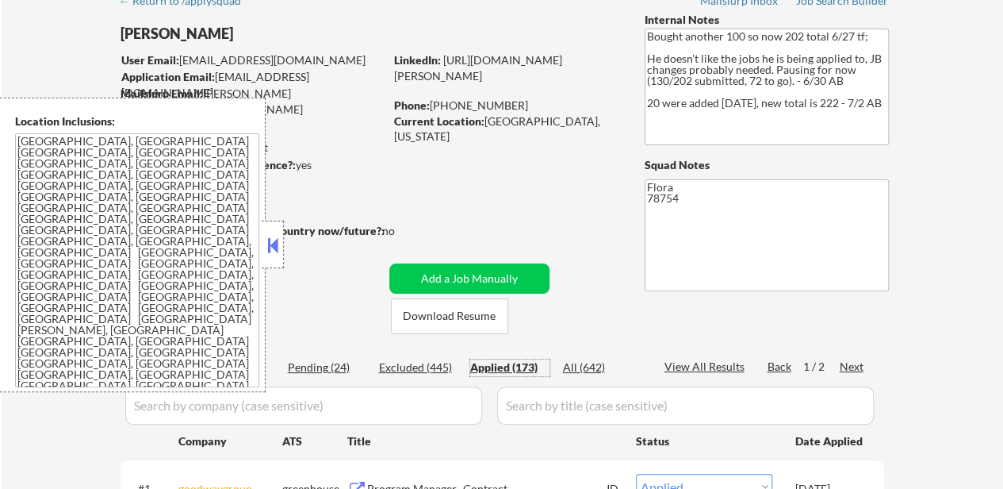
click at [280, 245] on button at bounding box center [272, 245] width 17 height 24
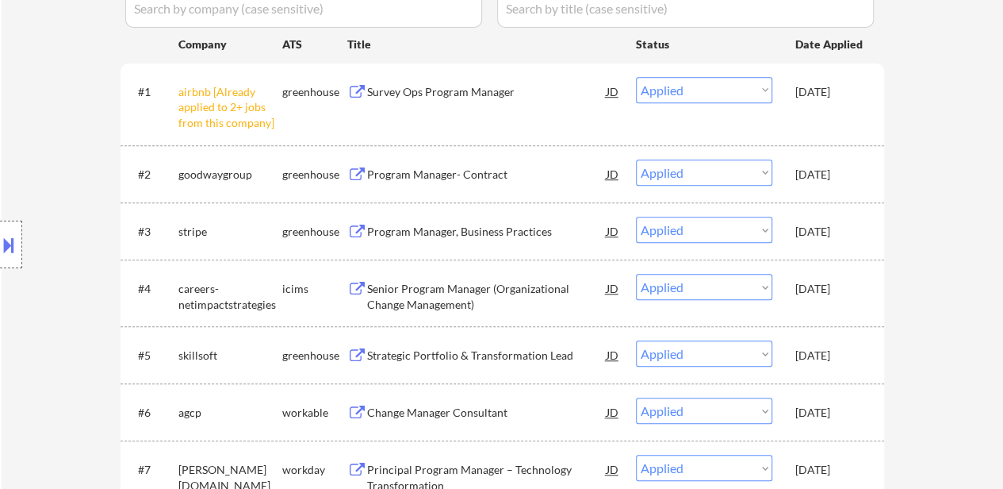
scroll to position [238, 0]
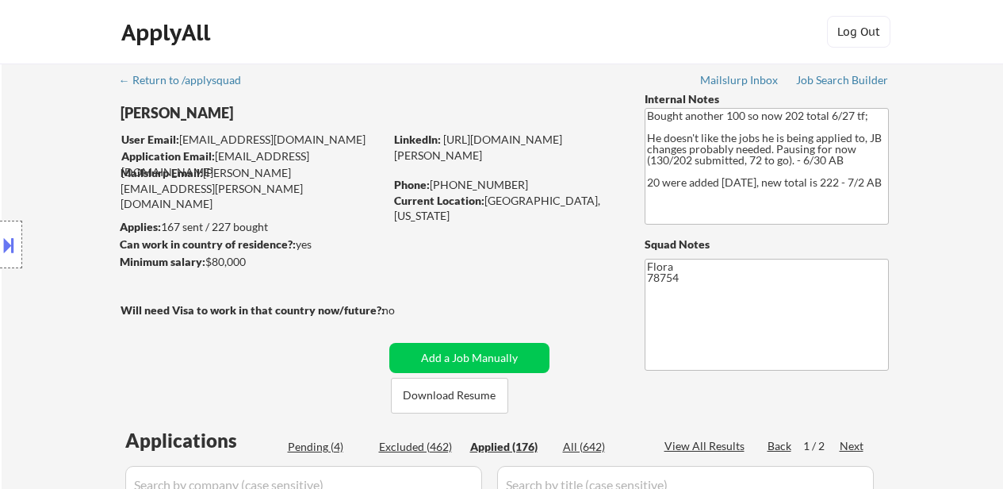
select select ""applied""
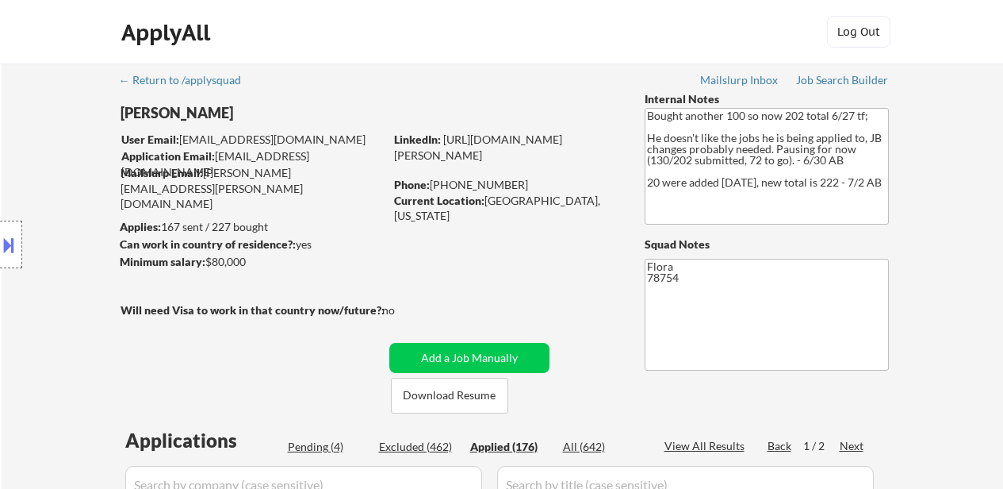
select select ""applied""
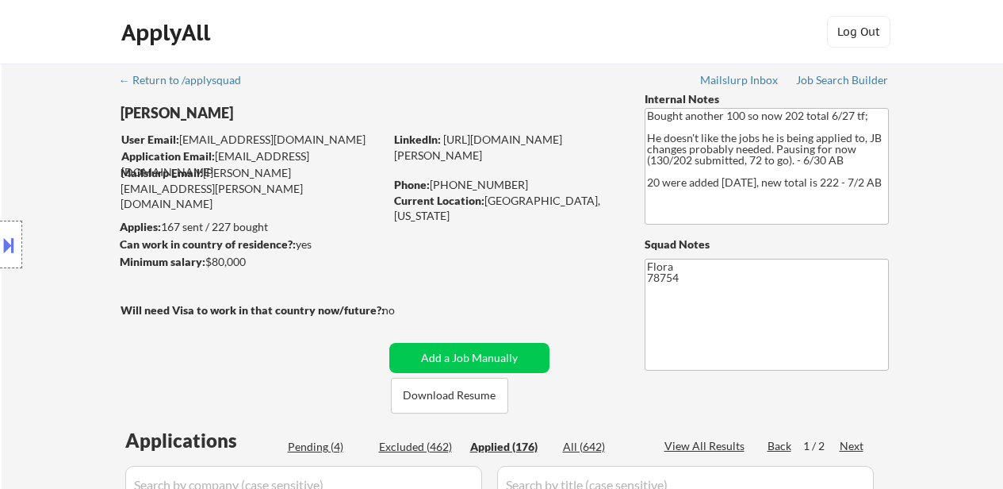
select select ""applied""
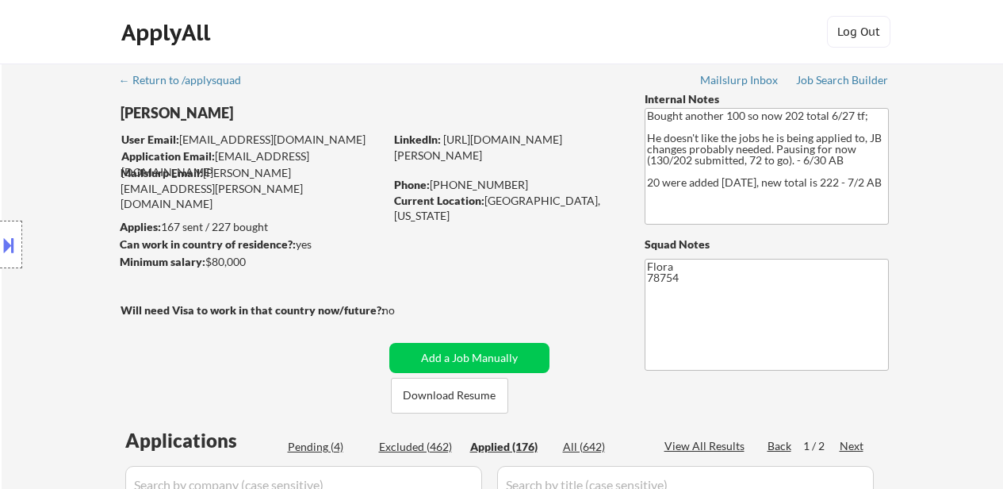
select select ""applied""
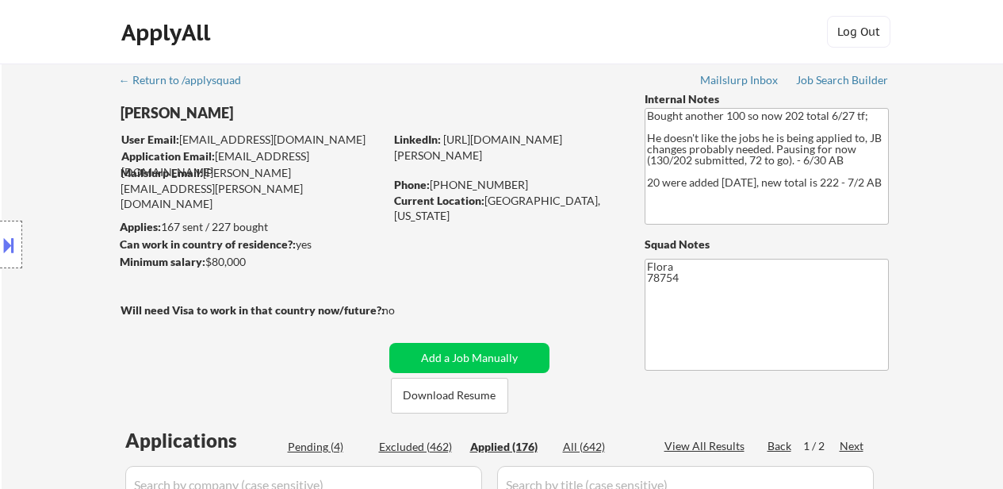
select select ""applied""
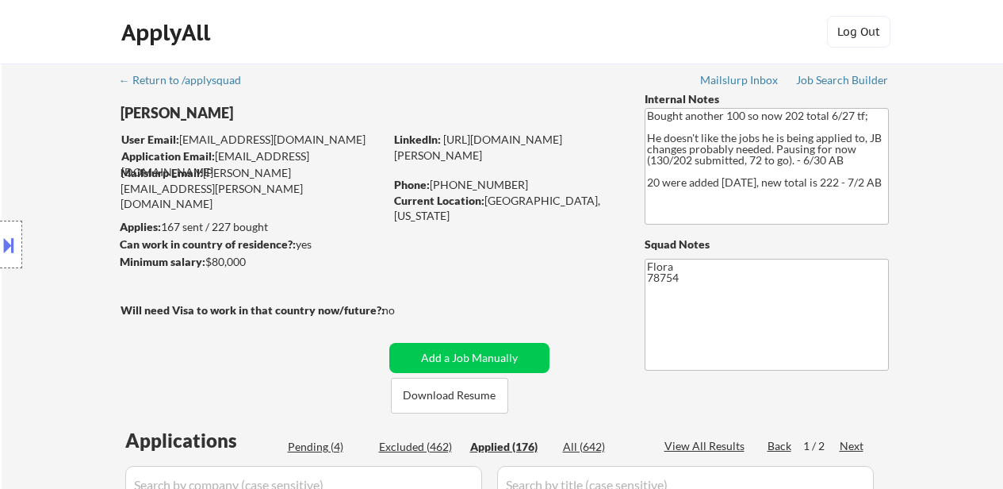
select select ""applied""
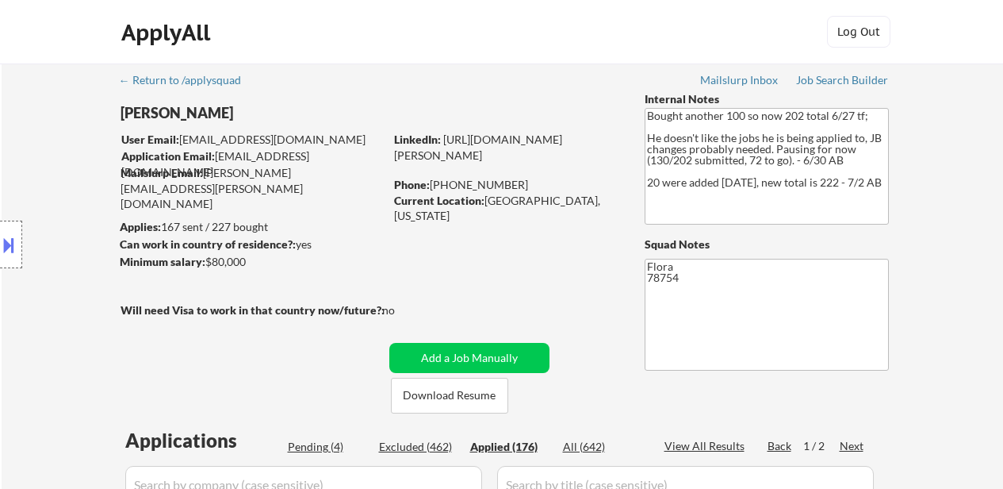
select select ""applied""
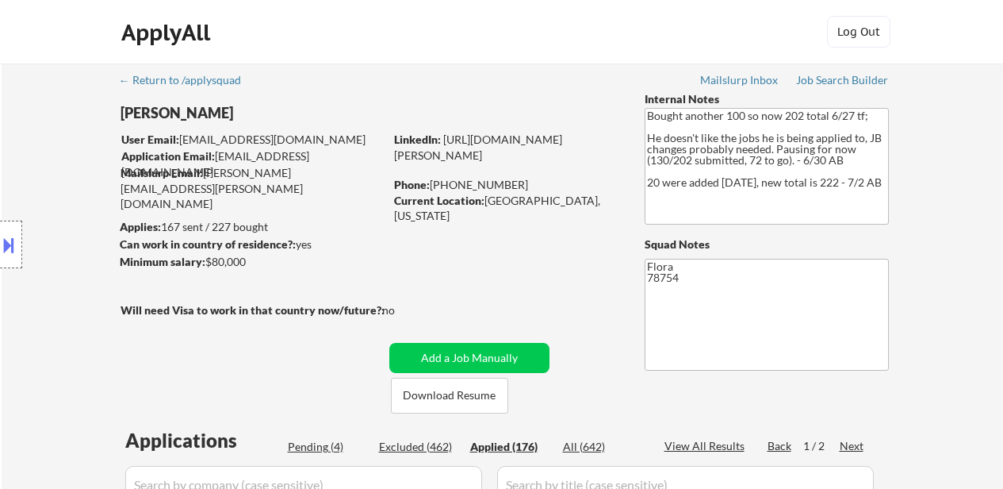
select select ""applied""
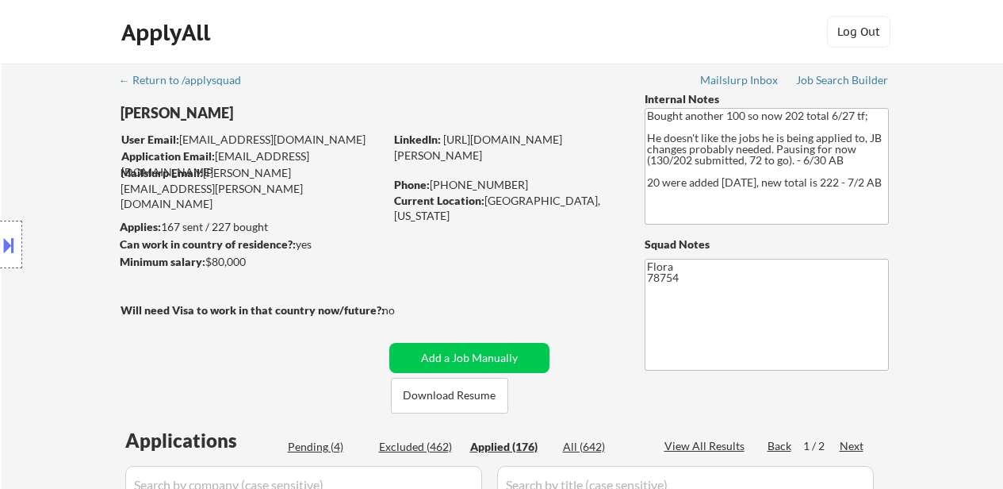
select select ""applied""
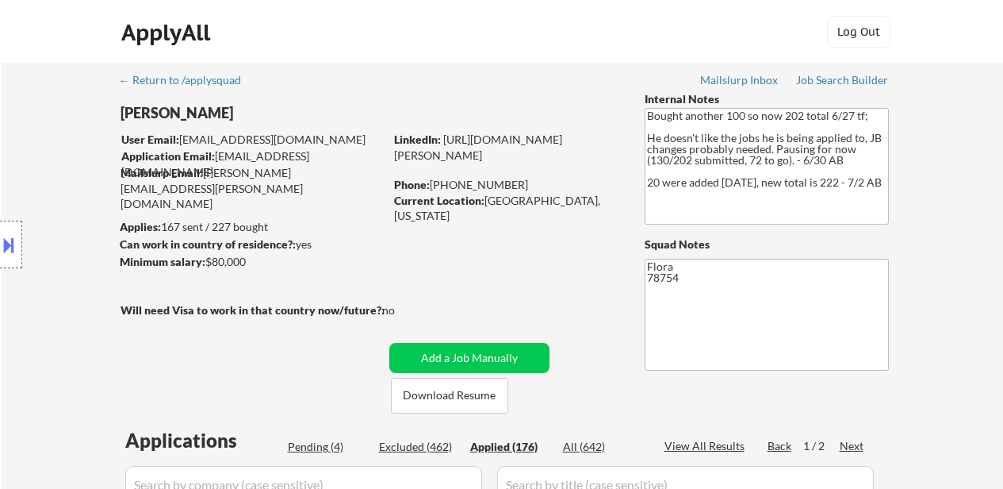
select select ""applied""
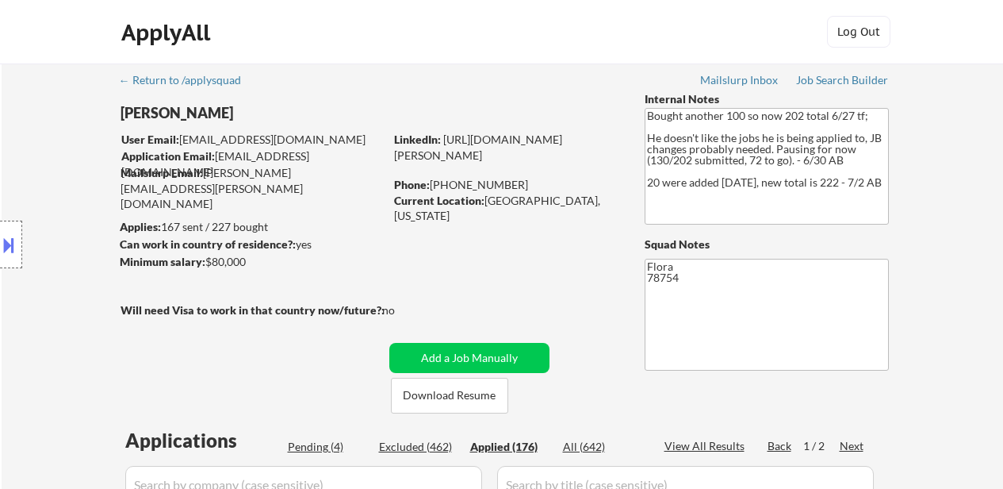
select select ""applied""
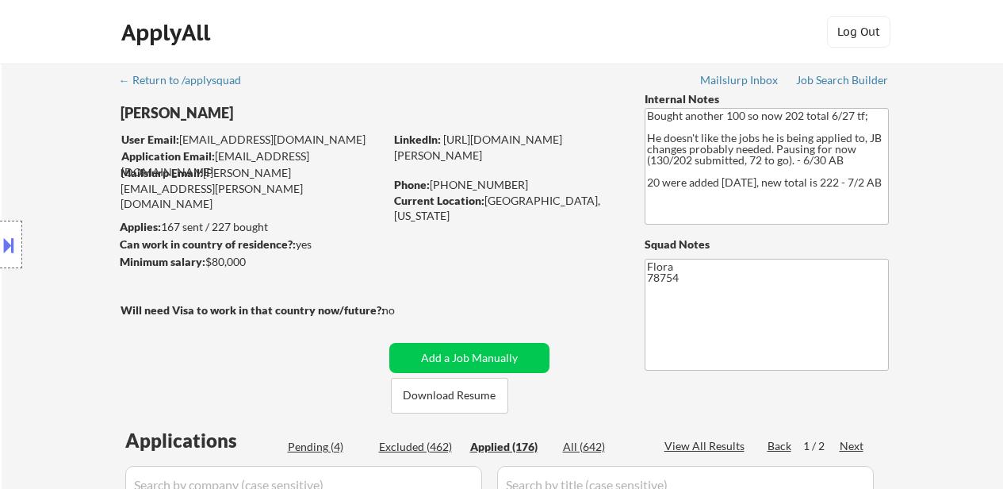
select select ""applied""
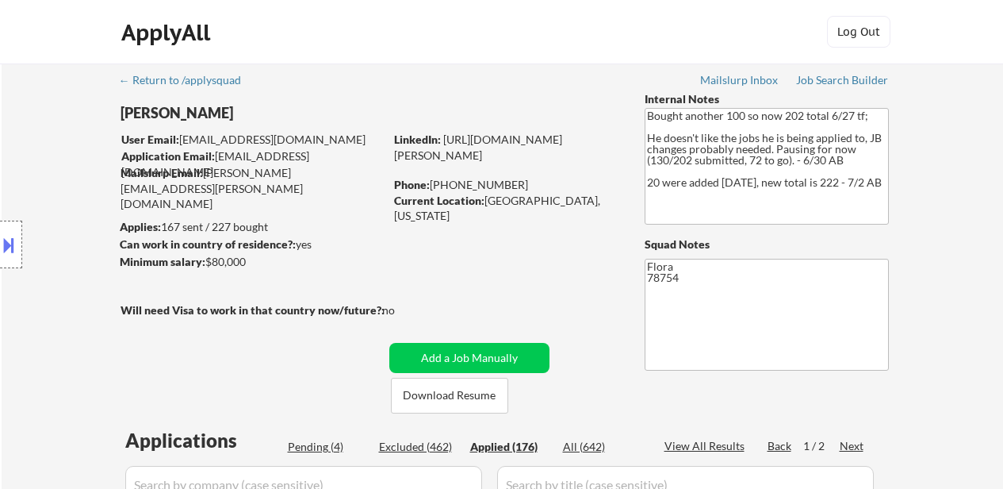
select select ""applied""
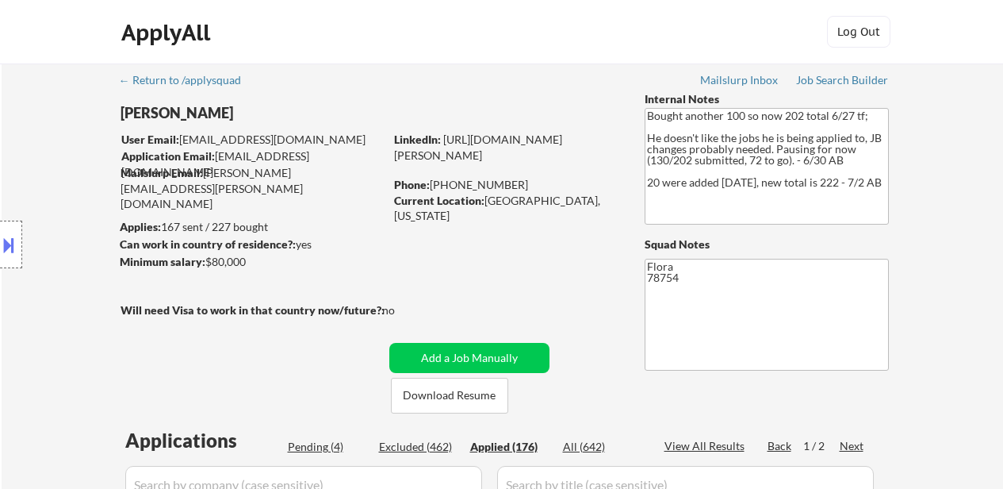
select select ""applied""
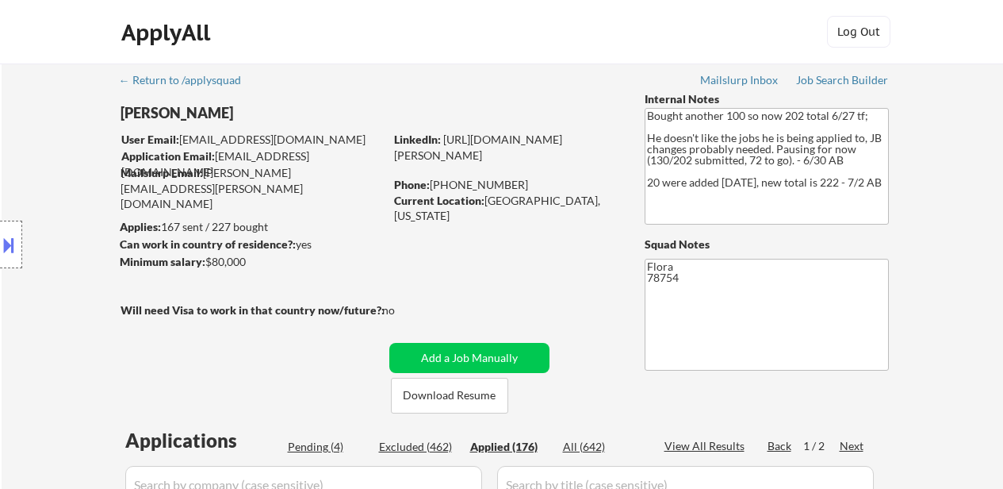
select select ""applied""
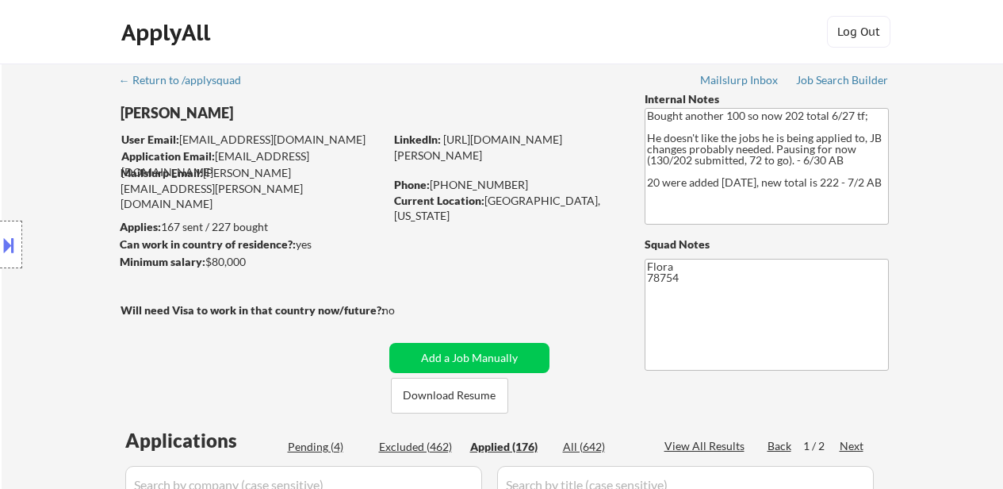
select select ""applied""
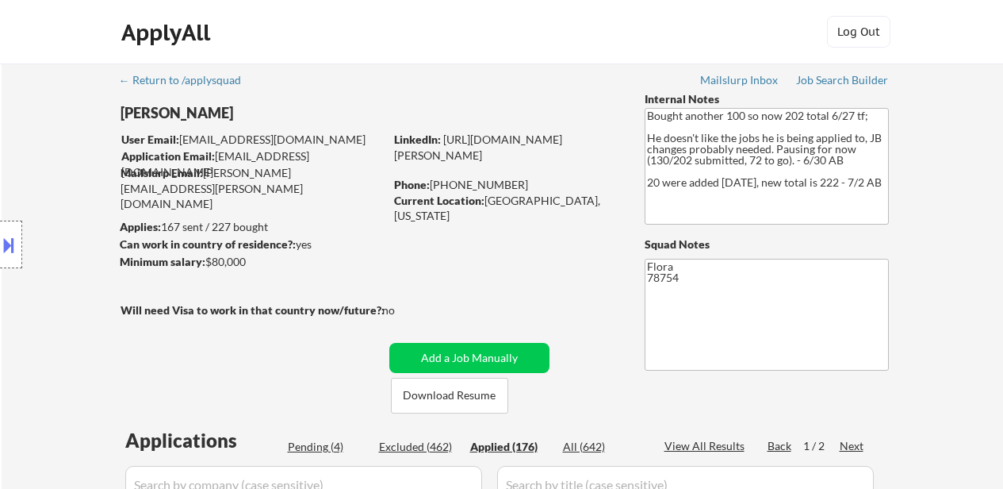
select select ""applied""
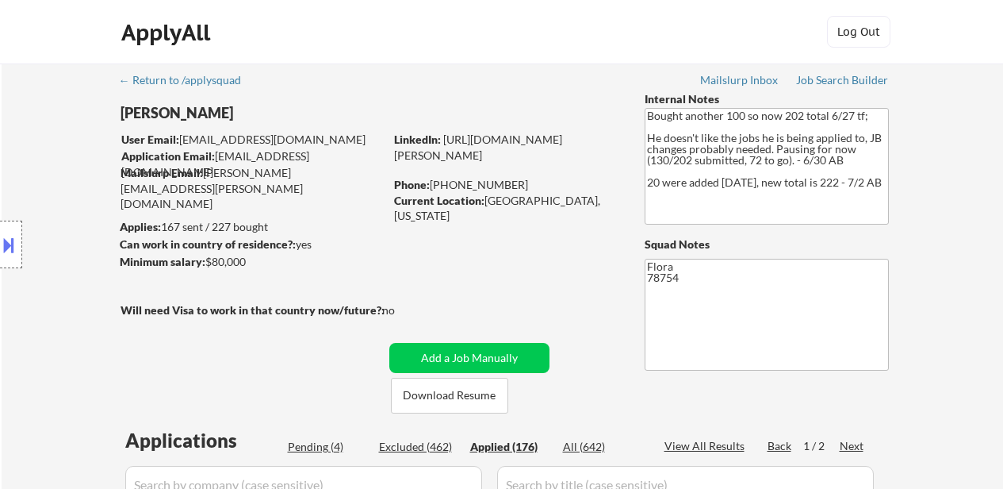
select select ""applied""
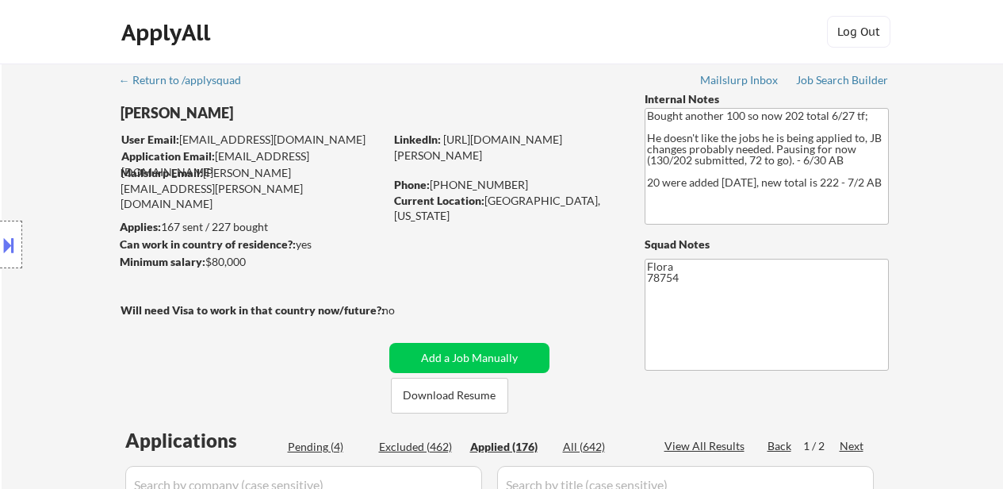
select select ""applied""
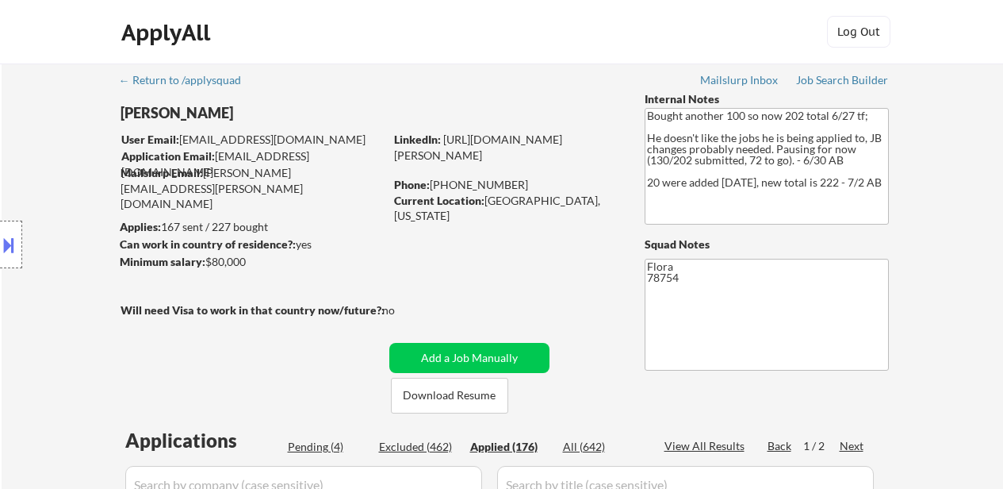
select select ""applied""
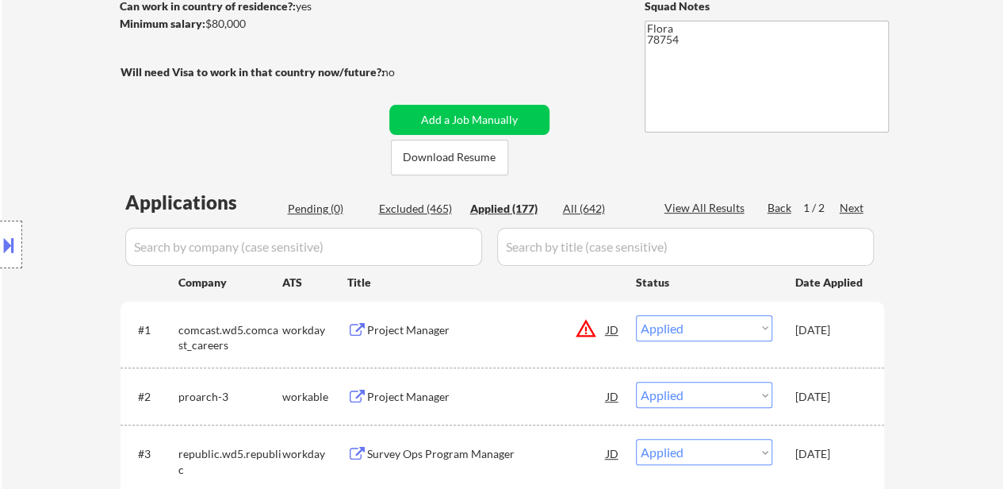
scroll to position [238, 0]
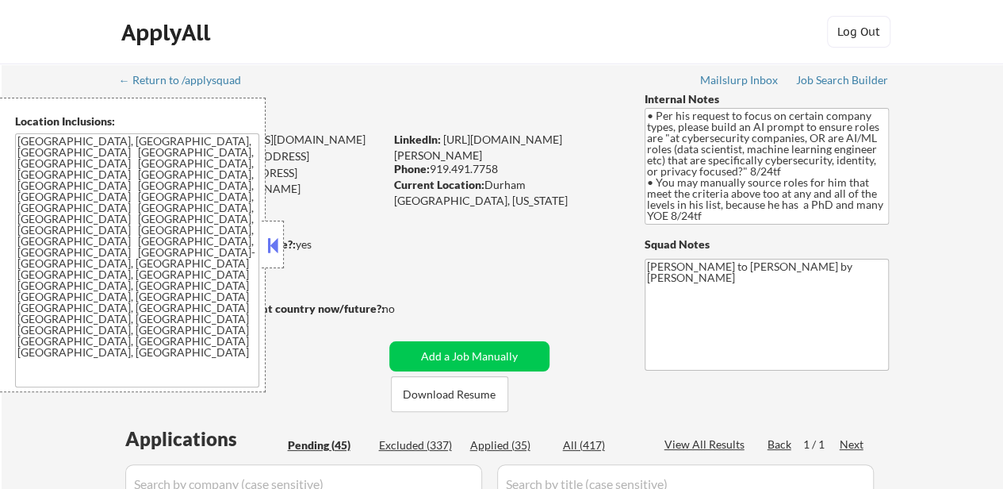
click at [455, 393] on button "Download Resume" at bounding box center [449, 394] width 117 height 36
select select ""pending""
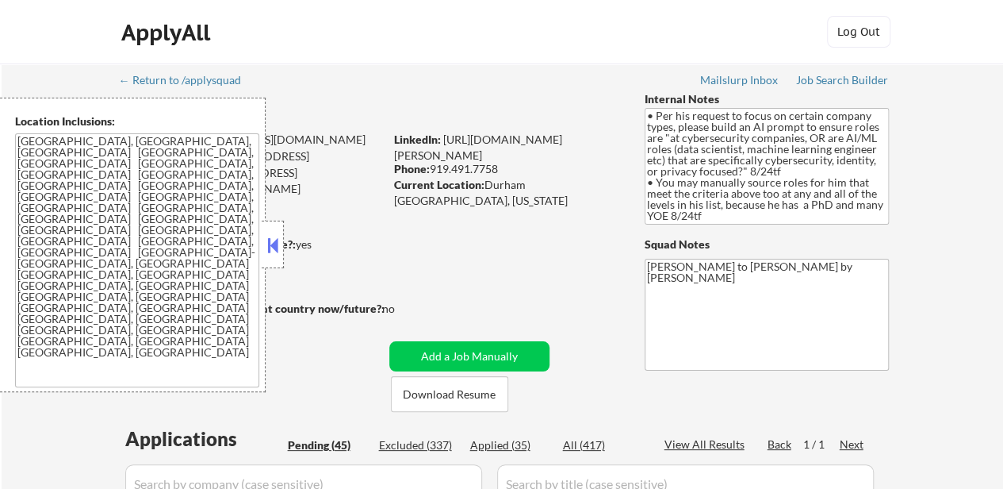
select select ""pending""
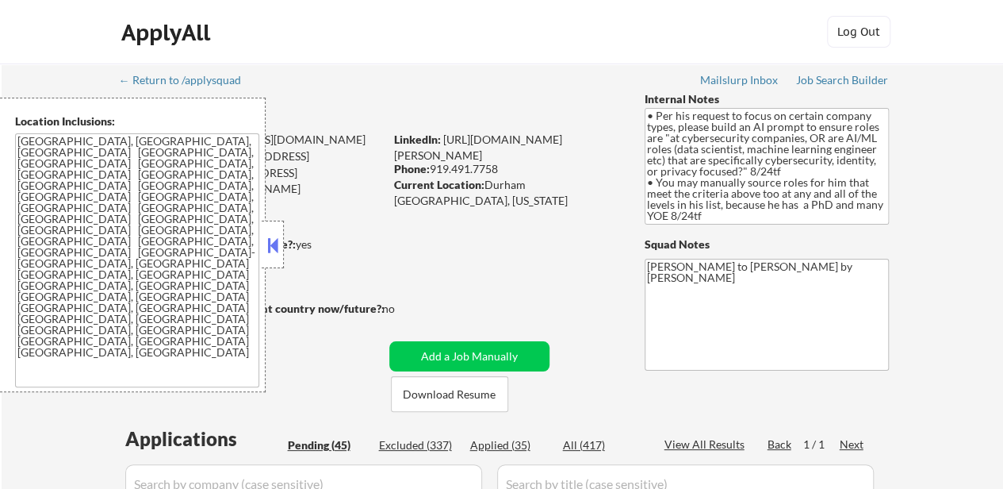
select select ""pending""
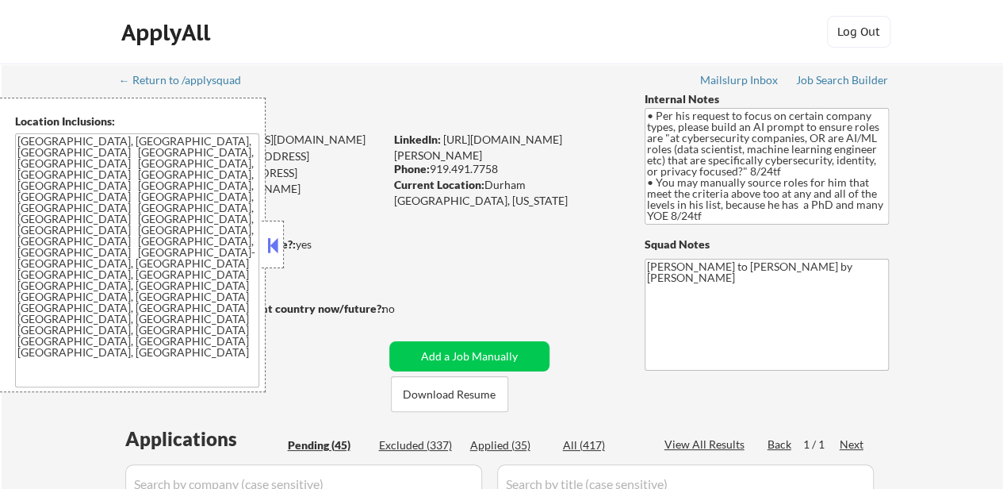
select select ""pending""
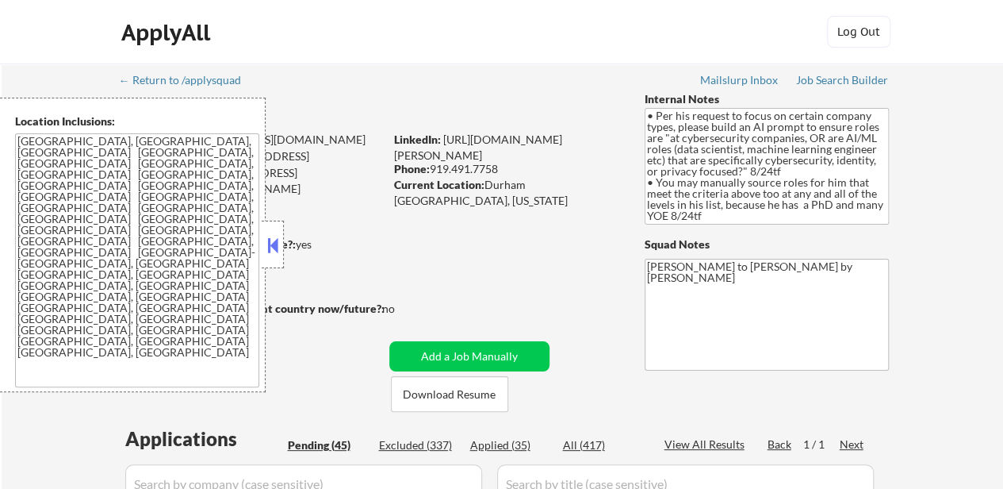
select select ""pending""
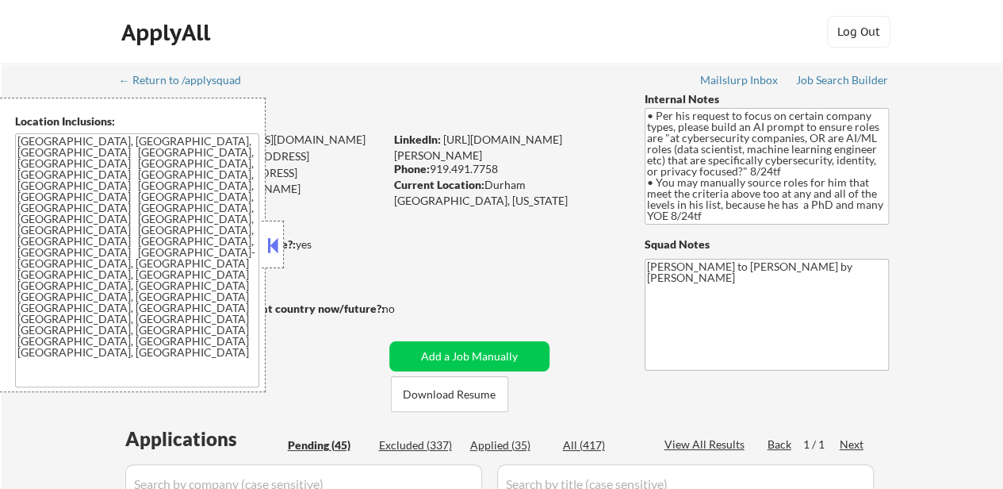
select select ""pending""
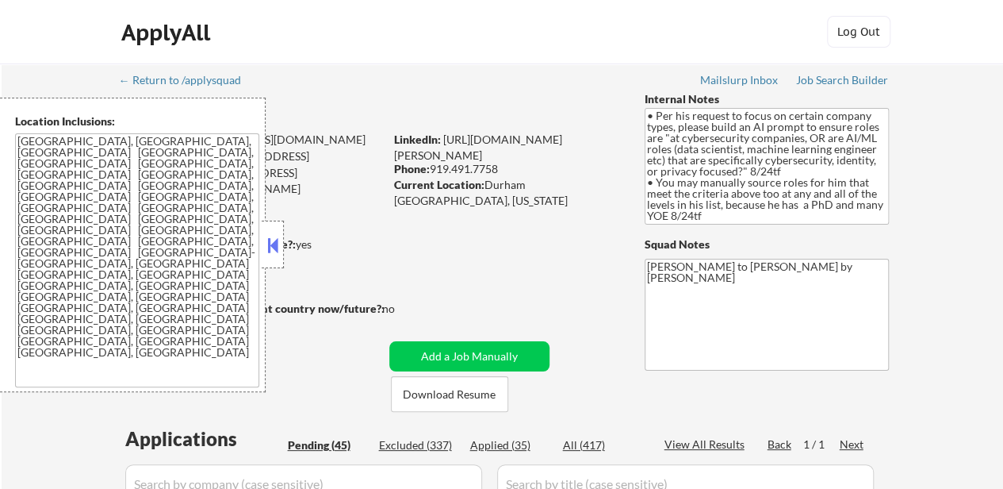
select select ""pending""
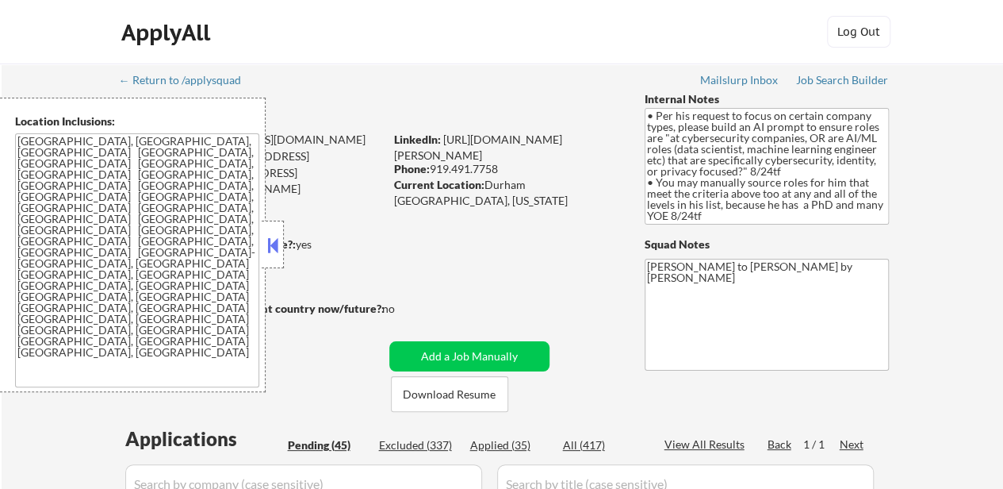
select select ""pending""
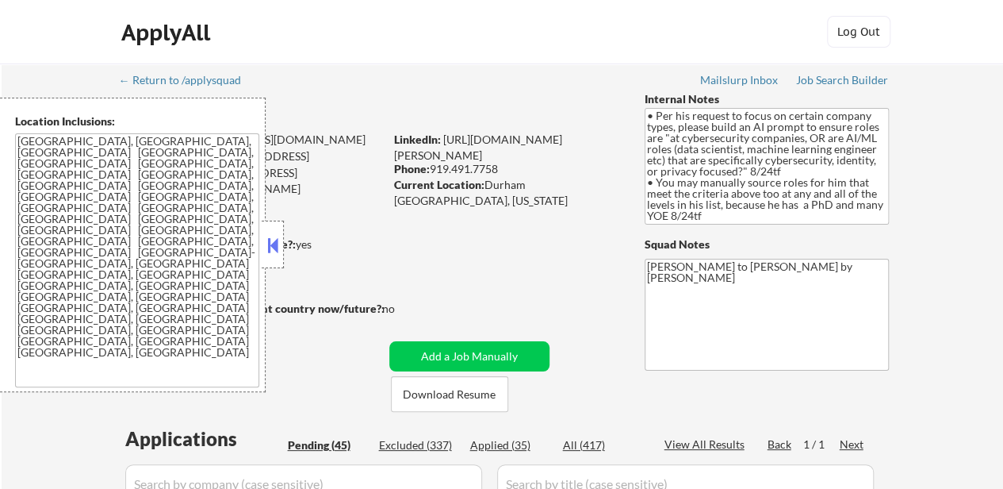
select select ""pending""
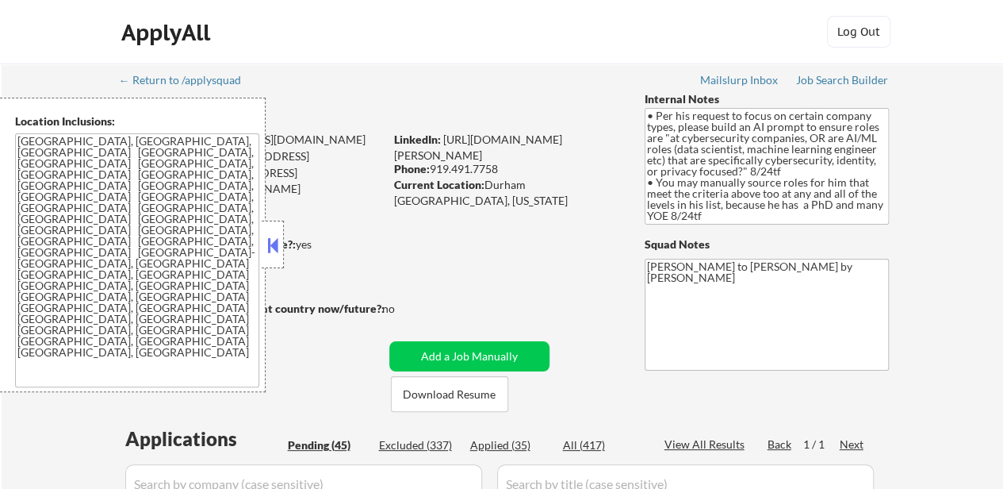
select select ""pending""
click at [459, 393] on button "Download Resume" at bounding box center [449, 394] width 117 height 36
click at [268, 241] on button at bounding box center [272, 245] width 17 height 24
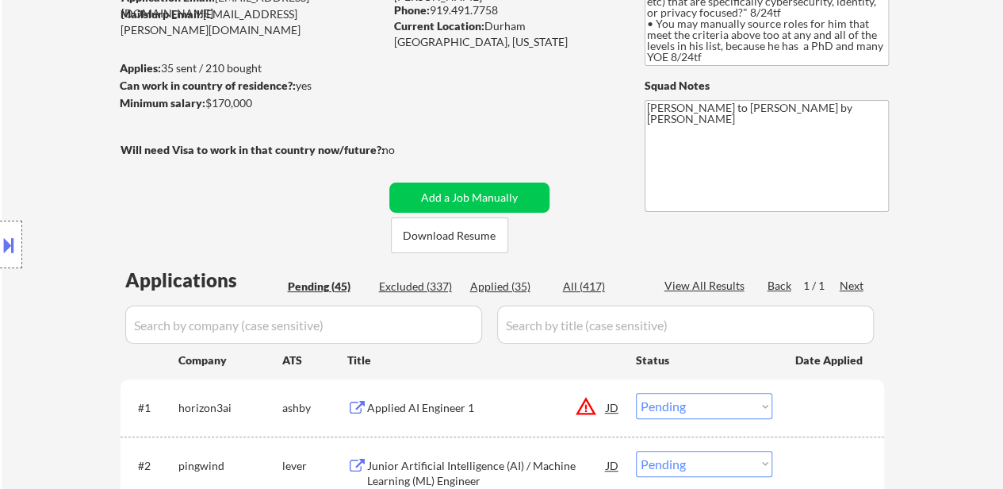
scroll to position [317, 0]
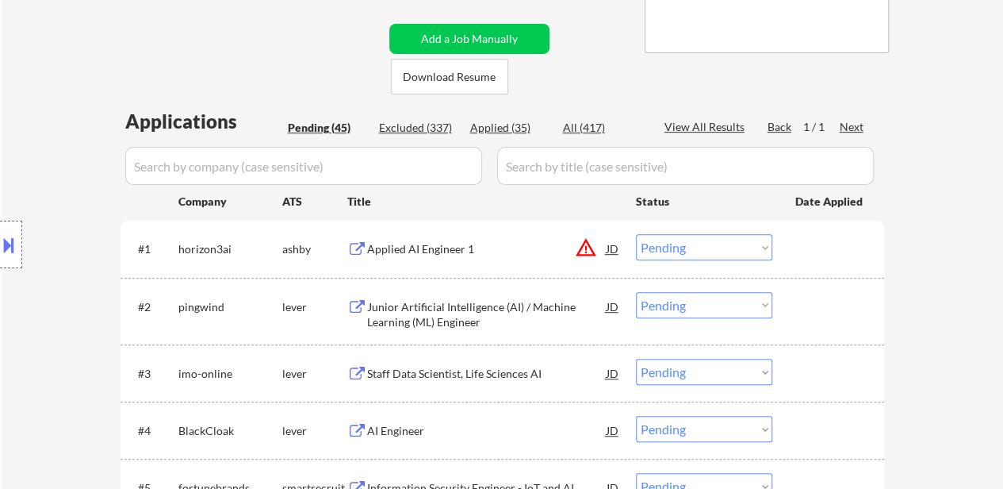
click at [423, 250] on div "Applied AI Engineer 1" at bounding box center [487, 249] width 240 height 16
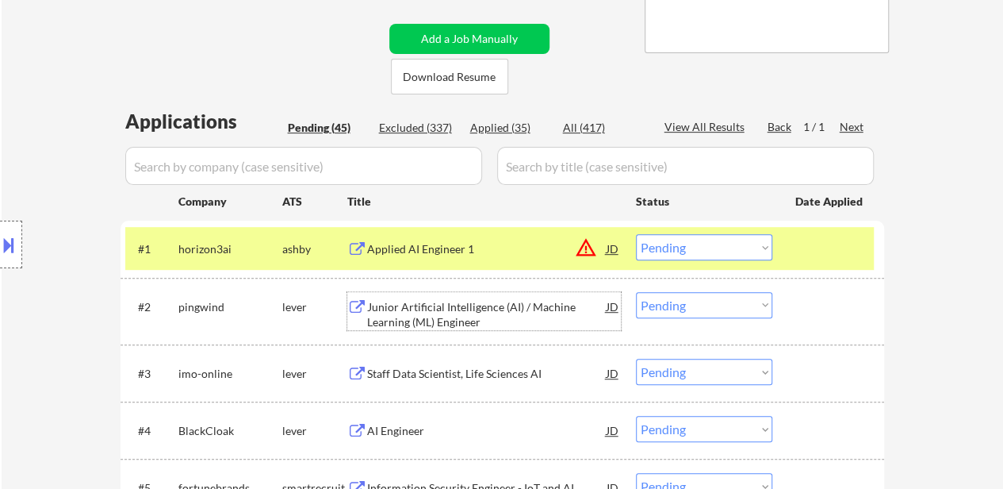
click at [415, 328] on div "Junior Artificial Intelligence (AI) / Machine Learning (ML) Engineer" at bounding box center [487, 314] width 240 height 31
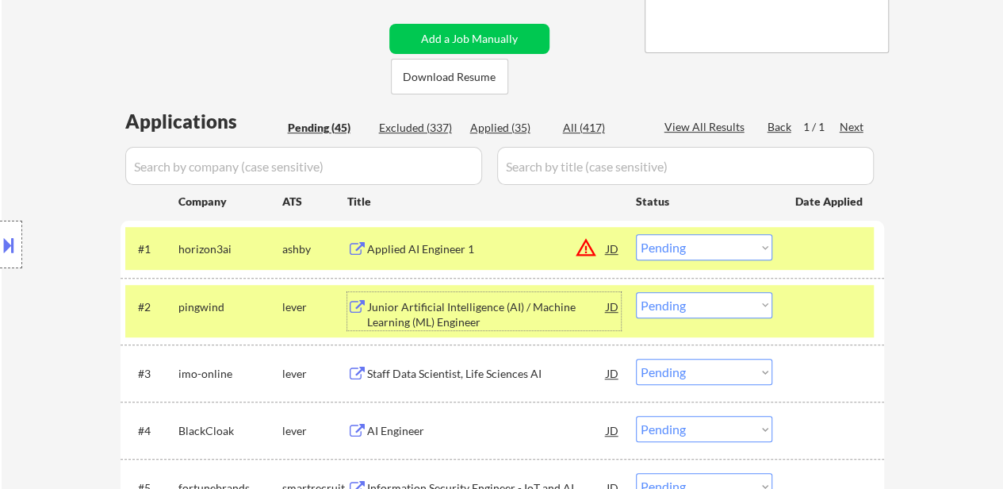
click at [475, 385] on div "Staff Data Scientist, Life Sciences AI" at bounding box center [487, 373] width 240 height 29
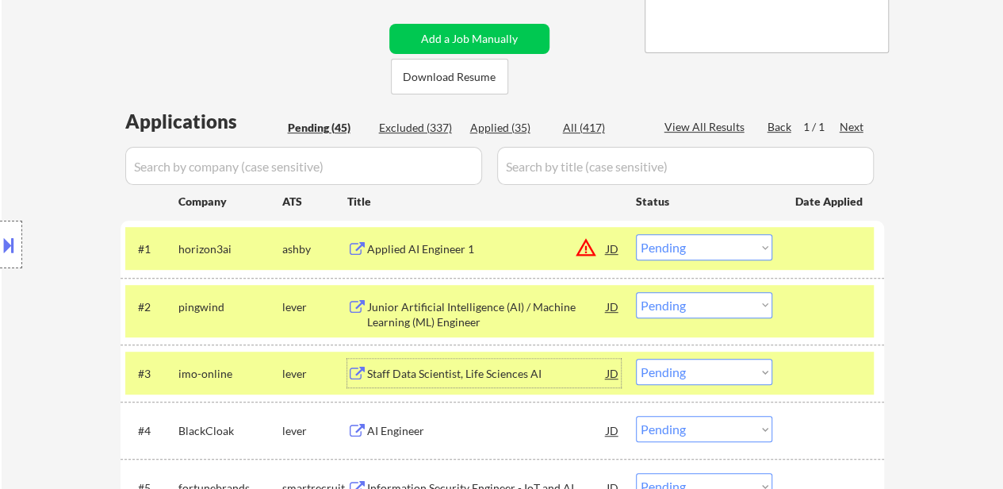
click at [400, 444] on div "#4 BlackCloak lever AI Engineer JD Choose an option... Pending Applied Excluded…" at bounding box center [499, 430] width 749 height 43
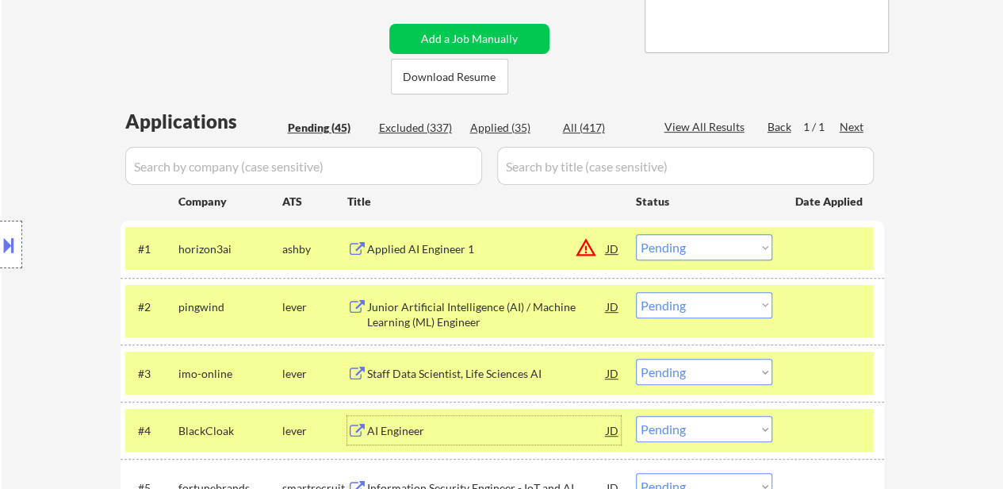
click at [424, 438] on div "AI Engineer" at bounding box center [487, 431] width 240 height 16
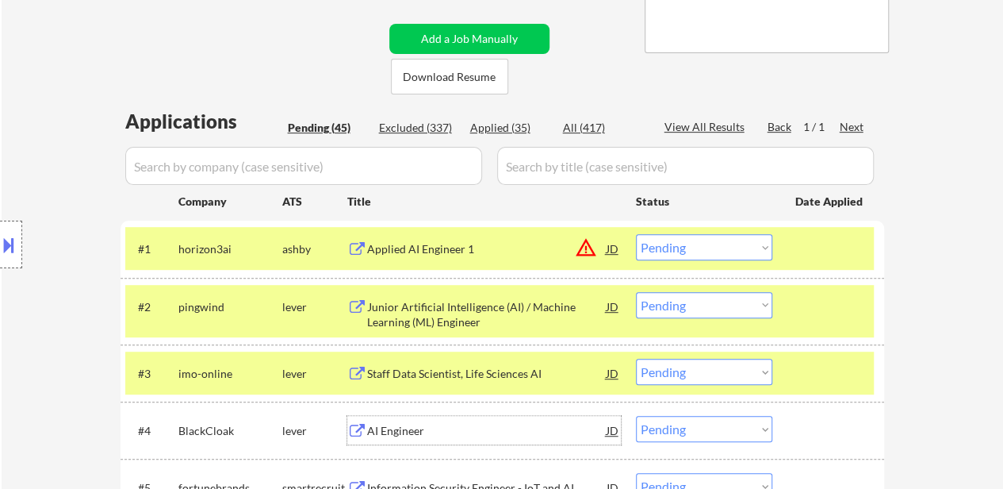
click at [822, 447] on div "#4 BlackCloak lever AI Engineer JD Choose an option... Pending Applied Excluded…" at bounding box center [499, 430] width 749 height 43
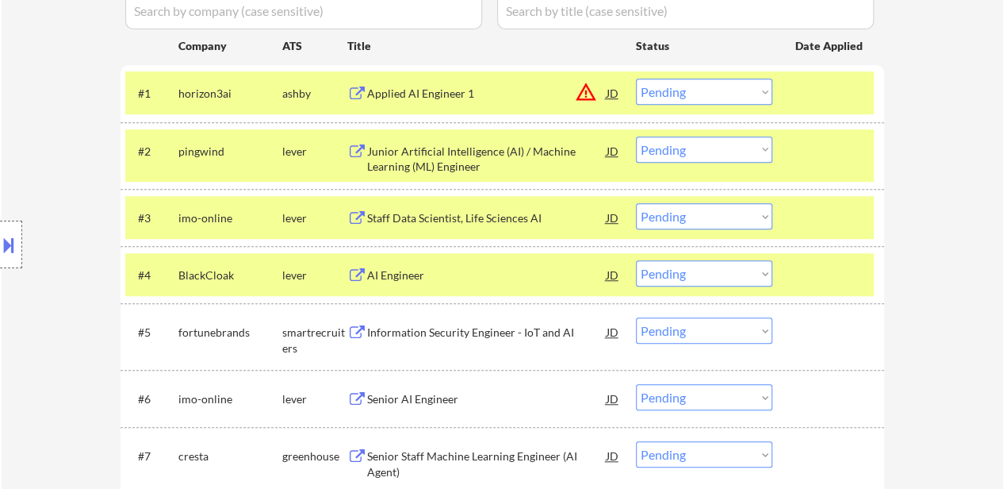
scroll to position [476, 0]
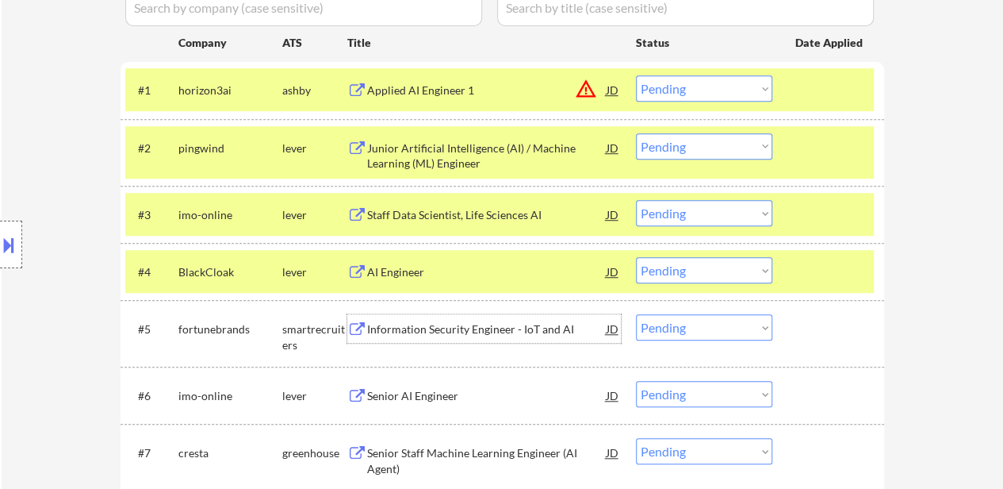
click at [479, 337] on div "Information Security Engineer - IoT and AI" at bounding box center [487, 328] width 240 height 29
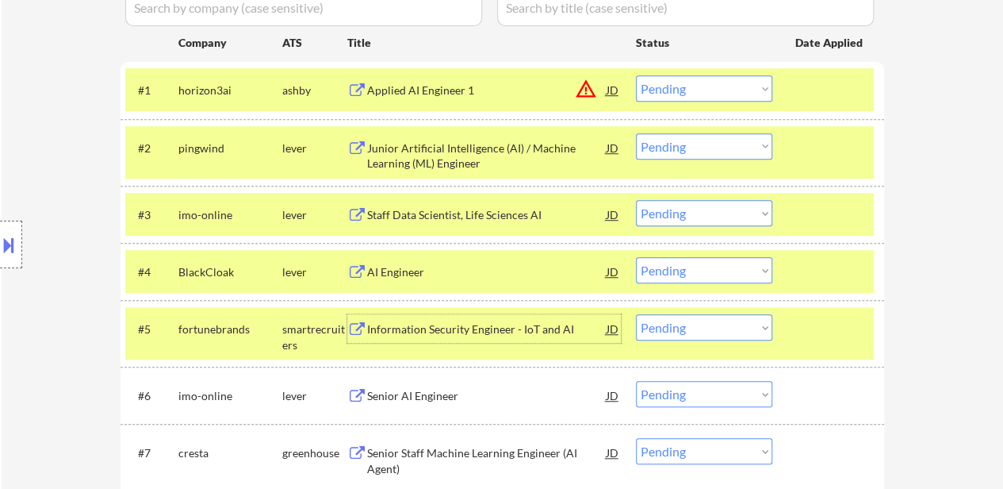
click at [670, 83] on select "Choose an option... Pending Applied Excluded (Questions) Excluded (Expired) Exc…" at bounding box center [704, 88] width 136 height 26
click at [636, 75] on select "Choose an option... Pending Applied Excluded (Questions) Excluded (Expired) Exc…" at bounding box center [704, 88] width 136 height 26
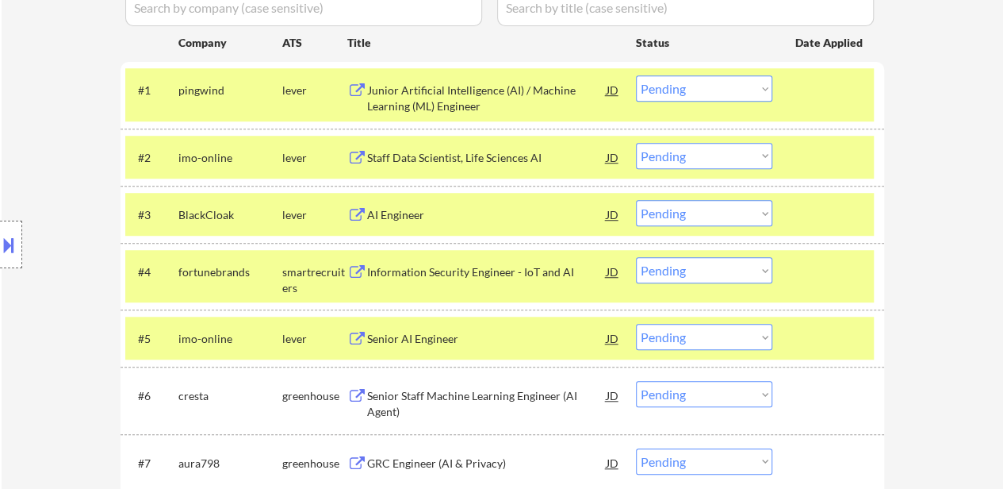
click at [680, 81] on select "Choose an option... Pending Applied Excluded (Questions) Excluded (Expired) Exc…" at bounding box center [704, 88] width 136 height 26
click at [636, 75] on select "Choose an option... Pending Applied Excluded (Questions) Excluded (Expired) Exc…" at bounding box center [704, 88] width 136 height 26
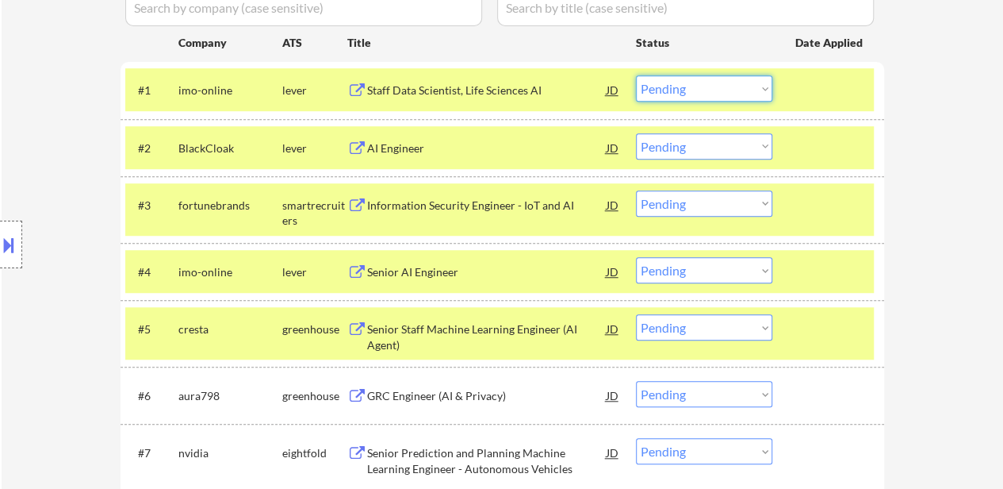
click at [685, 85] on select "Choose an option... Pending Applied Excluded (Questions) Excluded (Expired) Exc…" at bounding box center [704, 88] width 136 height 26
click at [636, 75] on select "Choose an option... Pending Applied Excluded (Questions) Excluded (Expired) Exc…" at bounding box center [704, 88] width 136 height 26
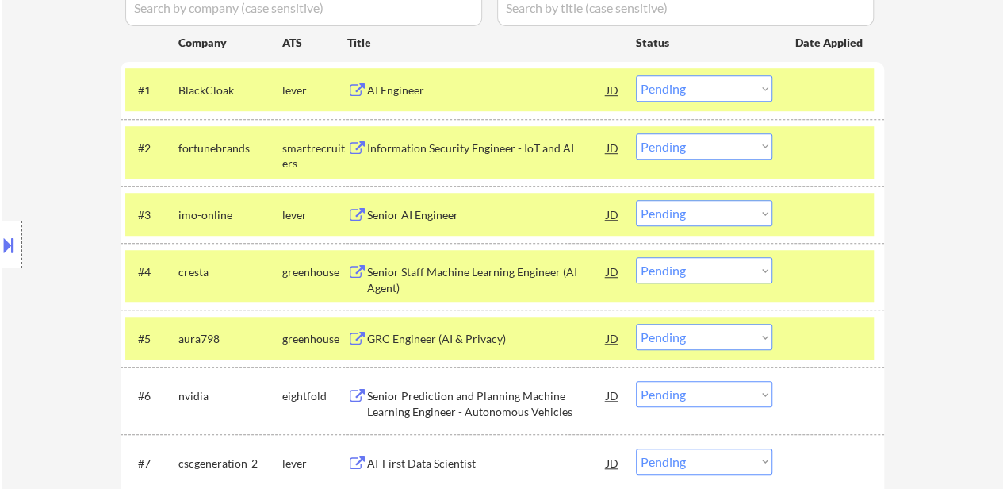
click at [703, 89] on select "Choose an option... Pending Applied Excluded (Questions) Excluded (Expired) Exc…" at bounding box center [704, 88] width 136 height 26
click at [636, 75] on select "Choose an option... Pending Applied Excluded (Questions) Excluded (Expired) Exc…" at bounding box center [704, 88] width 136 height 26
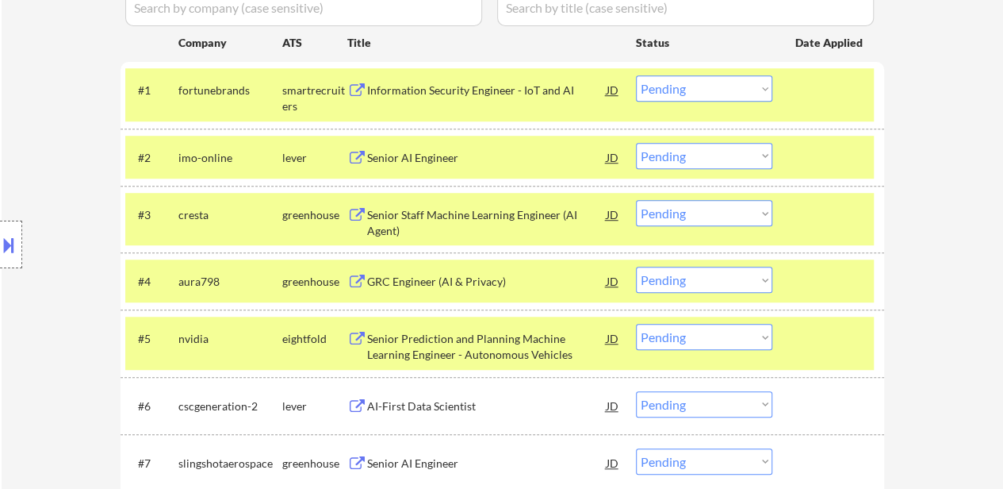
click at [714, 89] on select "Choose an option... Pending Applied Excluded (Questions) Excluded (Expired) Exc…" at bounding box center [704, 88] width 136 height 26
click at [636, 75] on select "Choose an option... Pending Applied Excluded (Questions) Excluded (Expired) Exc…" at bounding box center [704, 88] width 136 height 26
select select ""pending""
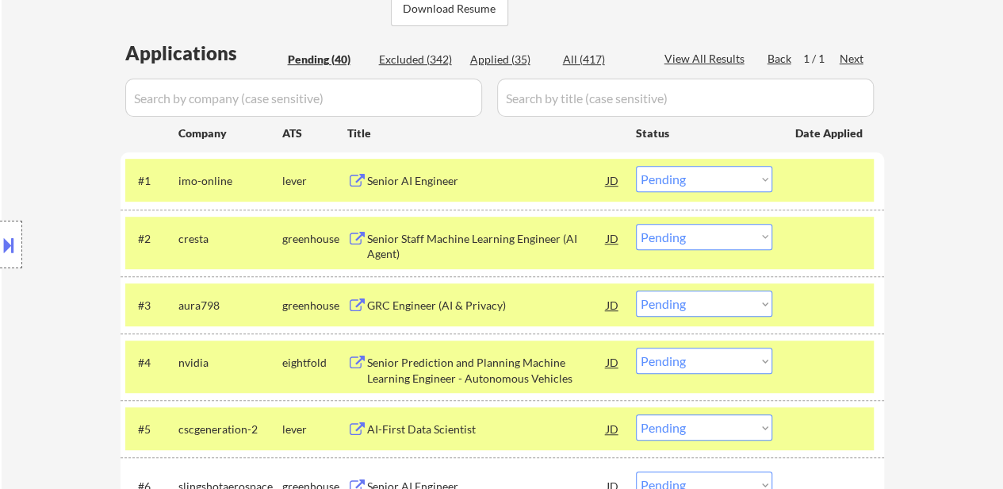
scroll to position [317, 0]
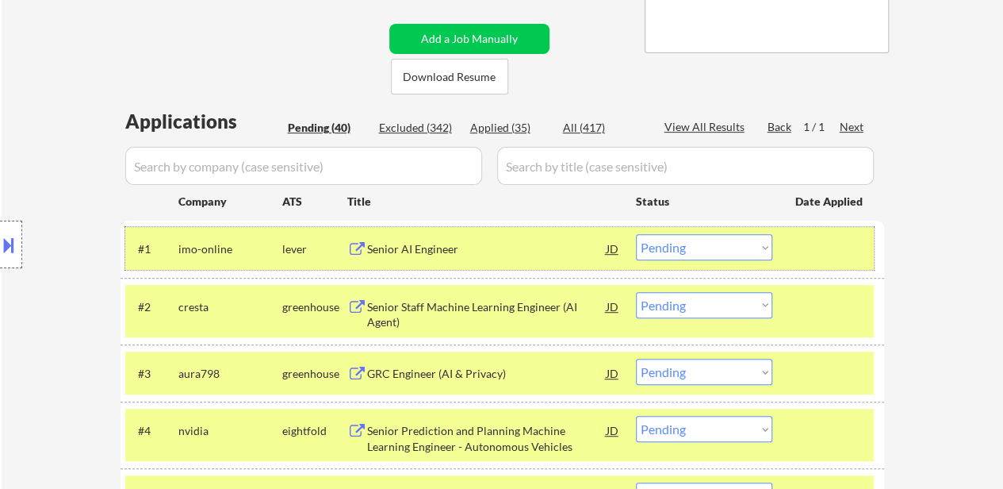
click at [810, 257] on div at bounding box center [831, 248] width 70 height 29
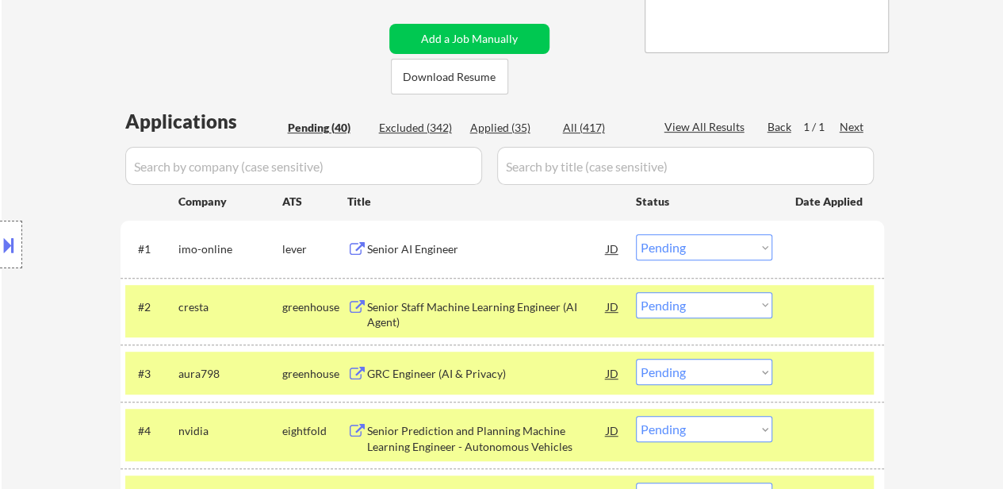
click at [803, 299] on div at bounding box center [831, 306] width 70 height 29
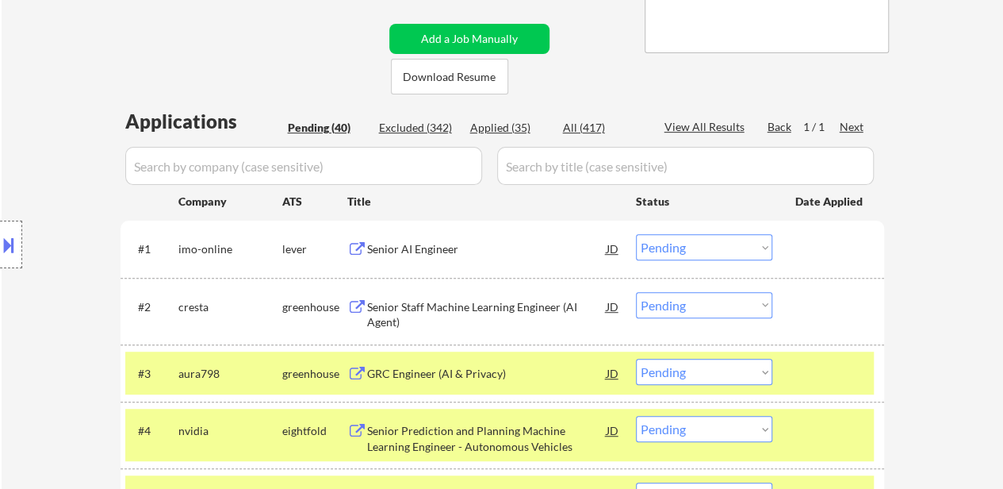
click at [804, 366] on div at bounding box center [831, 373] width 70 height 29
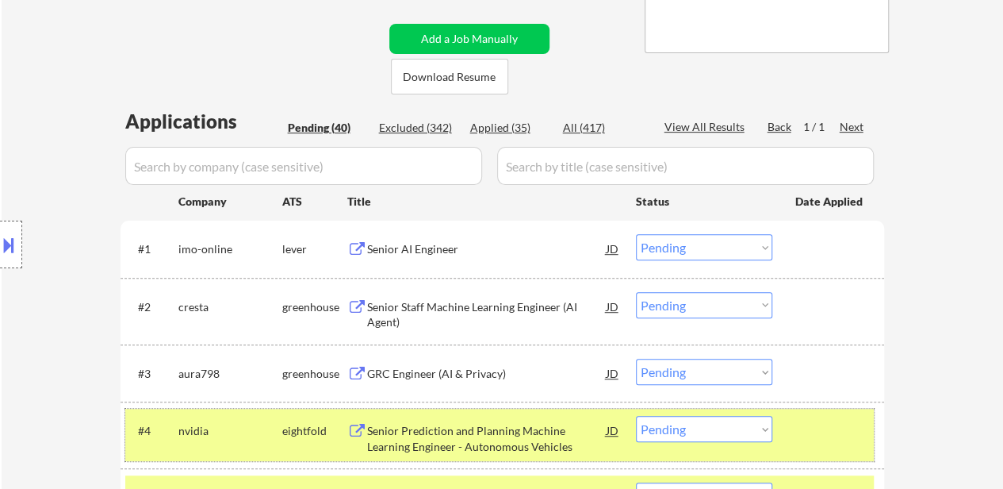
drag, startPoint x: 800, startPoint y: 434, endPoint x: 804, endPoint y: 422, distance: 12.8
click at [801, 432] on div at bounding box center [831, 430] width 70 height 29
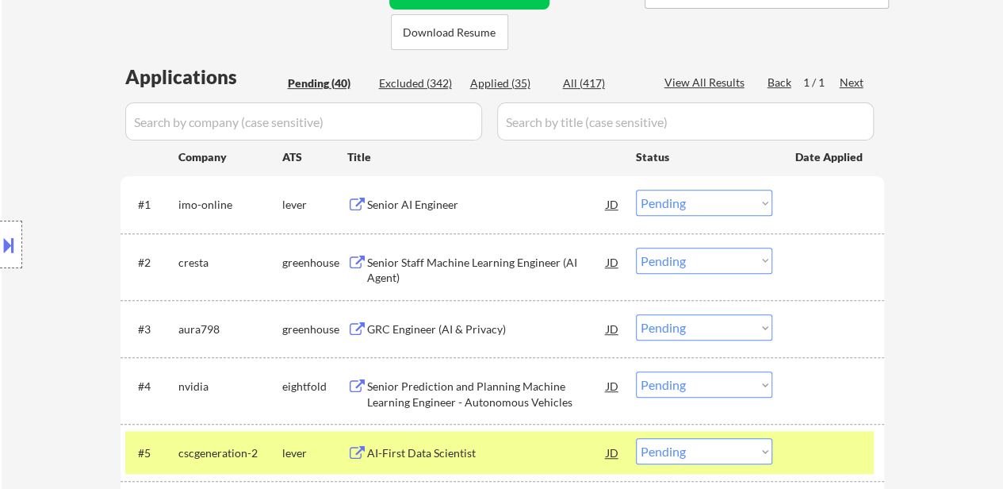
scroll to position [397, 0]
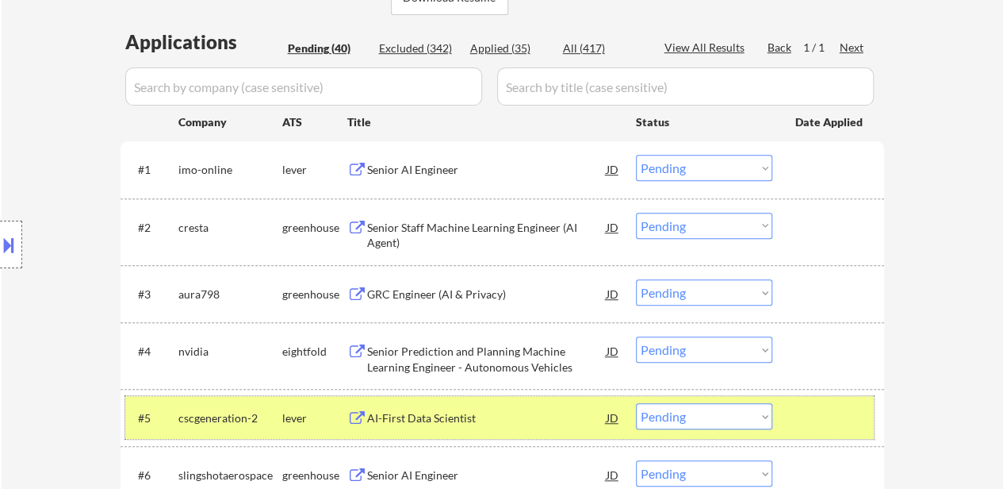
click at [804, 404] on div at bounding box center [831, 417] width 70 height 29
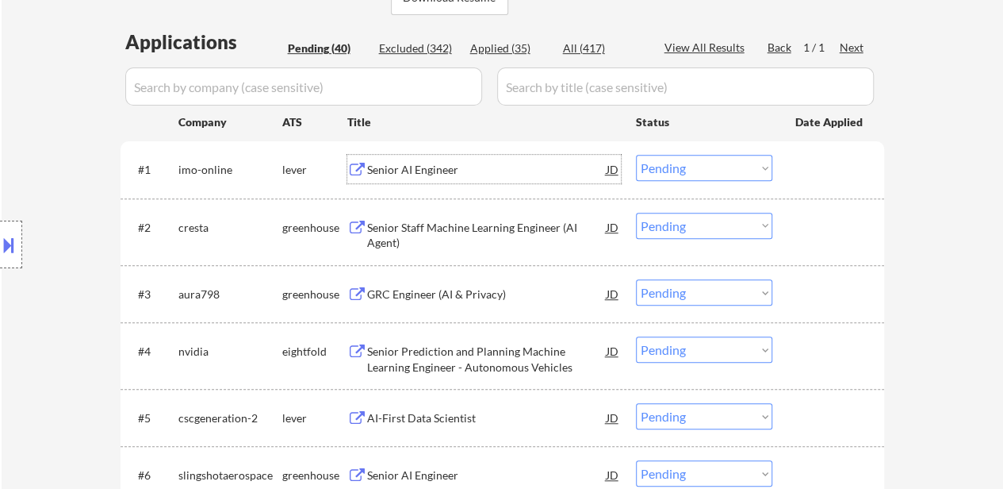
click at [457, 172] on div "Senior AI Engineer" at bounding box center [487, 170] width 240 height 16
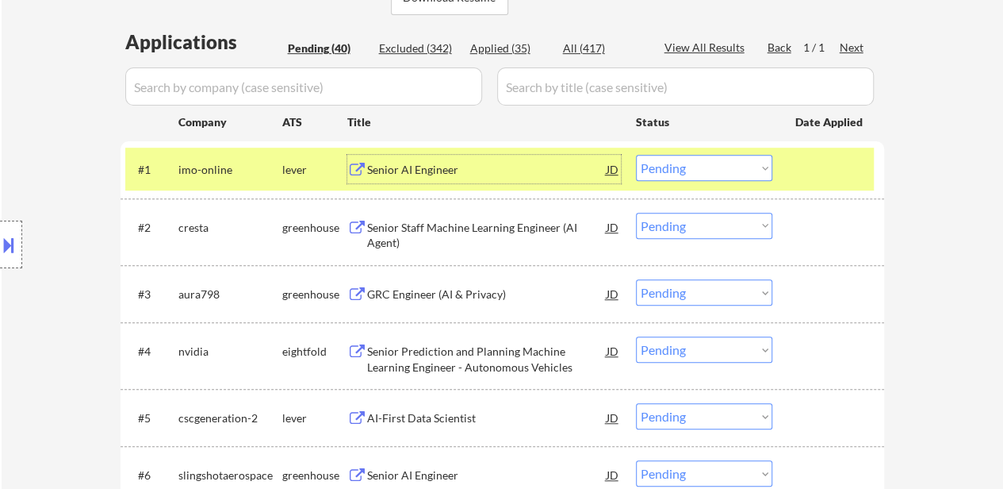
click at [474, 220] on div "Senior Staff Machine Learning Engineer (AI Agent)" at bounding box center [487, 235] width 240 height 31
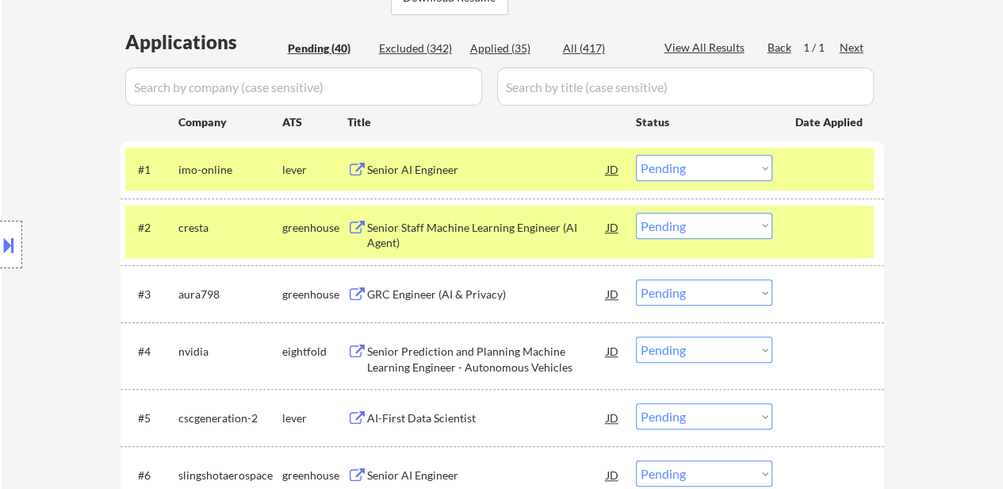
click at [455, 318] on div "#3 aura798 greenhouse GRC Engineer (AI & Privacy) JD Choose an option... Pendin…" at bounding box center [503, 293] width 764 height 57
click at [465, 304] on div "GRC Engineer (AI & Privacy)" at bounding box center [487, 293] width 240 height 29
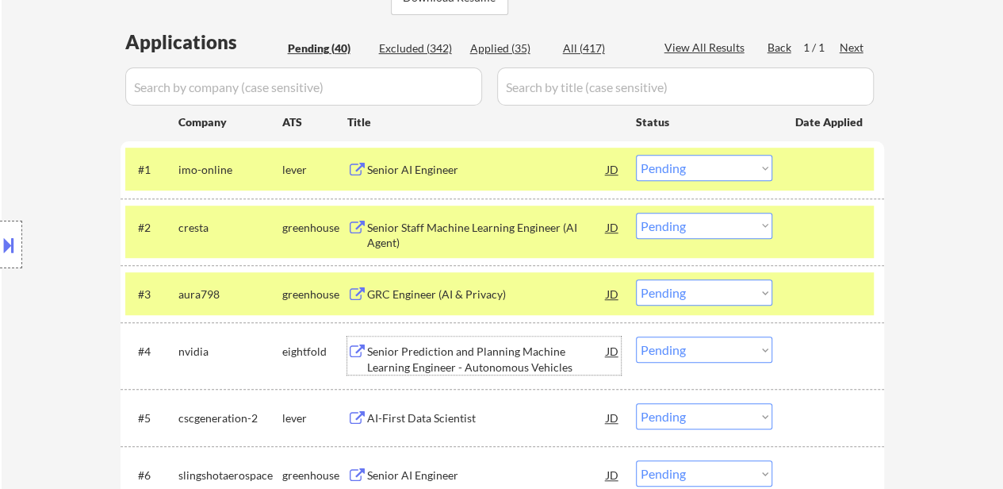
click at [474, 356] on div "Senior Prediction and Planning Machine Learning Engineer - Autonomous Vehicles" at bounding box center [487, 358] width 240 height 31
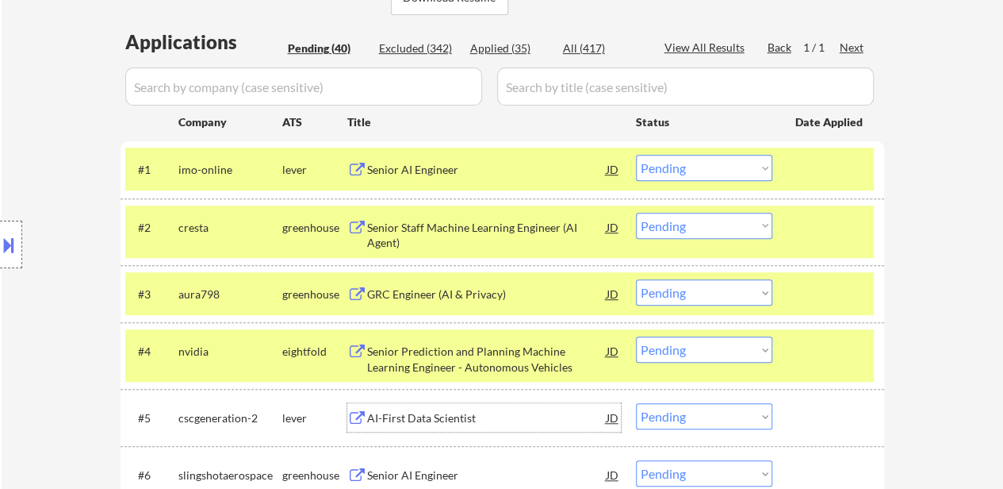
click at [438, 416] on div "AI-First Data Scientist" at bounding box center [487, 418] width 240 height 16
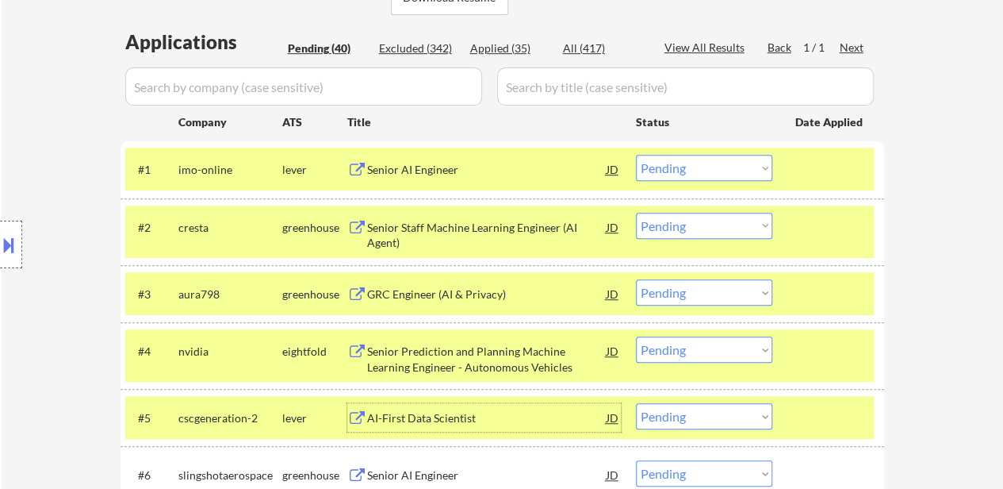
click at [685, 355] on select "Choose an option... Pending Applied Excluded (Questions) Excluded (Expired) Exc…" at bounding box center [704, 349] width 136 height 26
click at [636, 336] on select "Choose an option... Pending Applied Excluded (Questions) Excluded (Expired) Exc…" at bounding box center [704, 349] width 136 height 26
select select ""pending""
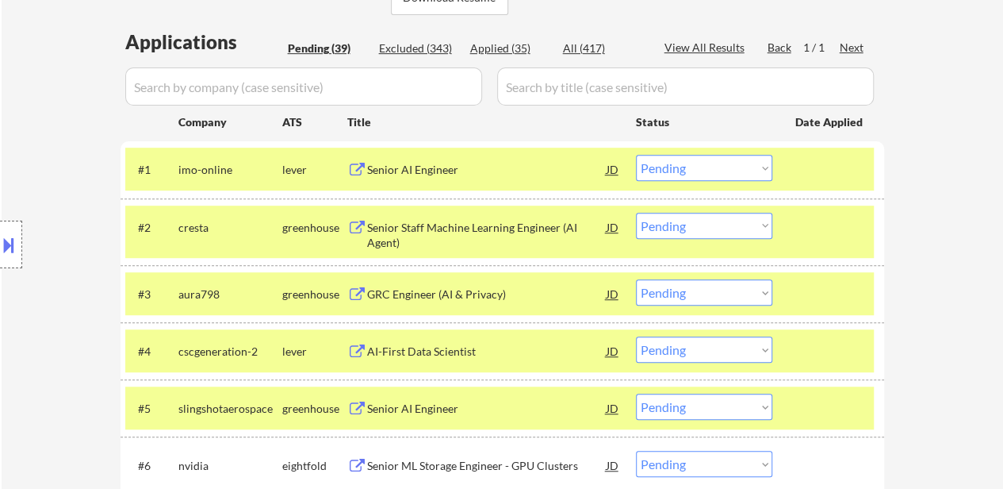
click at [805, 403] on div at bounding box center [831, 407] width 70 height 29
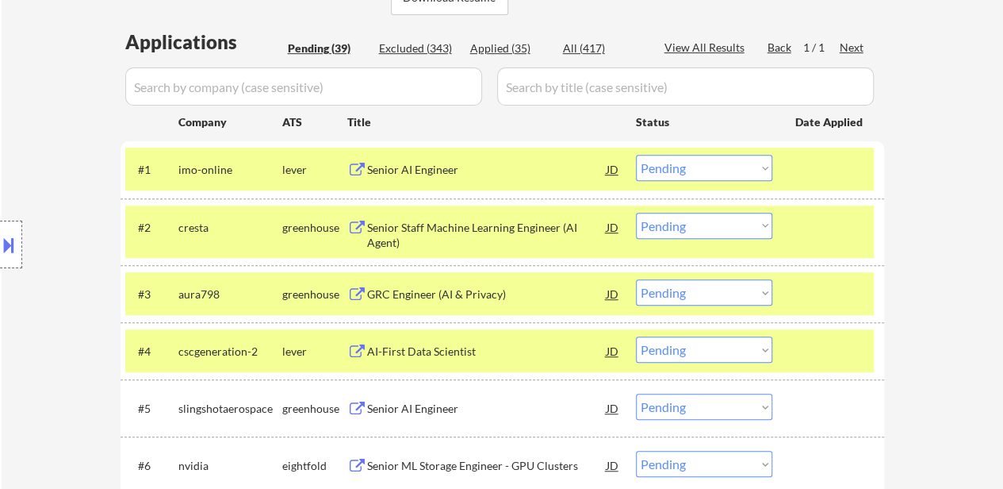
click at [411, 404] on div "Senior AI Engineer" at bounding box center [487, 409] width 240 height 16
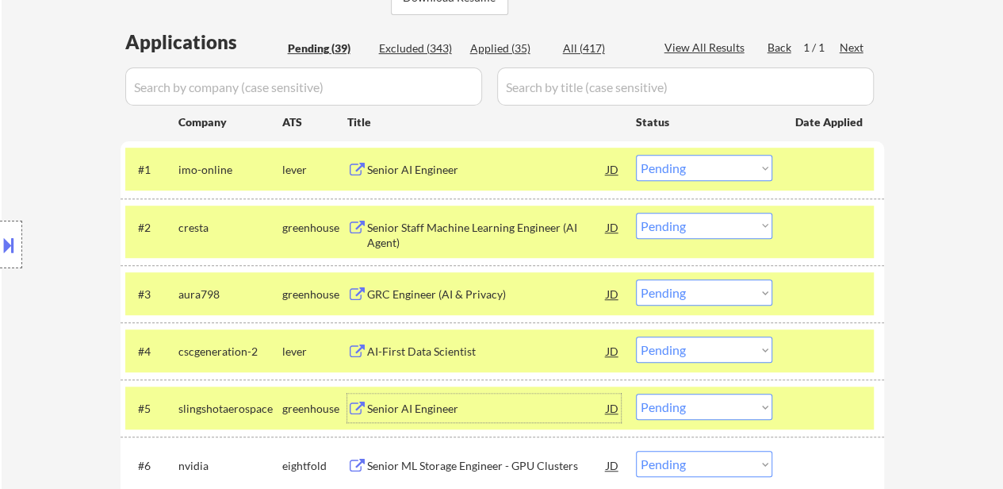
click at [763, 401] on select "Choose an option... Pending Applied Excluded (Questions) Excluded (Expired) Exc…" at bounding box center [704, 406] width 136 height 26
click at [636, 393] on select "Choose an option... Pending Applied Excluded (Questions) Excluded (Expired) Exc…" at bounding box center [704, 406] width 136 height 26
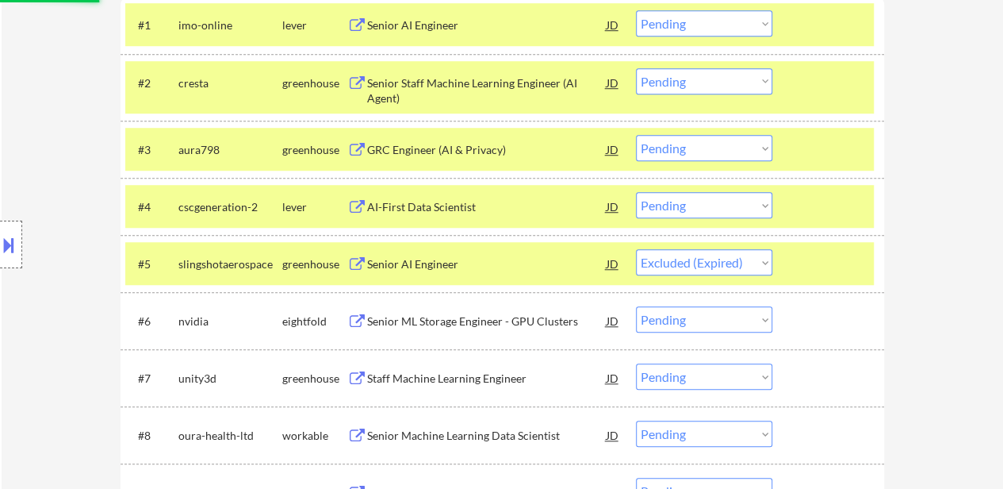
scroll to position [555, 0]
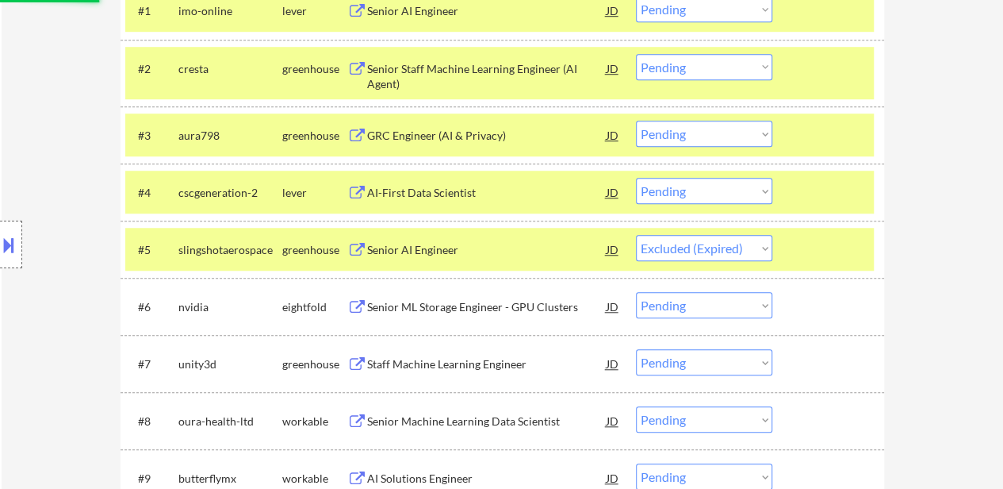
click at [468, 309] on div "Senior ML Storage Engineer - GPU Clusters" at bounding box center [487, 307] width 240 height 16
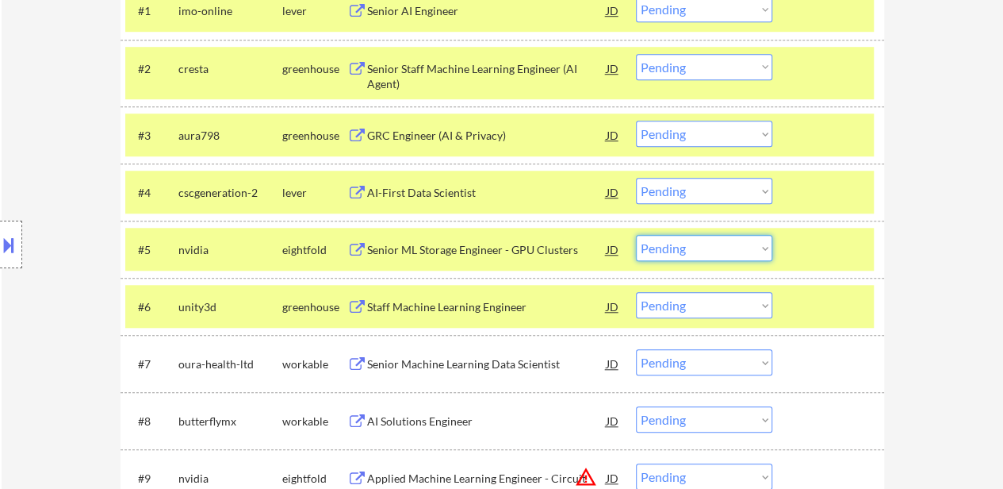
click at [751, 248] on select "Choose an option... Pending Applied Excluded (Questions) Excluded (Expired) Exc…" at bounding box center [704, 248] width 136 height 26
click at [636, 235] on select "Choose an option... Pending Applied Excluded (Questions) Excluded (Expired) Exc…" at bounding box center [704, 248] width 136 height 26
click at [407, 301] on div "Staff Machine Learning Engineer" at bounding box center [487, 307] width 240 height 16
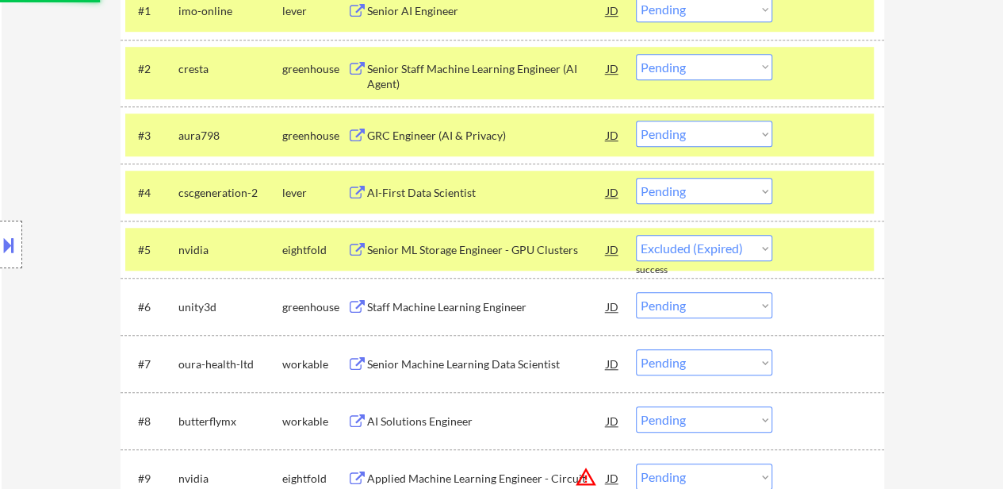
select select ""pending""
